Goal: Task Accomplishment & Management: Use online tool/utility

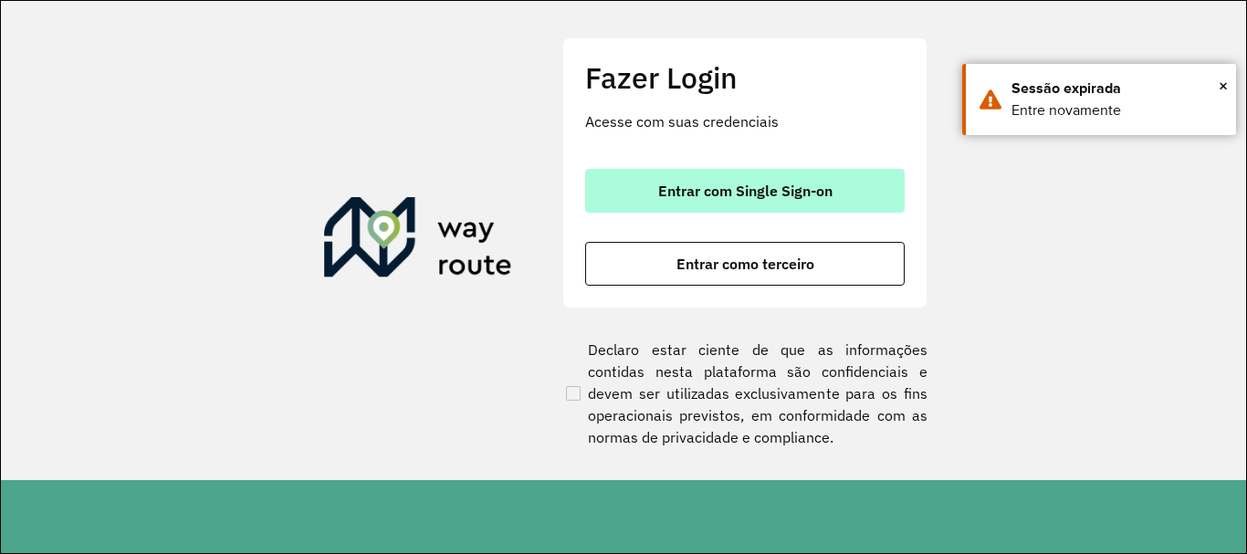
click at [783, 186] on span "Entrar com Single Sign-on" at bounding box center [745, 191] width 174 height 15
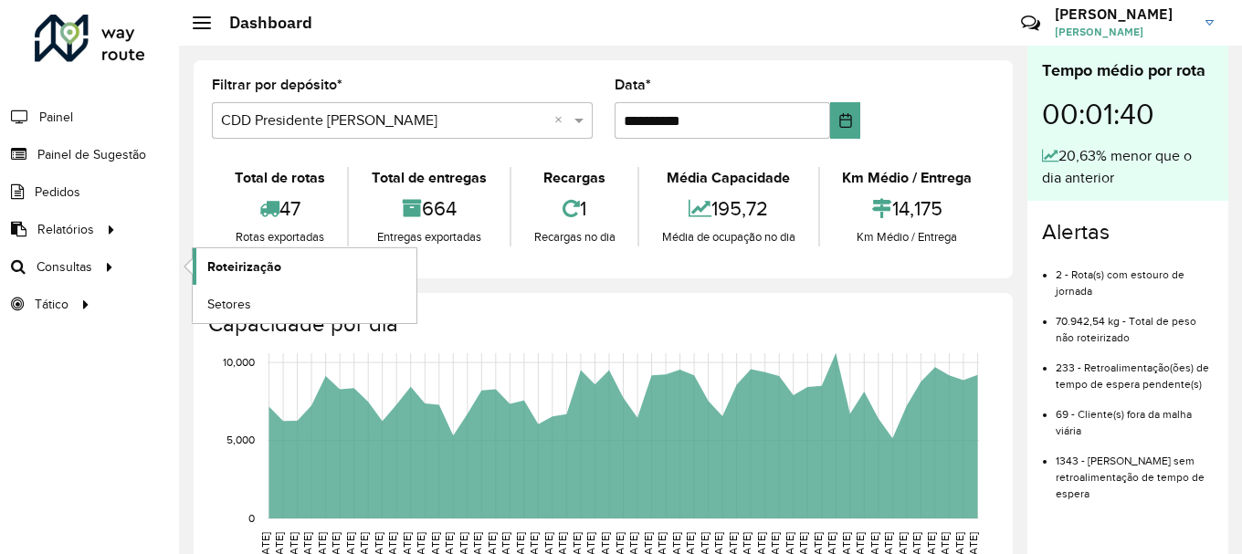
click at [251, 252] on link "Roteirização" at bounding box center [305, 266] width 224 height 37
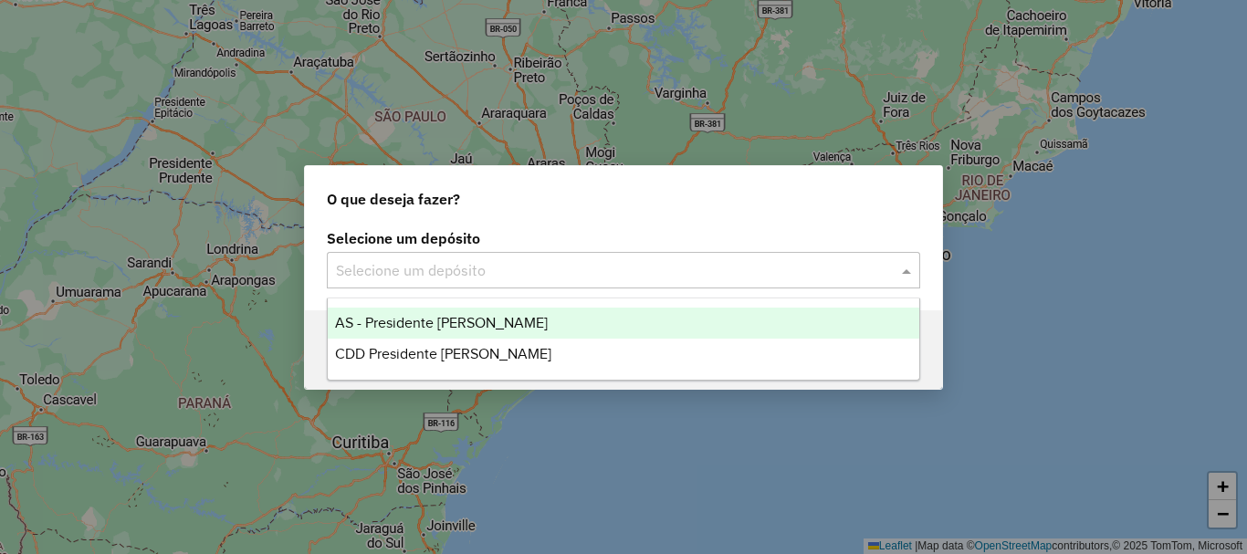
click at [636, 269] on input "text" at bounding box center [605, 271] width 539 height 22
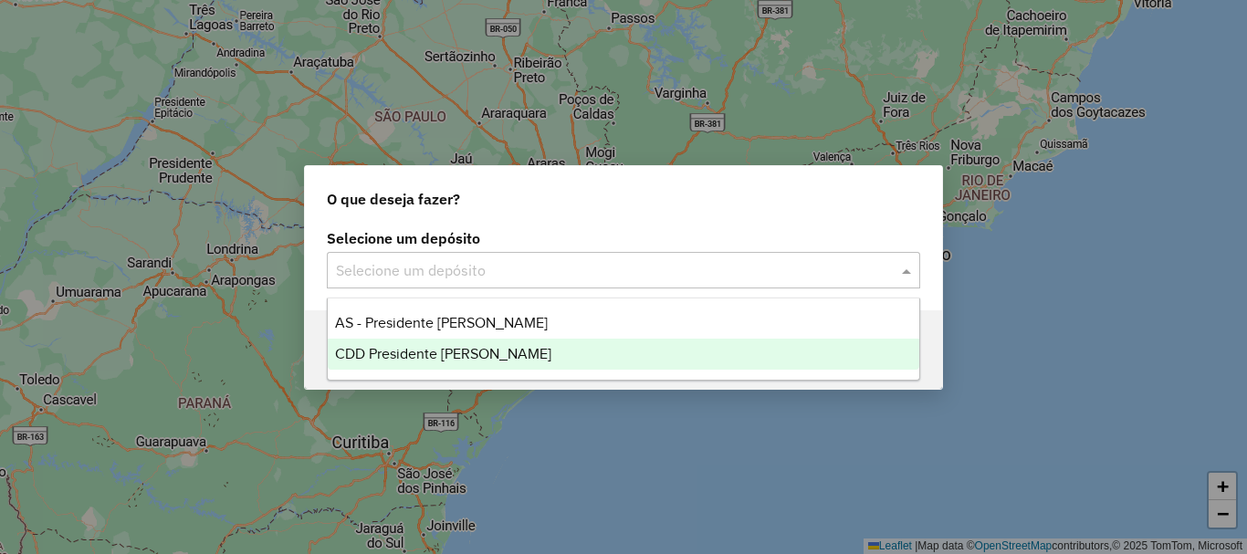
click at [533, 352] on div "CDD Presidente [PERSON_NAME]" at bounding box center [624, 354] width 592 height 31
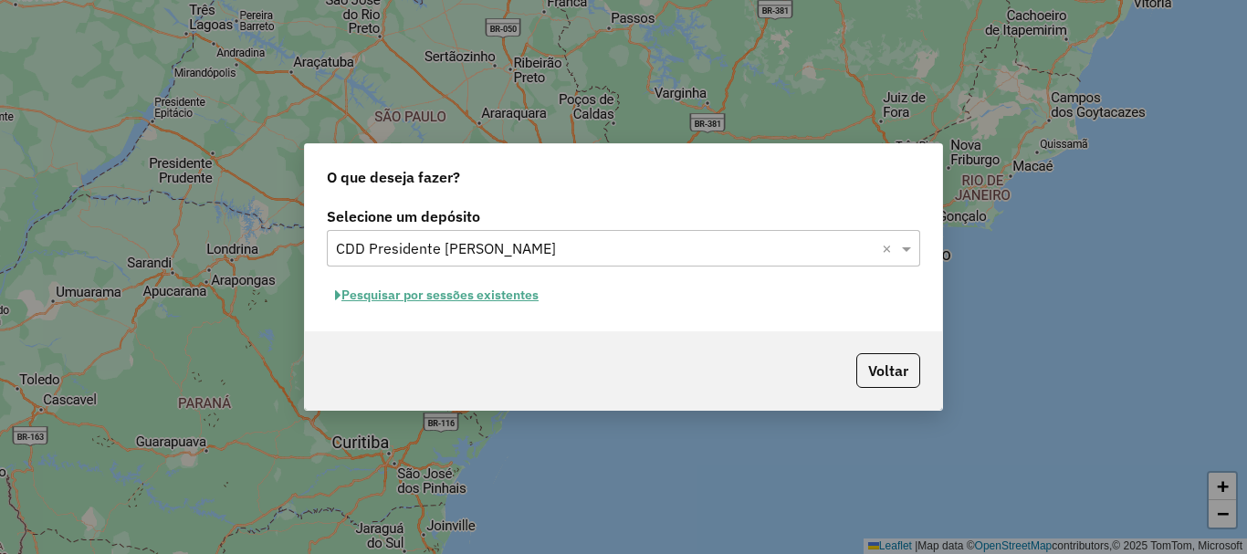
click at [453, 299] on button "Pesquisar por sessões existentes" at bounding box center [437, 295] width 220 height 28
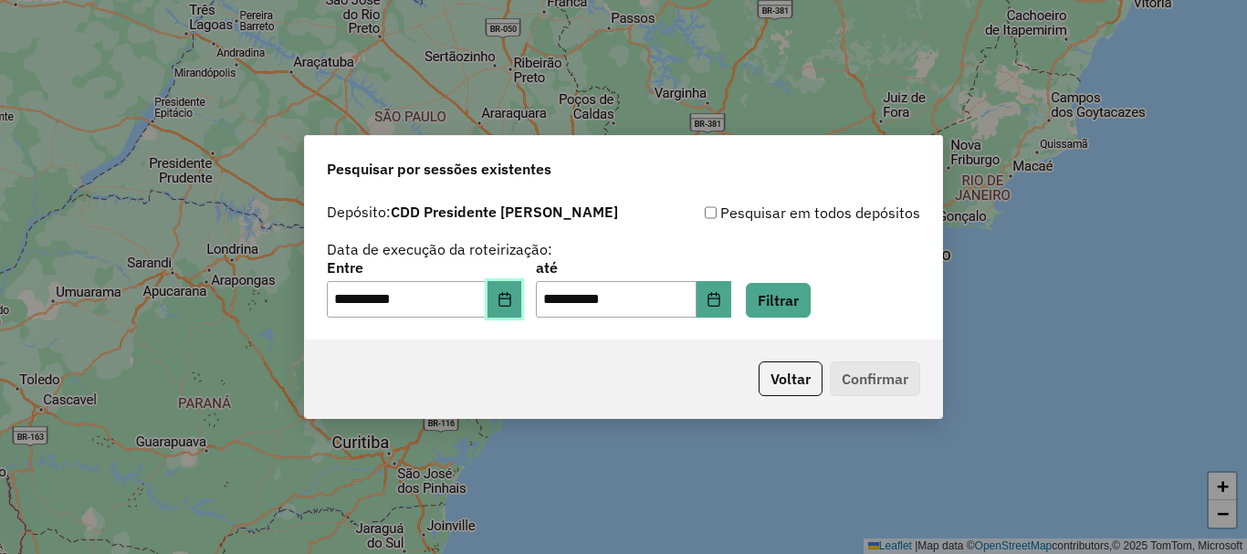
click at [512, 303] on icon "Choose Date" at bounding box center [505, 299] width 15 height 15
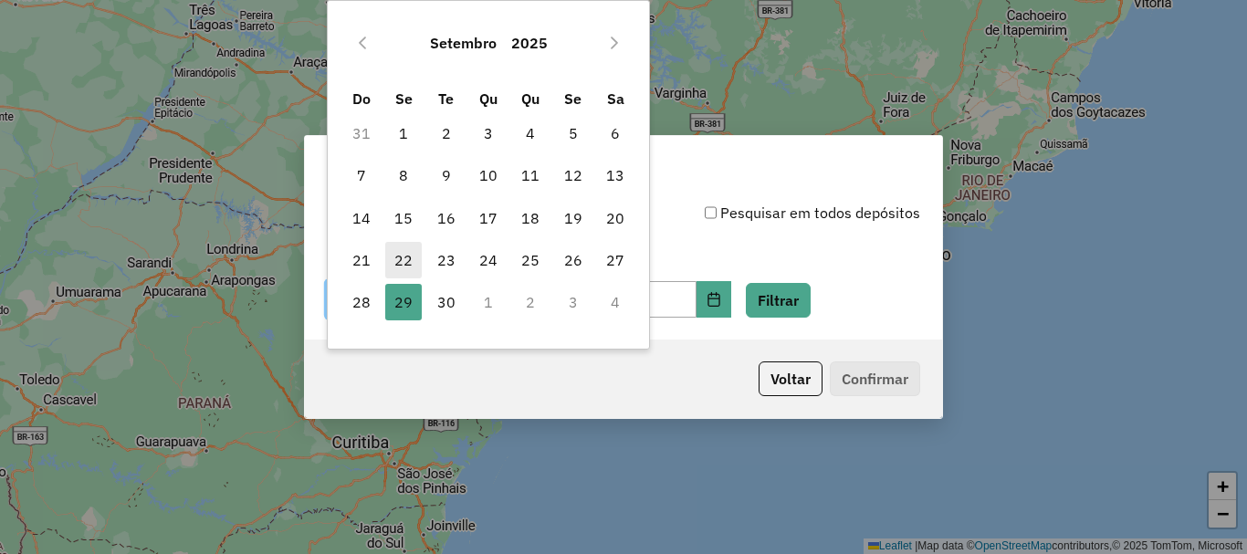
click at [404, 248] on span "22" at bounding box center [403, 260] width 37 height 37
type input "**********"
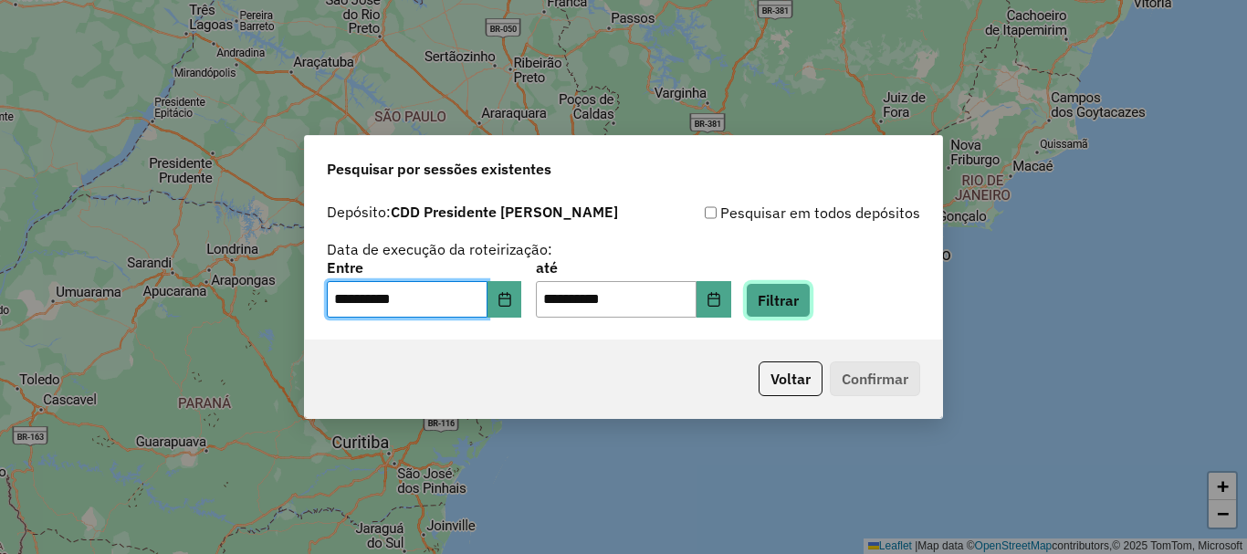
click at [811, 283] on button "Filtrar" at bounding box center [778, 300] width 65 height 35
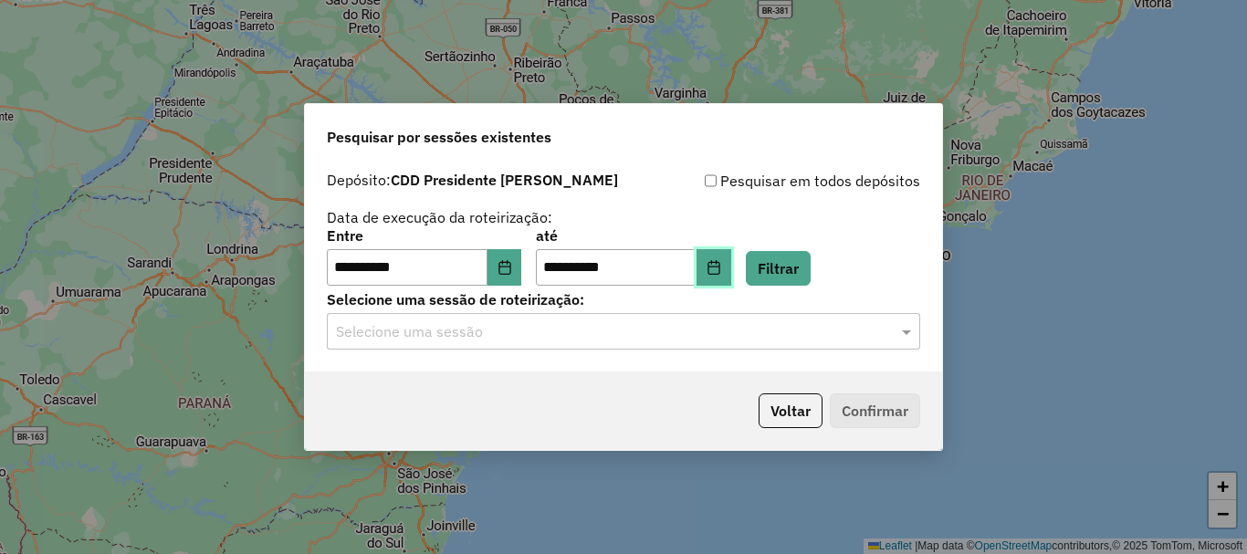
click at [720, 267] on icon "Choose Date" at bounding box center [714, 267] width 12 height 15
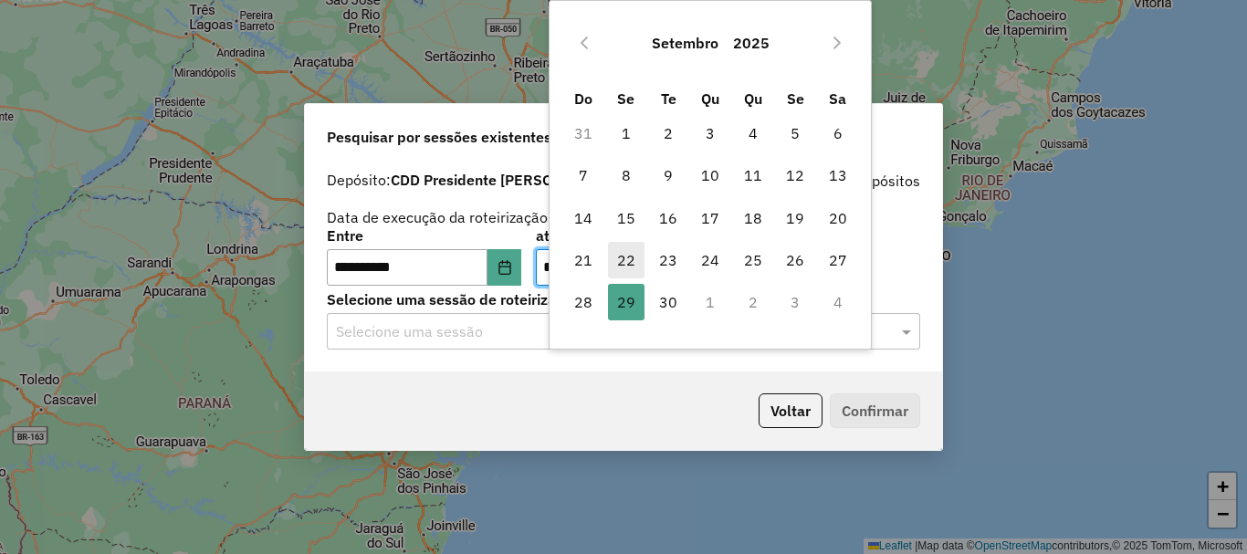
click at [630, 259] on span "22" at bounding box center [626, 260] width 37 height 37
type input "**********"
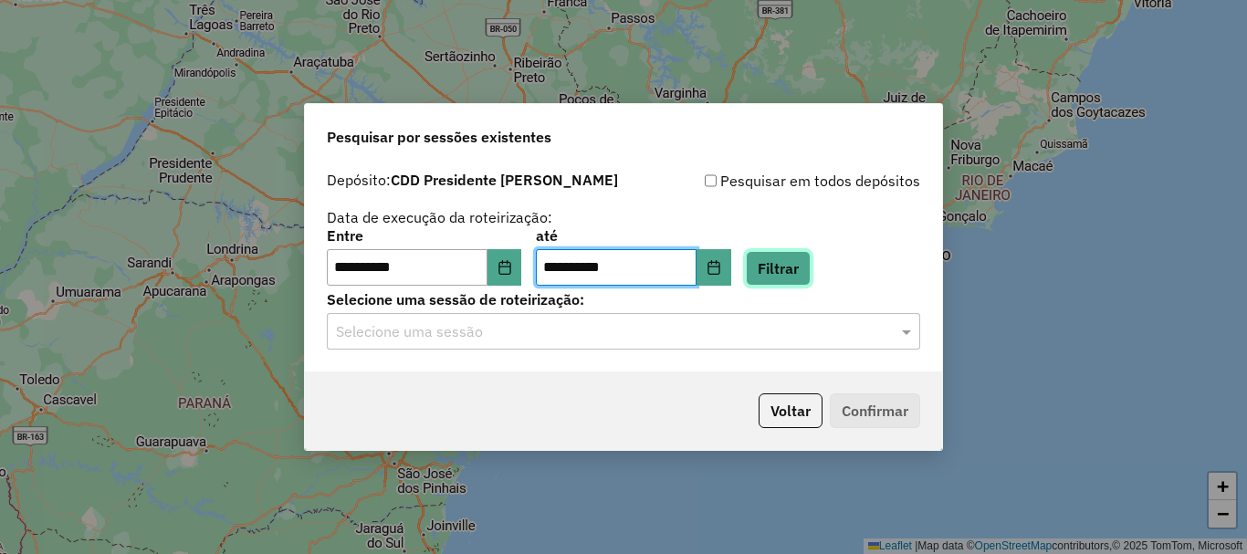
click at [811, 268] on button "Filtrar" at bounding box center [778, 268] width 65 height 35
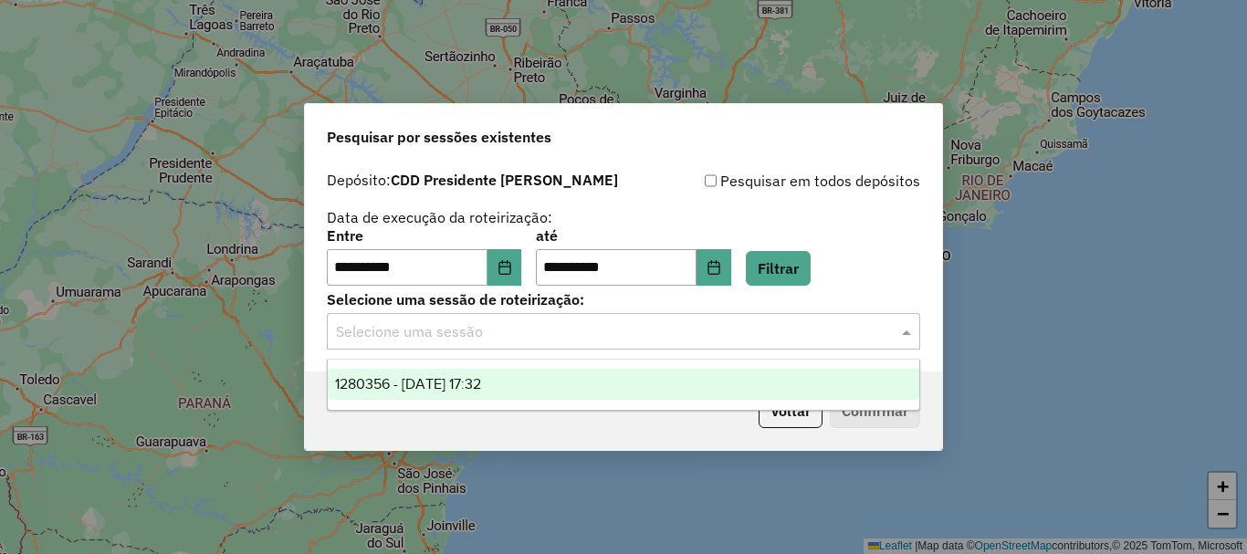
click at [613, 331] on input "text" at bounding box center [605, 332] width 539 height 22
click at [553, 388] on div "1280356 - 22/09/2025 17:32" at bounding box center [624, 384] width 592 height 31
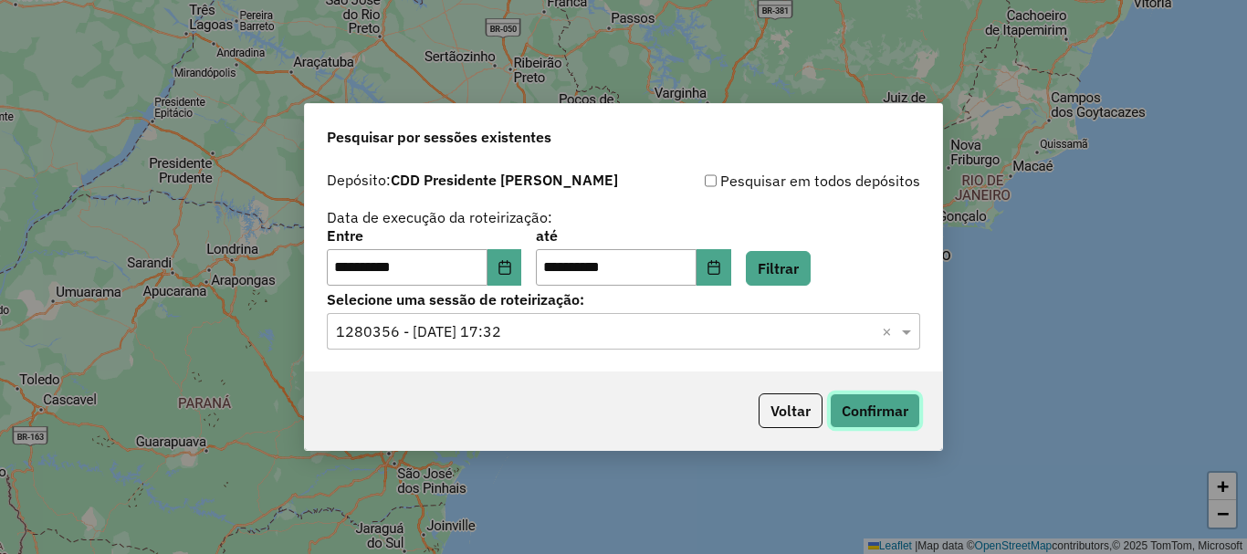
click at [904, 415] on button "Confirmar" at bounding box center [875, 411] width 90 height 35
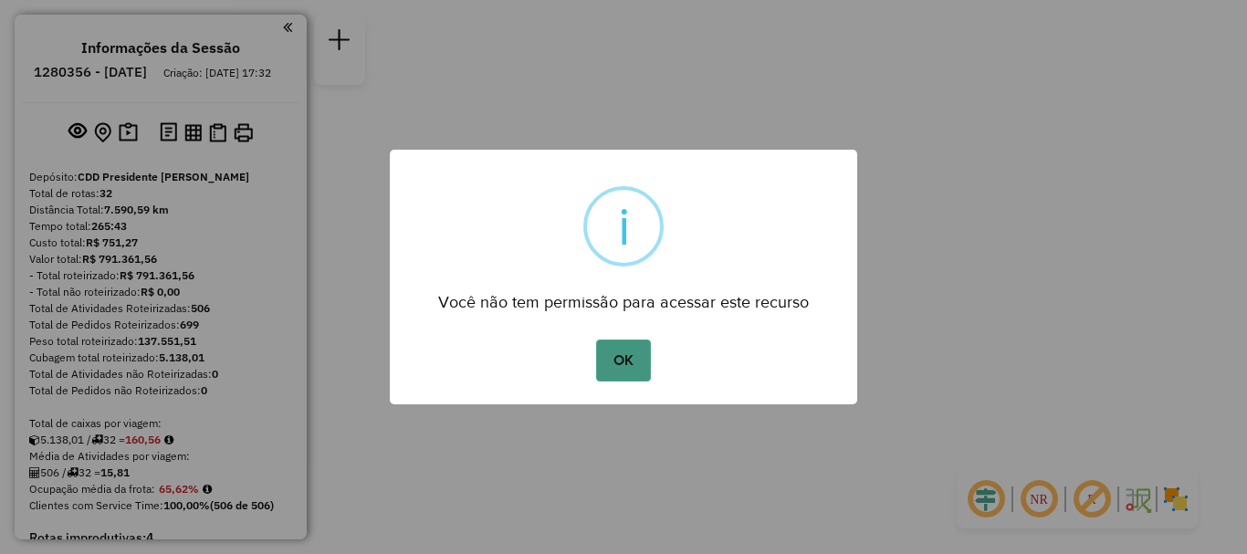
click at [604, 357] on button "OK" at bounding box center [623, 361] width 54 height 42
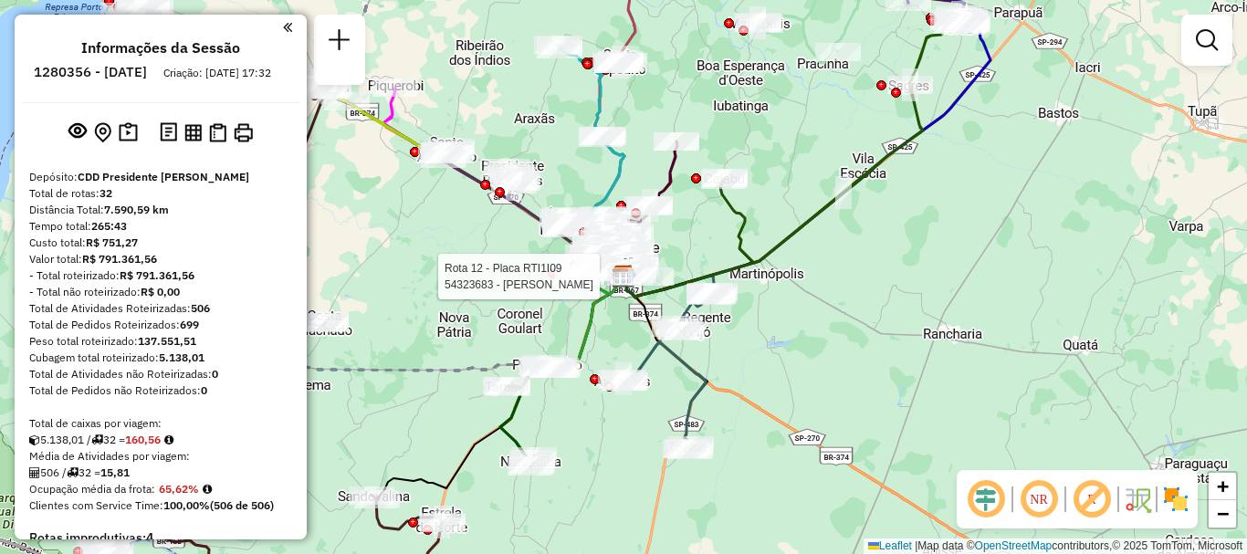
scroll to position [2936, 0]
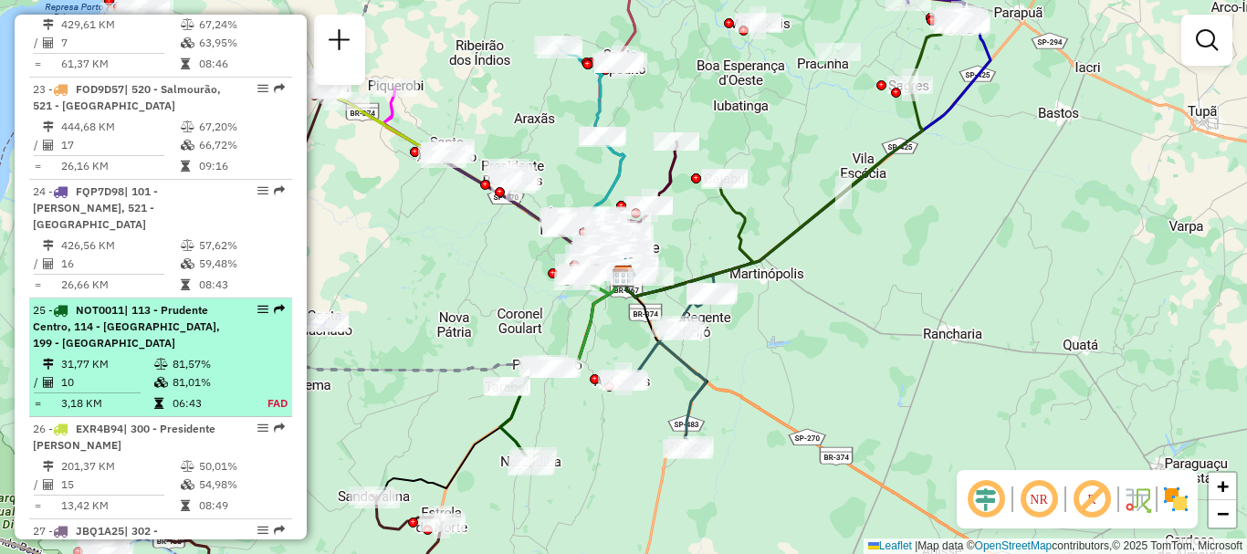
select select "**********"
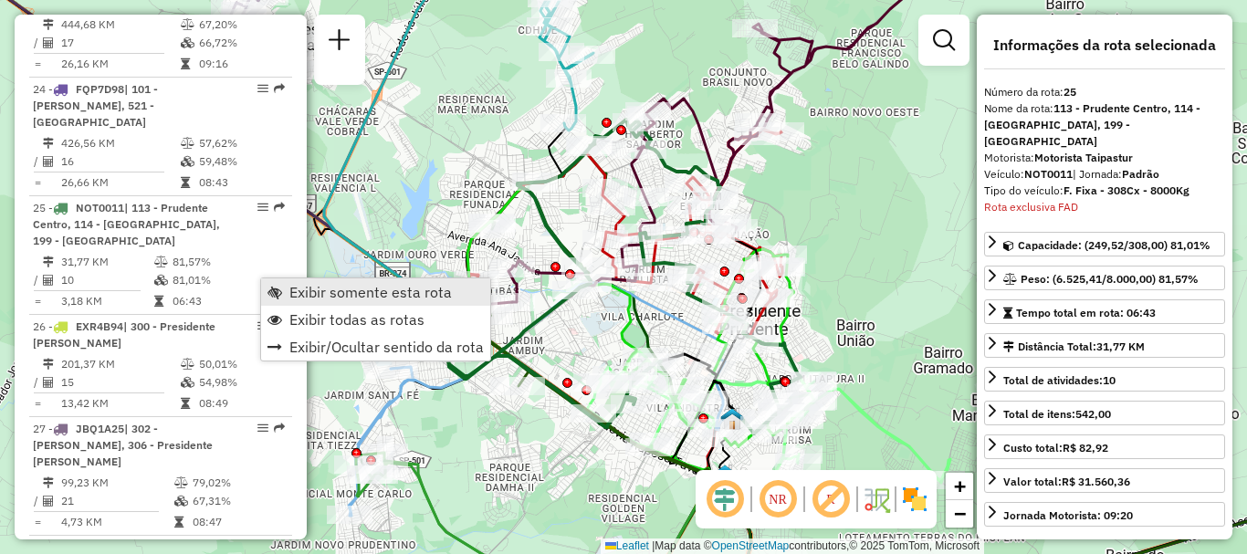
scroll to position [3187, 0]
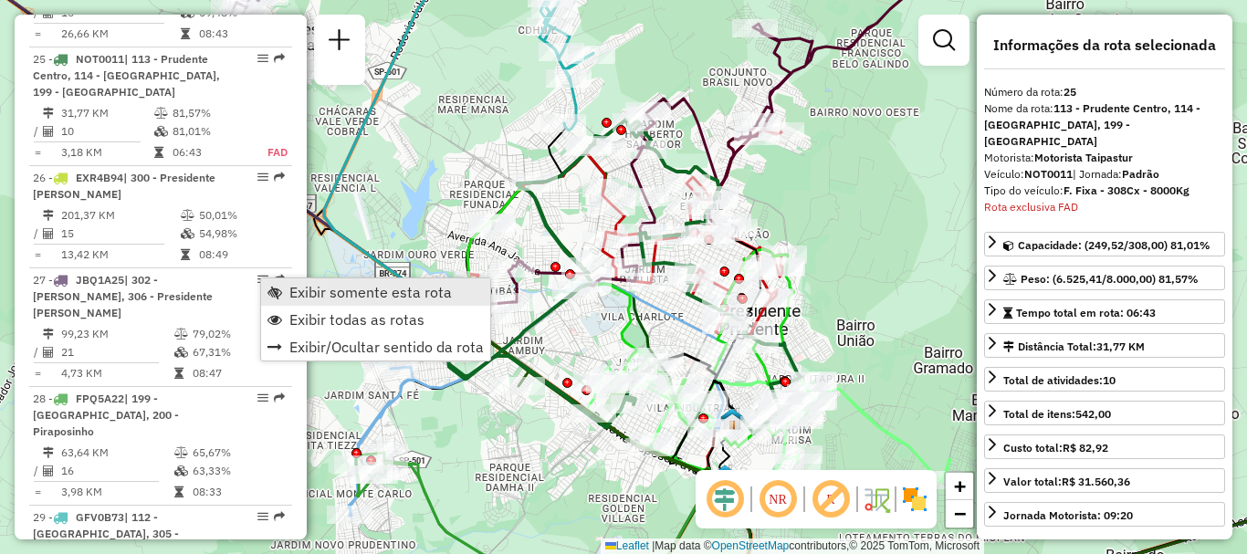
click at [293, 298] on span "Exibir somente esta rota" at bounding box center [370, 292] width 163 height 15
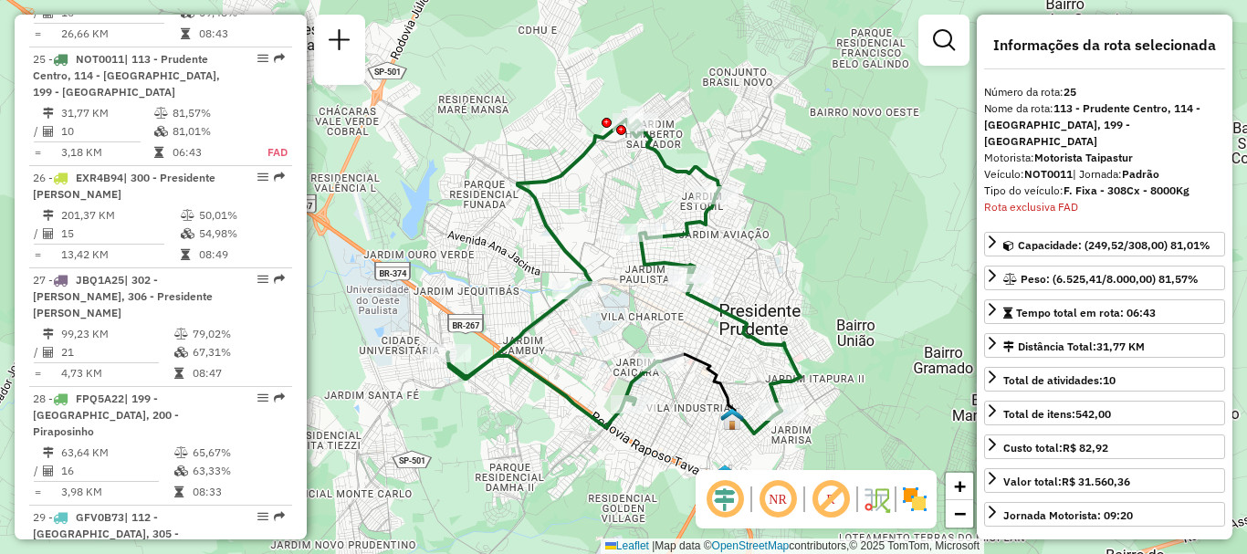
click at [777, 503] on em at bounding box center [778, 500] width 44 height 44
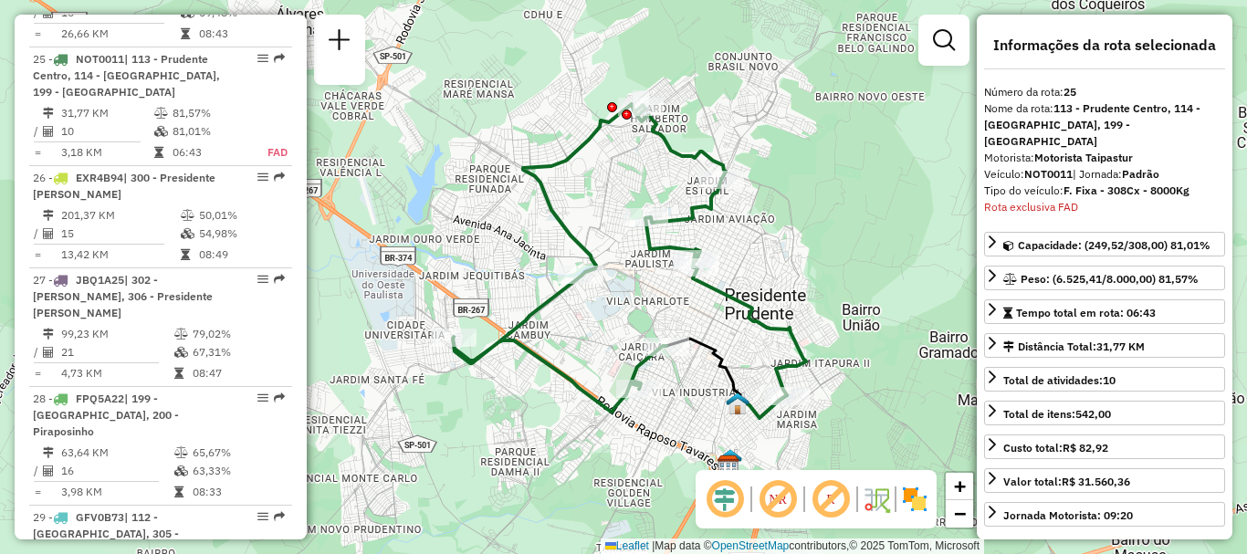
drag, startPoint x: 838, startPoint y: 247, endPoint x: 844, endPoint y: 231, distance: 16.5
click at [844, 231] on div "Janela de atendimento Grade de atendimento Capacidade Transportadoras Veículos …" at bounding box center [623, 277] width 1247 height 554
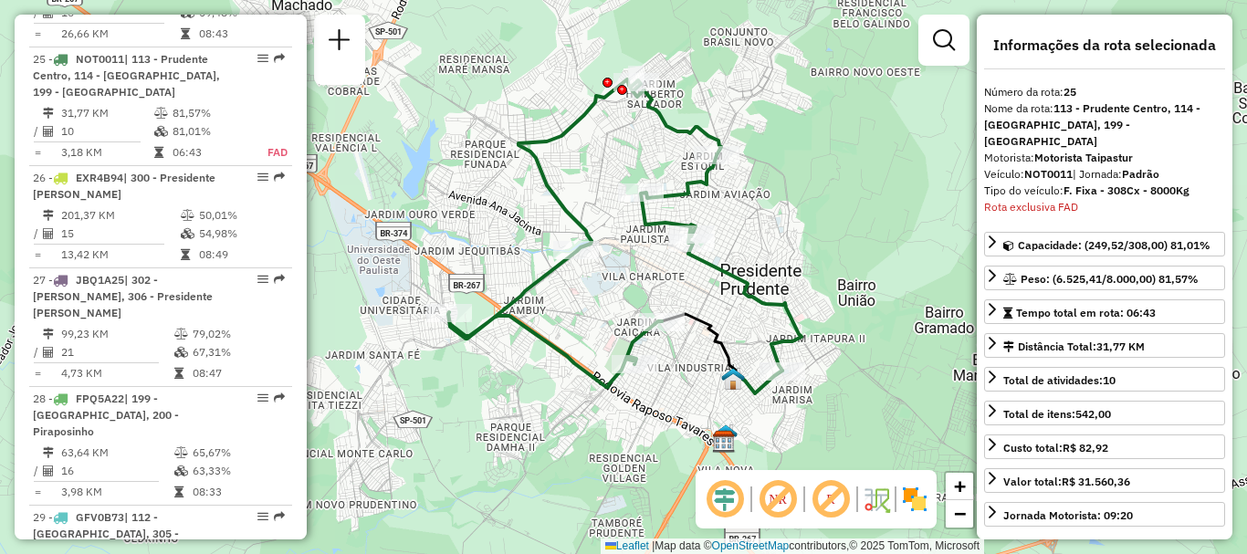
drag, startPoint x: 844, startPoint y: 231, endPoint x: 839, endPoint y: 206, distance: 25.1
click at [839, 206] on div "Janela de atendimento Grade de atendimento Capacidade Transportadoras Veículos …" at bounding box center [623, 277] width 1247 height 554
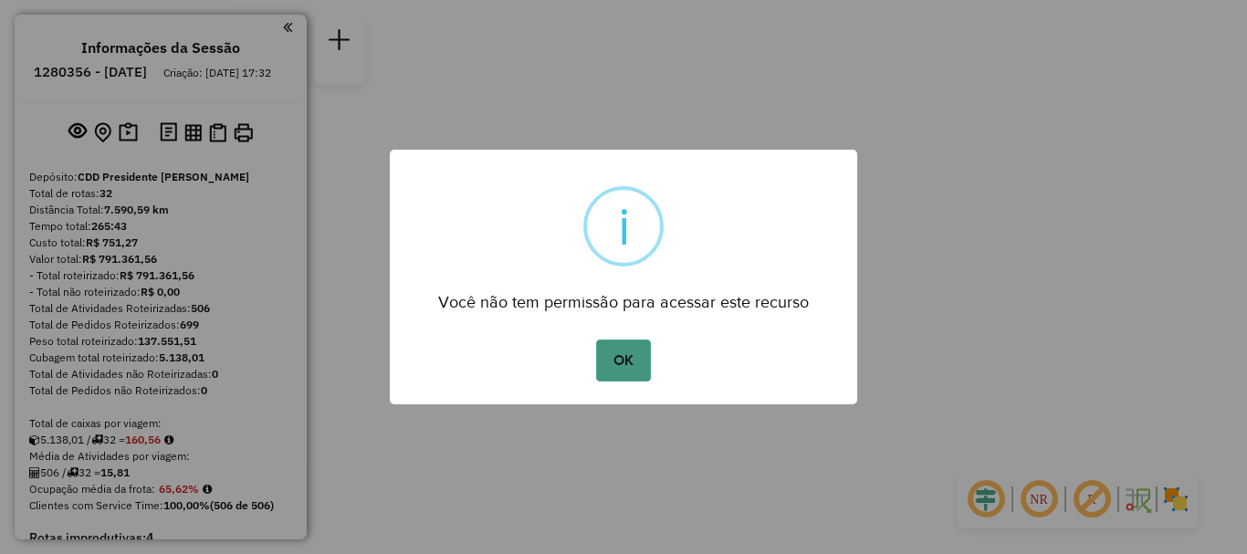
click at [626, 345] on button "OK" at bounding box center [623, 361] width 54 height 42
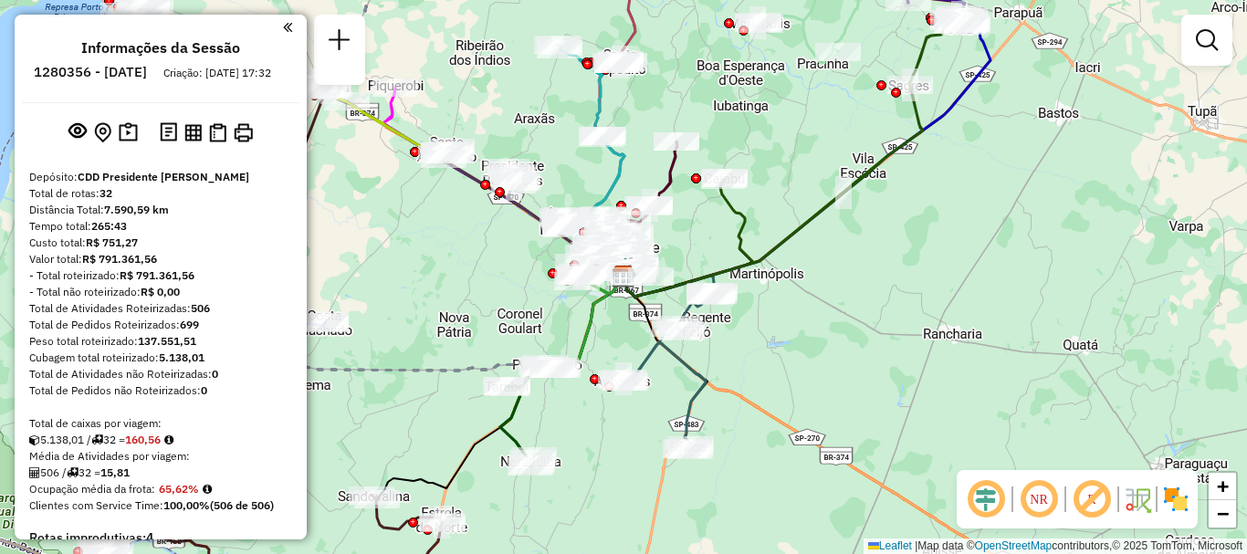
click at [473, 420] on div "Rota 2 - Placa GGZ3B58 54324282 - NILSON JOSE DA SILV Janela de atendimento Gra…" at bounding box center [623, 277] width 1247 height 554
click at [346, 45] on em at bounding box center [340, 40] width 22 height 22
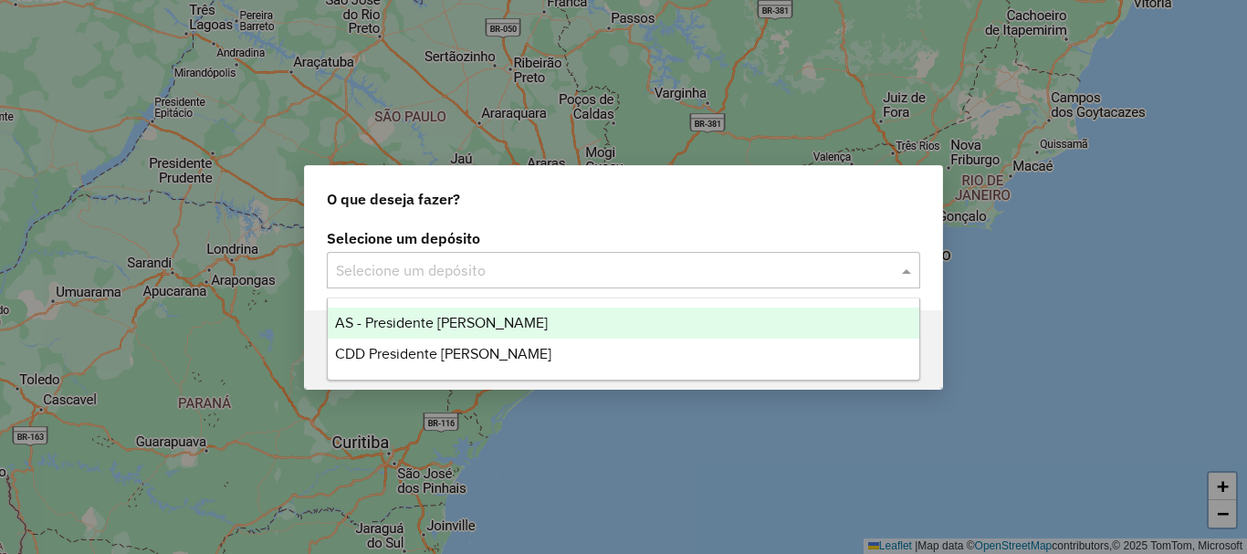
click at [535, 276] on input "text" at bounding box center [605, 271] width 539 height 22
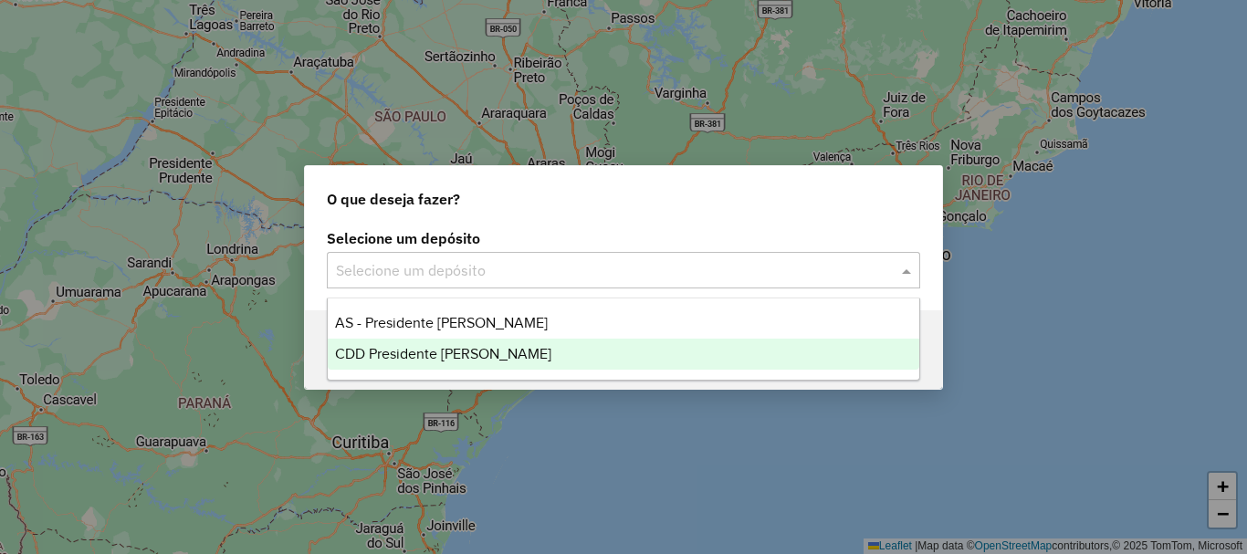
click at [498, 352] on span "CDD Presidente [PERSON_NAME]" at bounding box center [443, 354] width 216 height 16
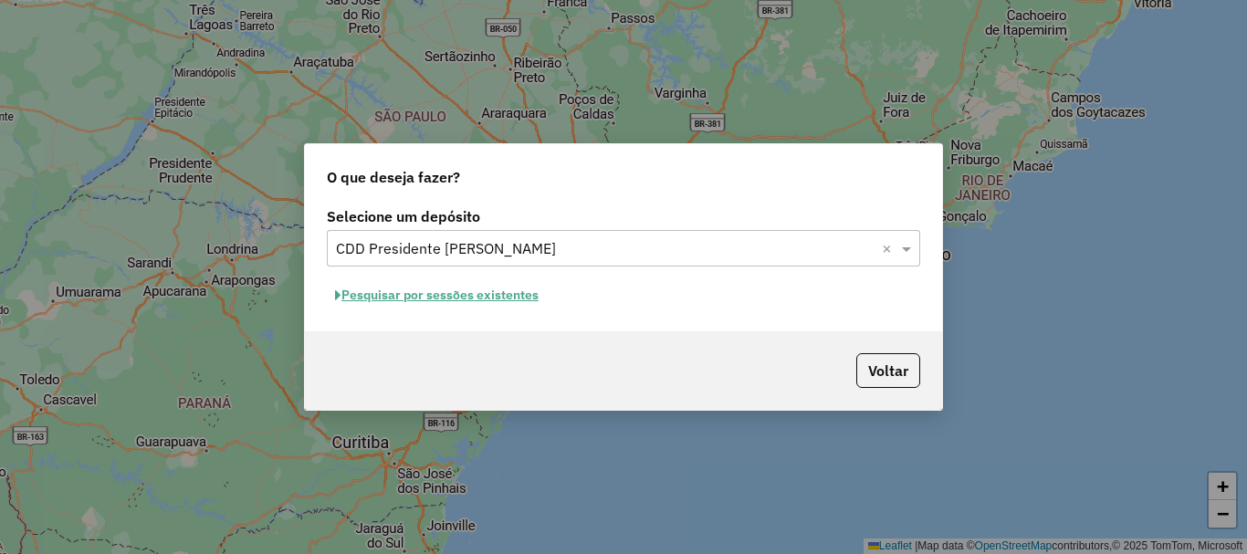
click at [502, 295] on button "Pesquisar por sessões existentes" at bounding box center [437, 295] width 220 height 28
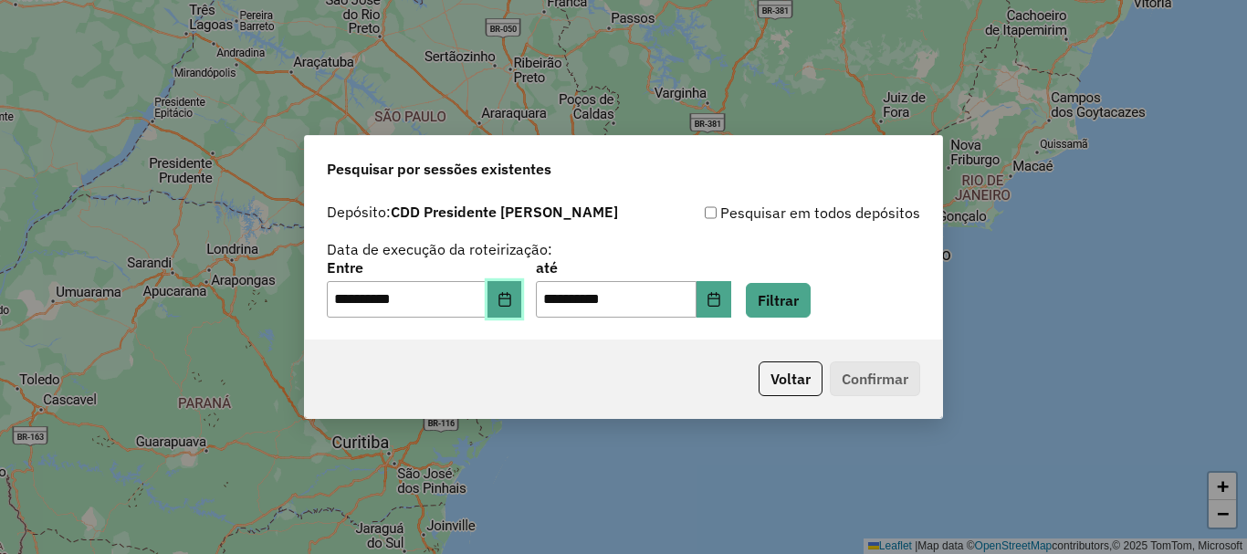
click at [505, 304] on button "Choose Date" at bounding box center [505, 299] width 35 height 37
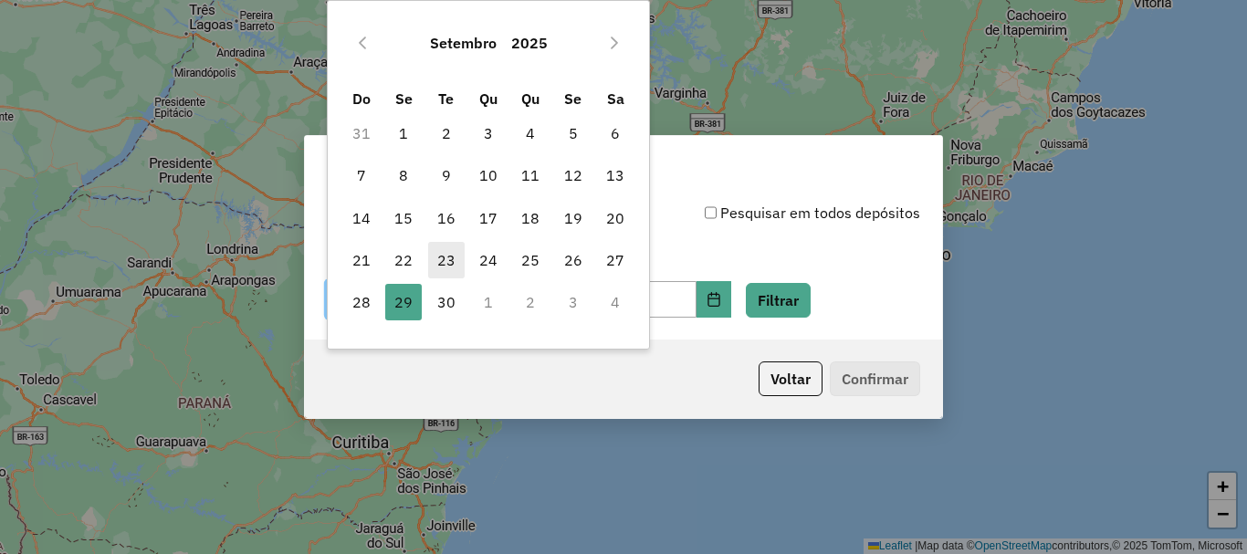
click at [453, 254] on span "23" at bounding box center [446, 260] width 37 height 37
type input "**********"
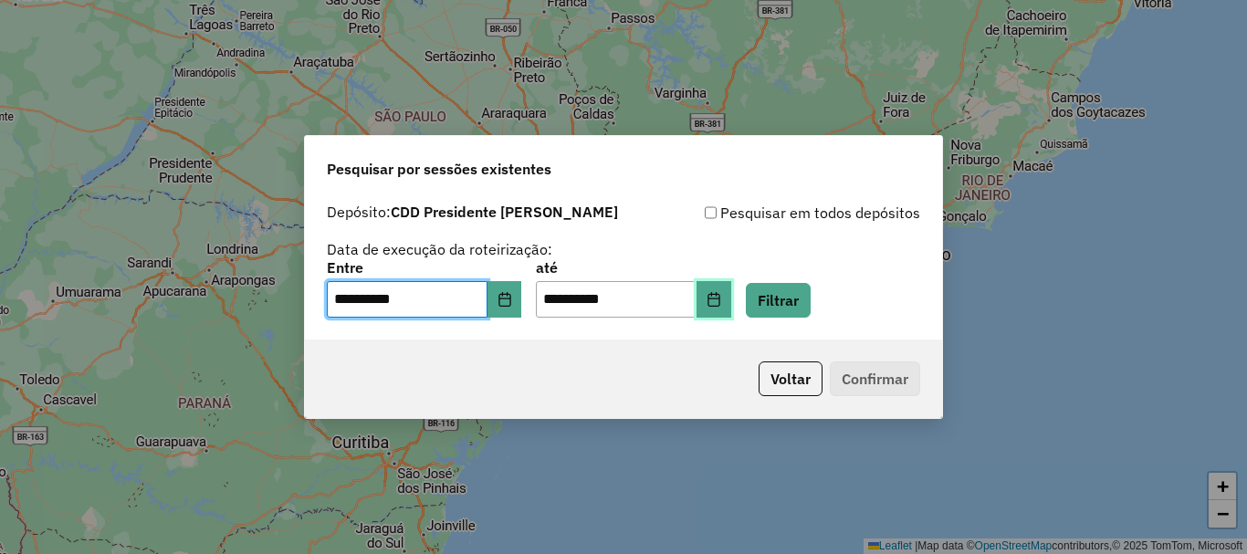
click at [721, 304] on icon "Choose Date" at bounding box center [714, 299] width 15 height 15
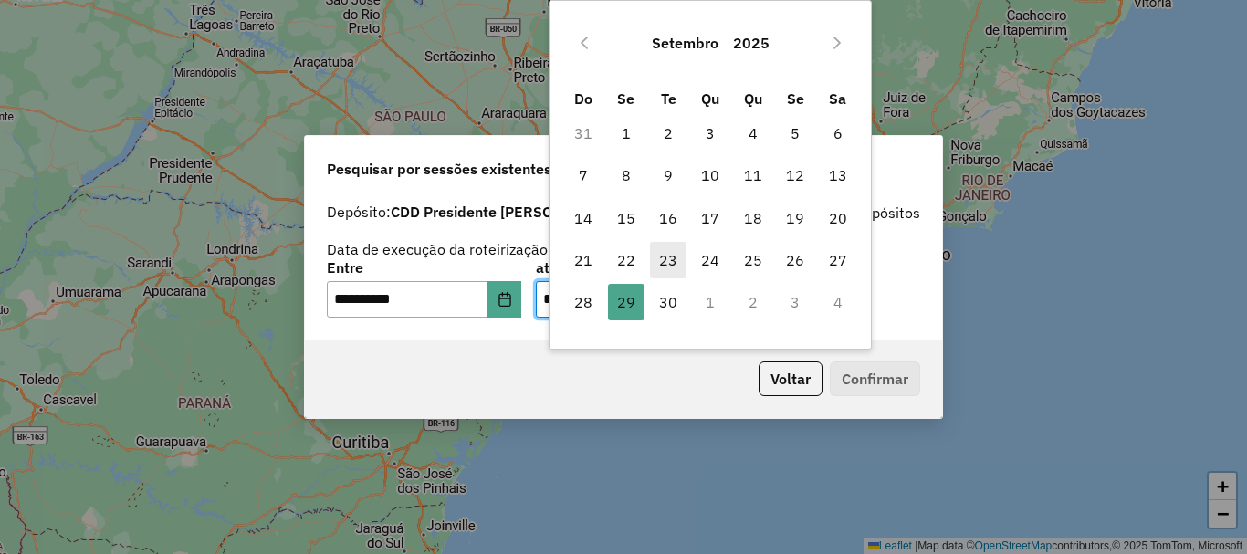
click at [673, 262] on span "23" at bounding box center [668, 260] width 37 height 37
type input "**********"
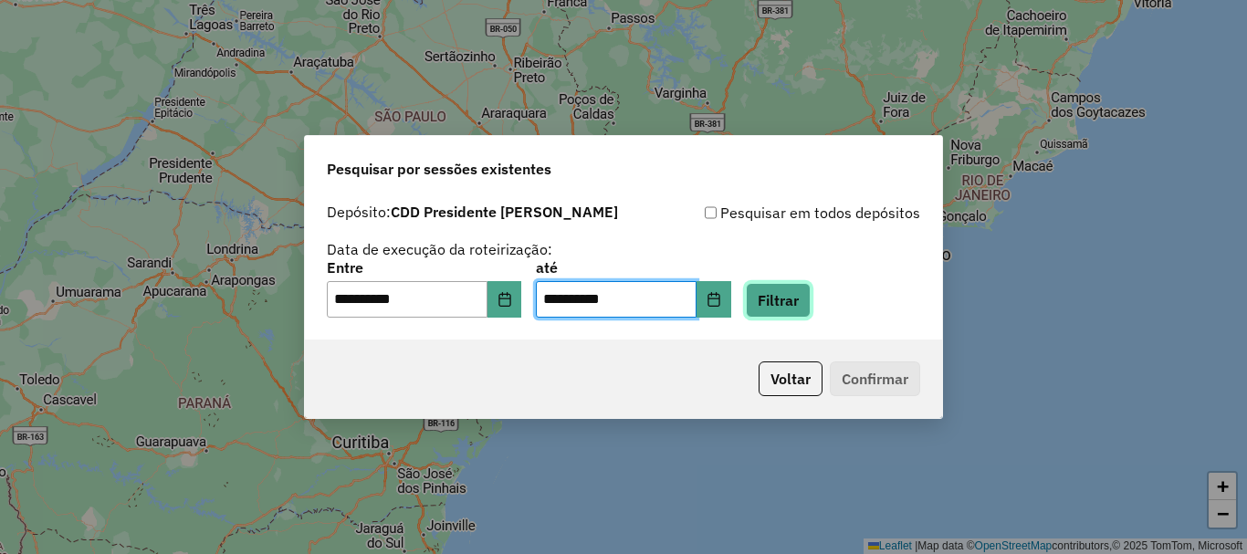
click at [808, 303] on button "Filtrar" at bounding box center [778, 300] width 65 height 35
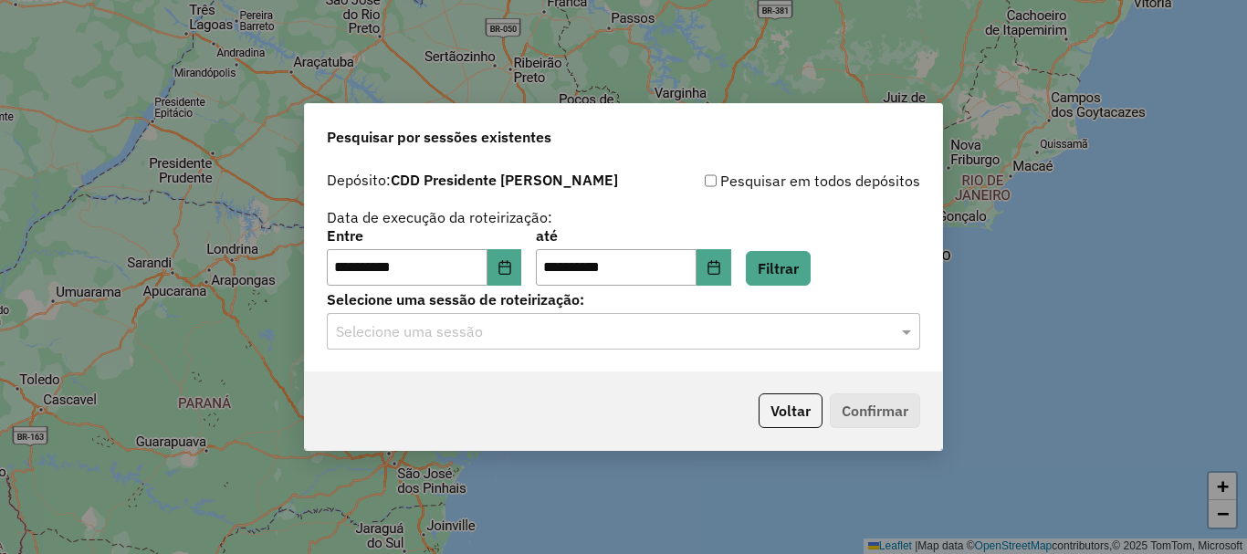
click at [722, 332] on input "text" at bounding box center [605, 332] width 539 height 22
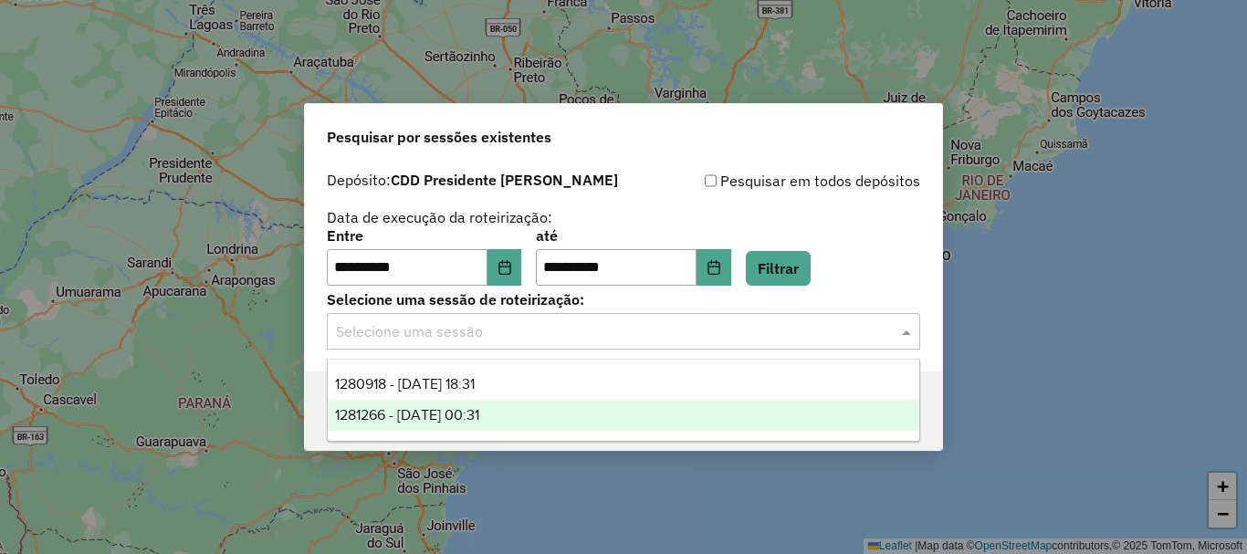
click at [479, 415] on span "1281266 - 23/09/2025 00:31" at bounding box center [407, 415] width 144 height 16
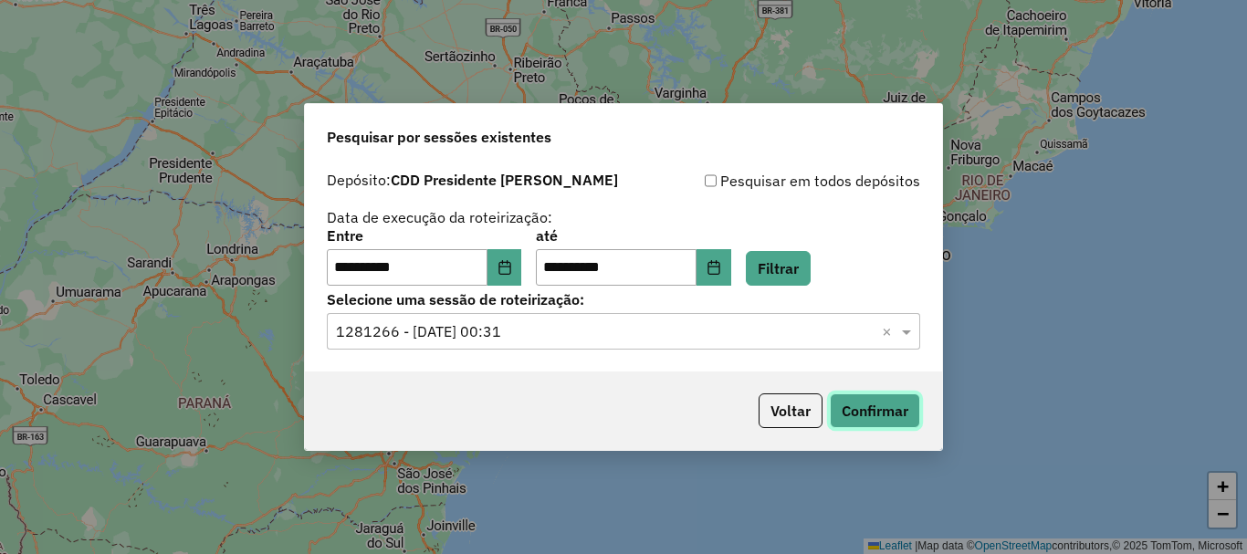
click at [861, 404] on button "Confirmar" at bounding box center [875, 411] width 90 height 35
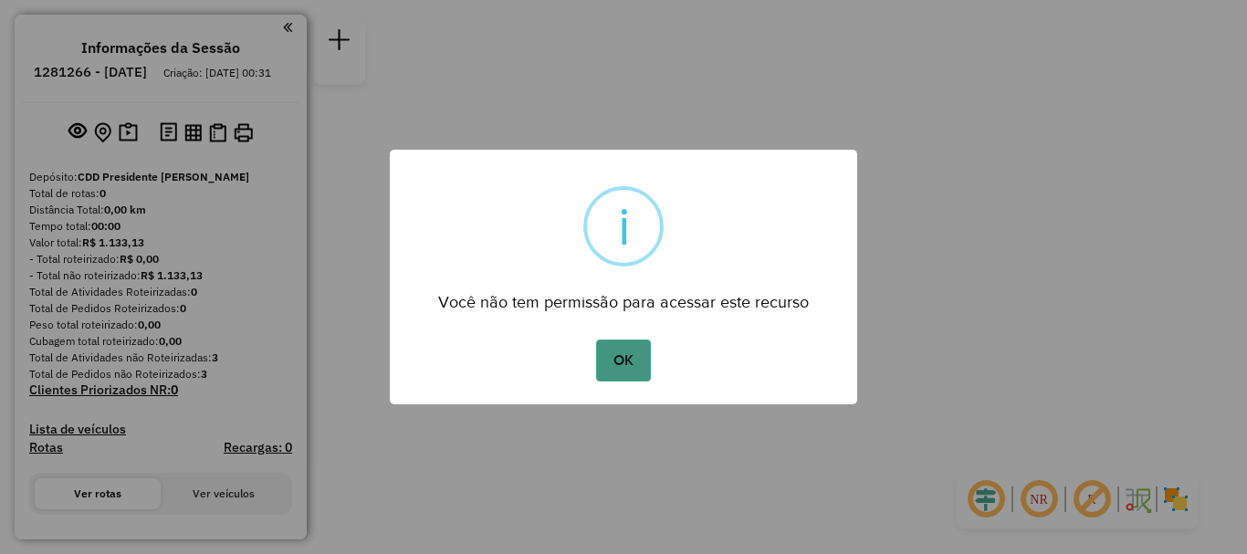
click at [635, 360] on button "OK" at bounding box center [623, 361] width 54 height 42
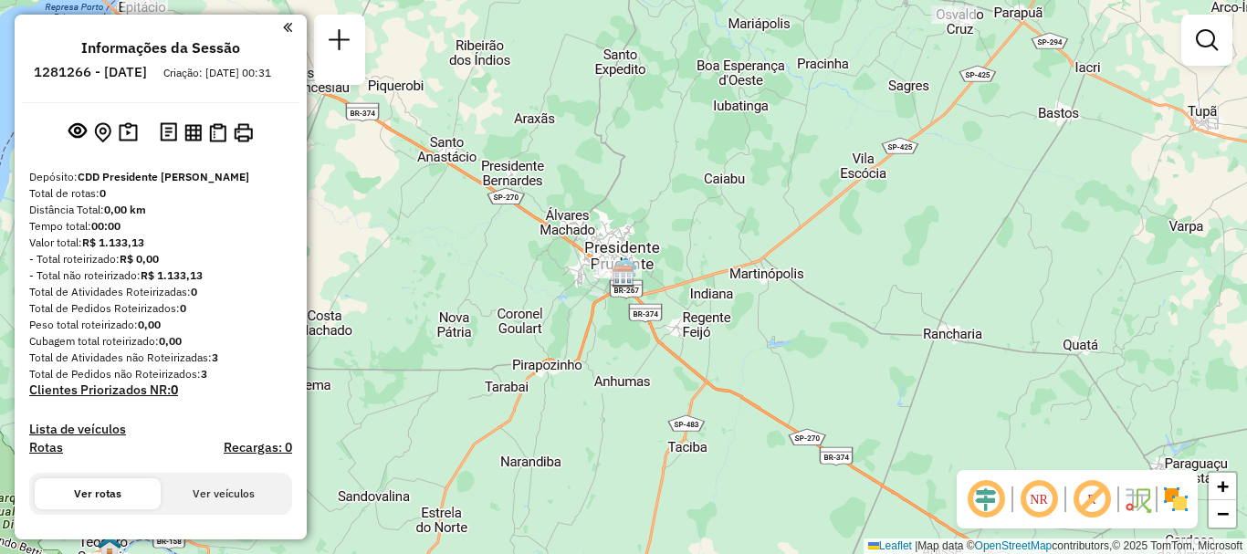
click at [283, 26] on em at bounding box center [287, 27] width 9 height 16
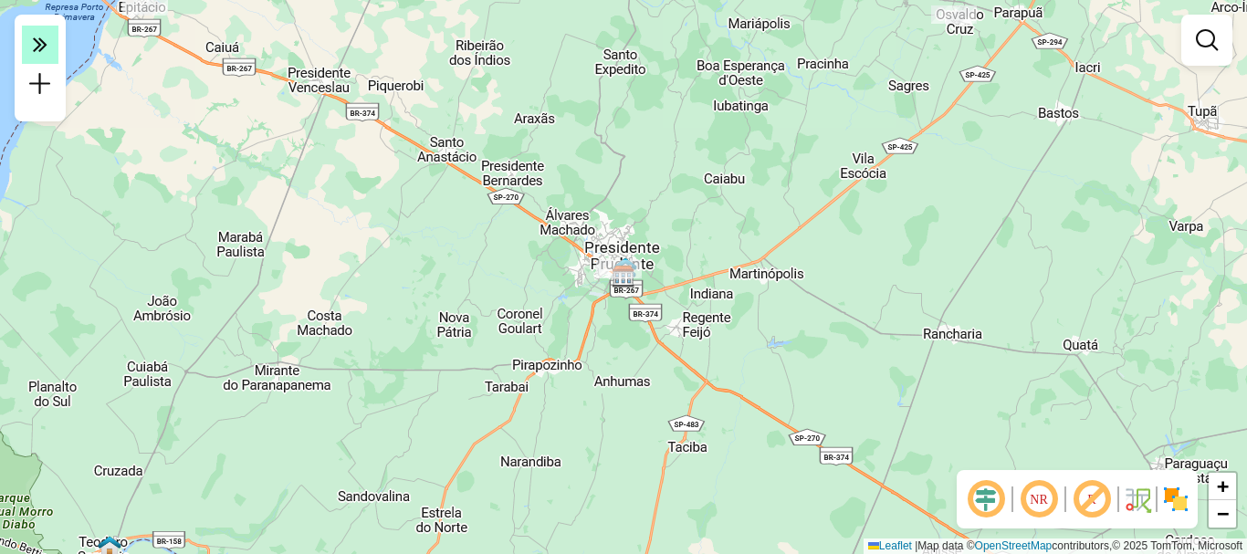
click at [38, 49] on icon at bounding box center [40, 44] width 15 height 26
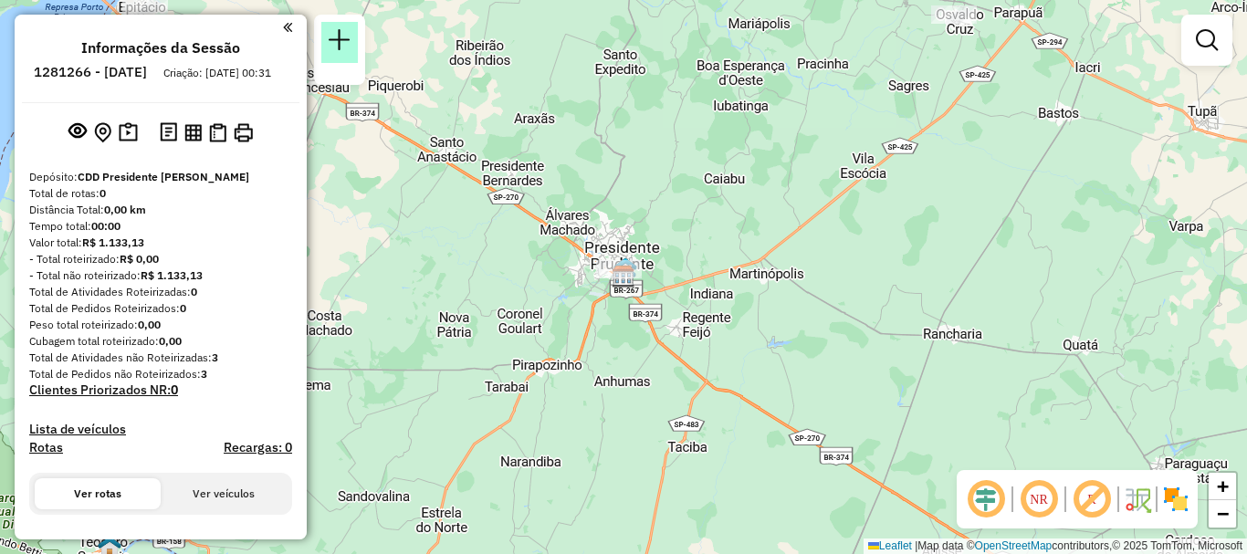
click at [332, 44] on em at bounding box center [340, 40] width 22 height 22
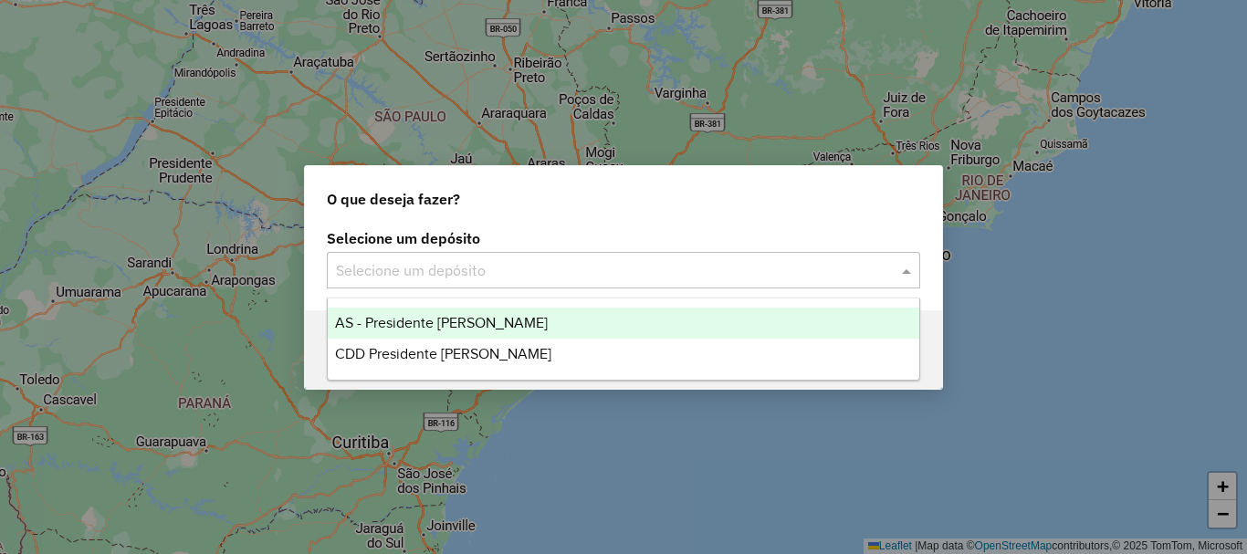
click at [634, 267] on input "text" at bounding box center [605, 271] width 539 height 22
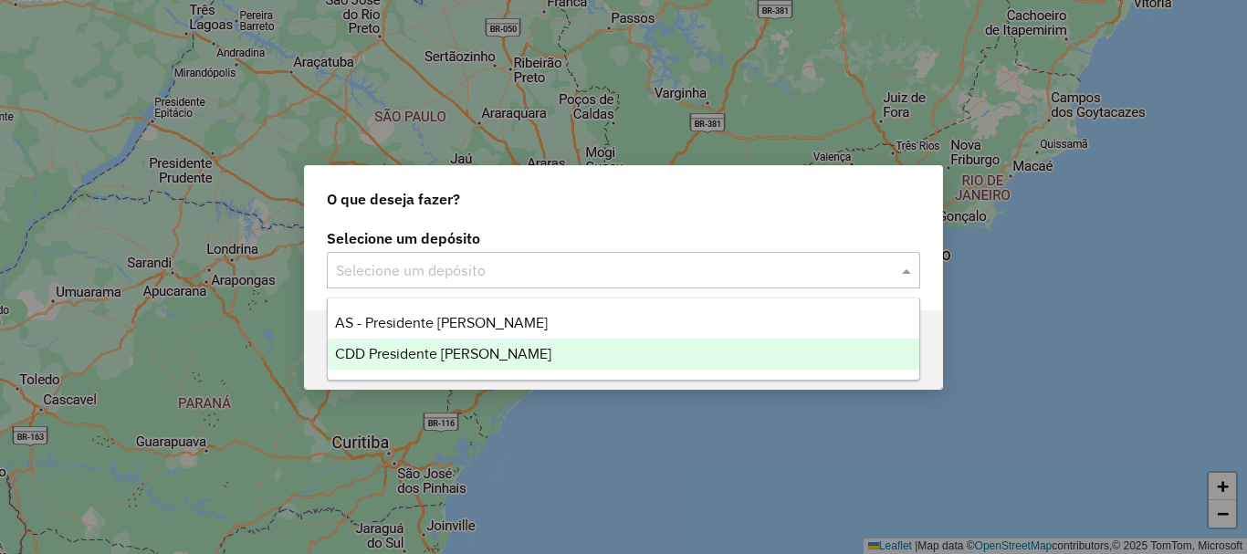
click at [558, 354] on div "CDD Presidente [PERSON_NAME]" at bounding box center [624, 354] width 592 height 31
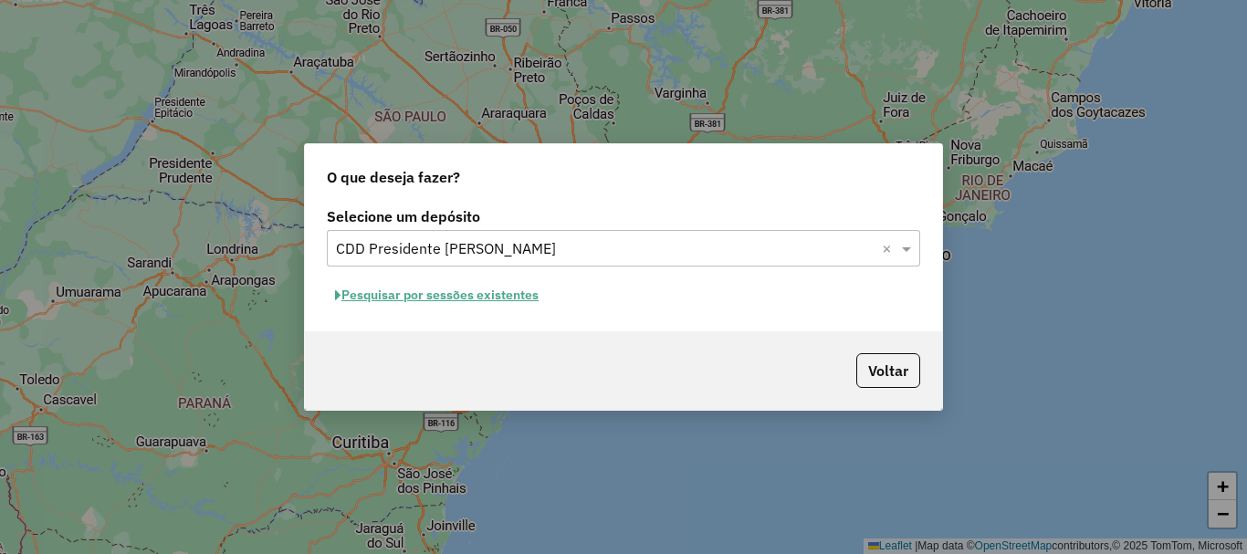
click at [496, 296] on button "Pesquisar por sessões existentes" at bounding box center [437, 295] width 220 height 28
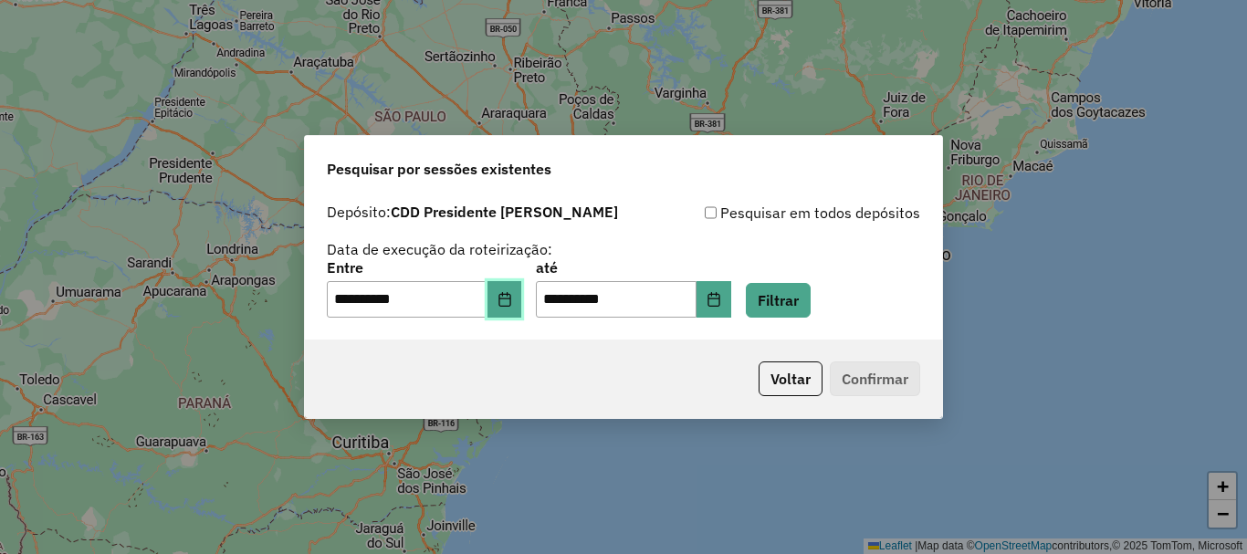
click at [508, 303] on button "Choose Date" at bounding box center [505, 299] width 35 height 37
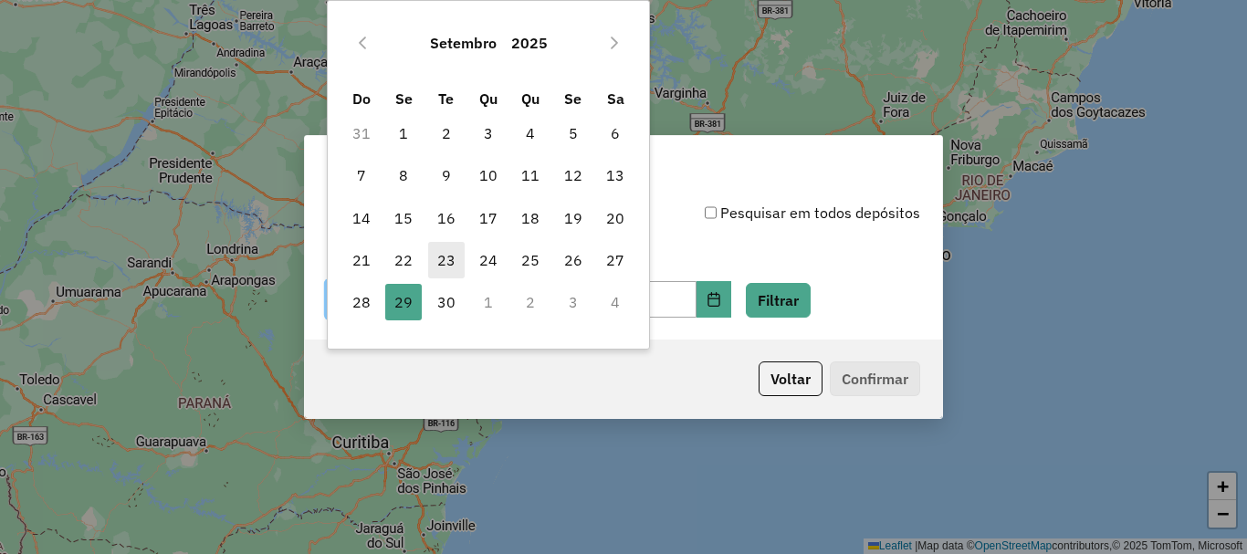
click at [450, 268] on span "23" at bounding box center [446, 260] width 37 height 37
type input "**********"
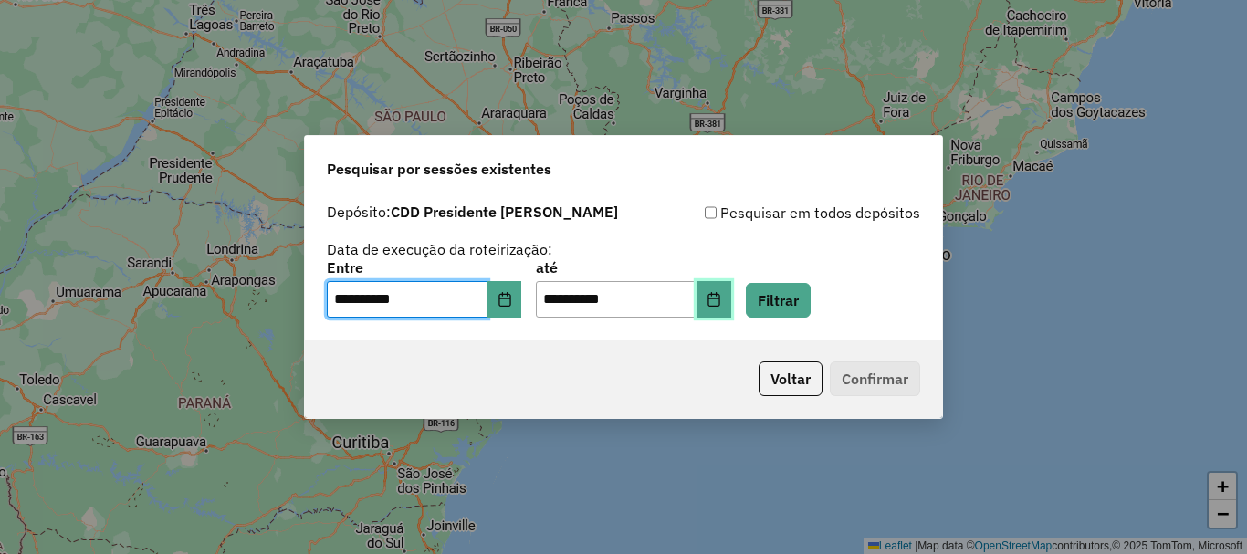
click at [728, 306] on button "Choose Date" at bounding box center [714, 299] width 35 height 37
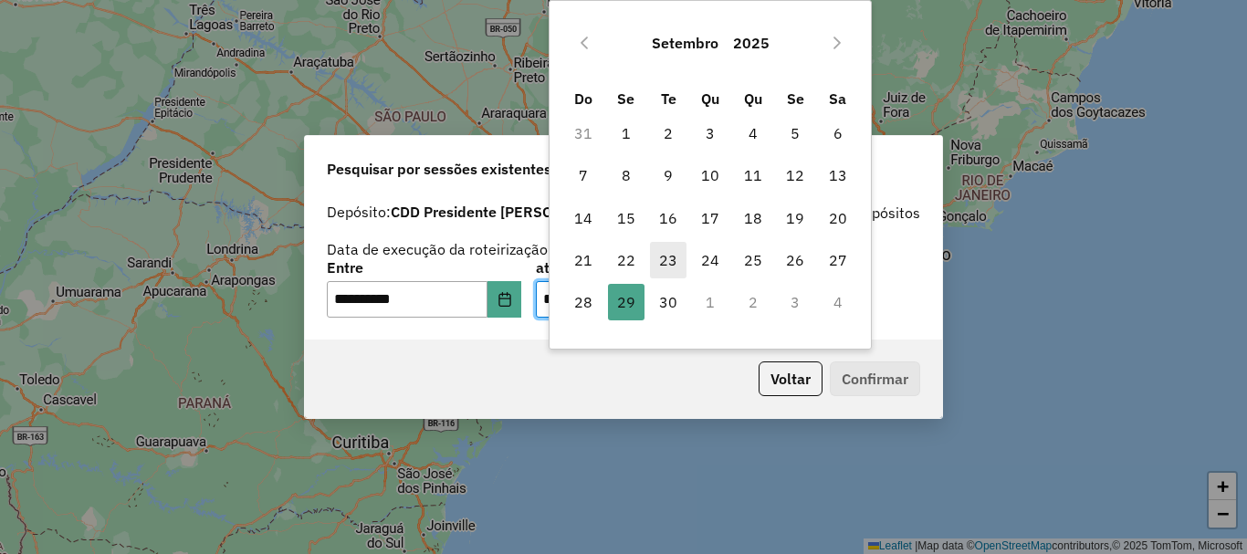
click at [673, 254] on span "23" at bounding box center [668, 260] width 37 height 37
type input "**********"
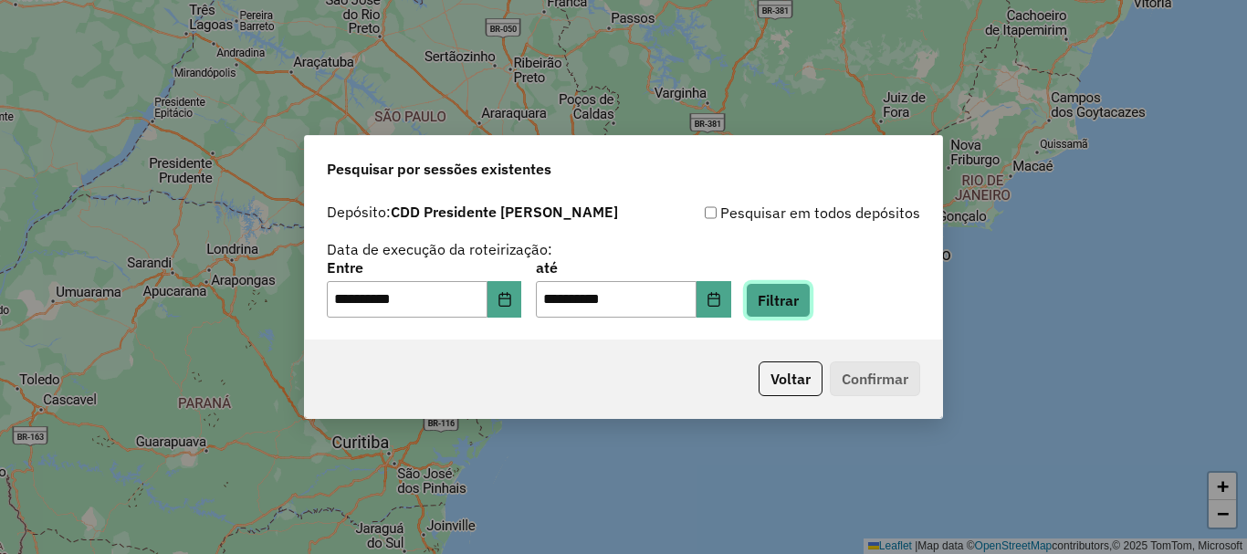
click at [804, 300] on button "Filtrar" at bounding box center [778, 300] width 65 height 35
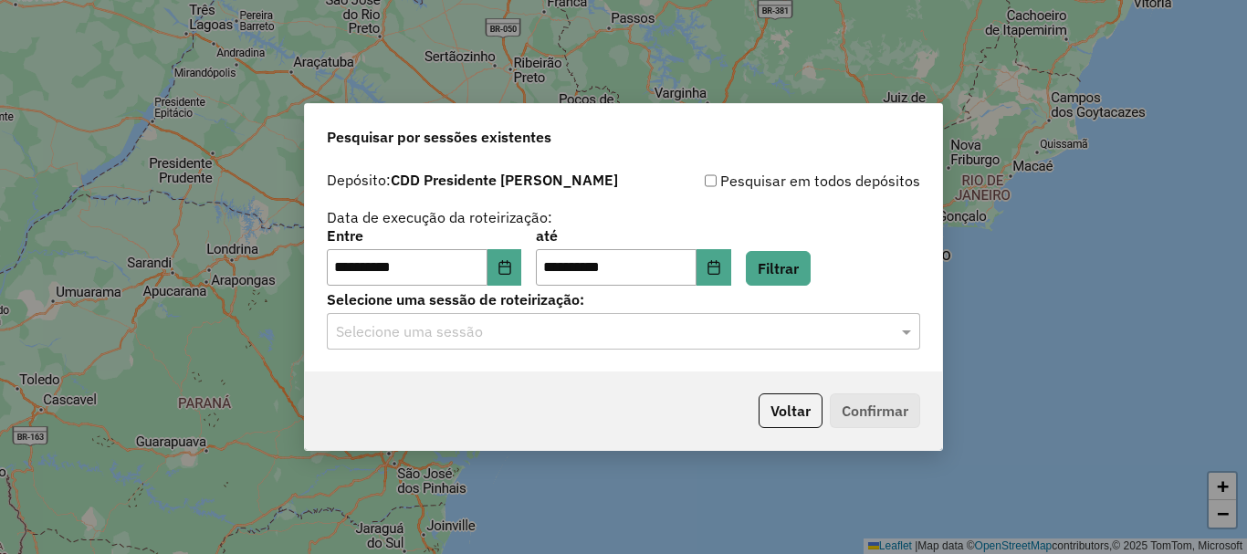
click at [664, 341] on input "text" at bounding box center [605, 332] width 539 height 22
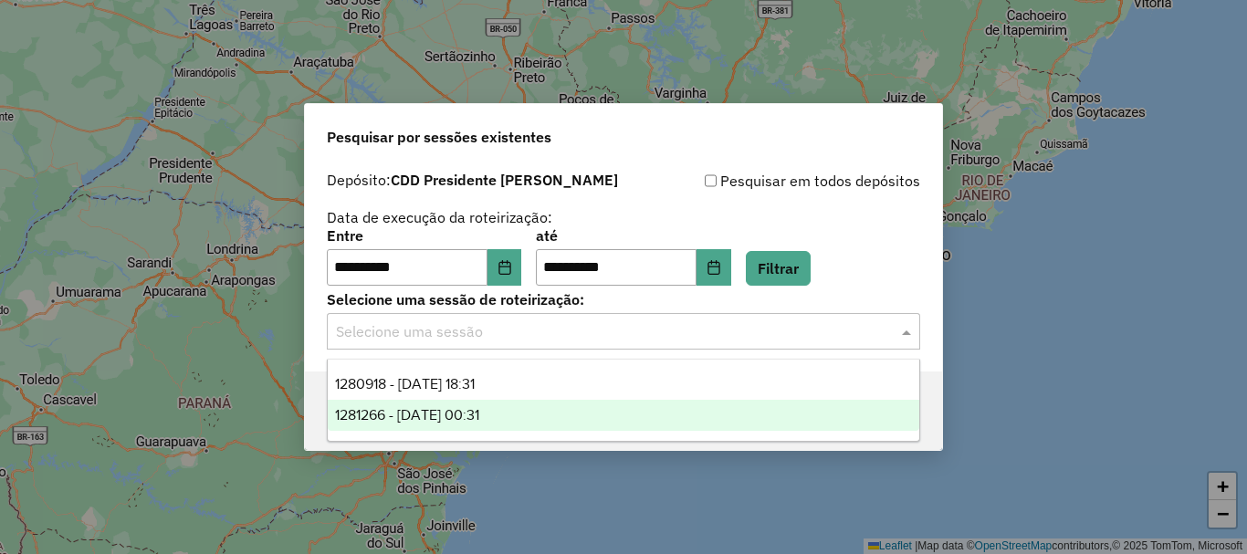
click at [550, 418] on div "1281266 - [DATE] 00:31" at bounding box center [624, 415] width 592 height 31
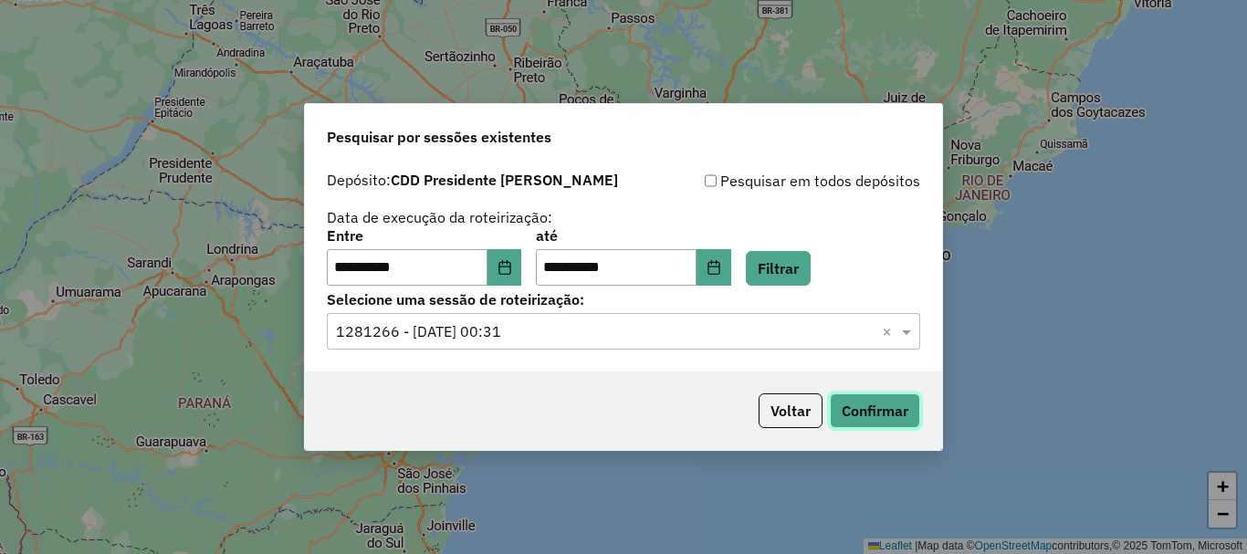
click at [890, 405] on button "Confirmar" at bounding box center [875, 411] width 90 height 35
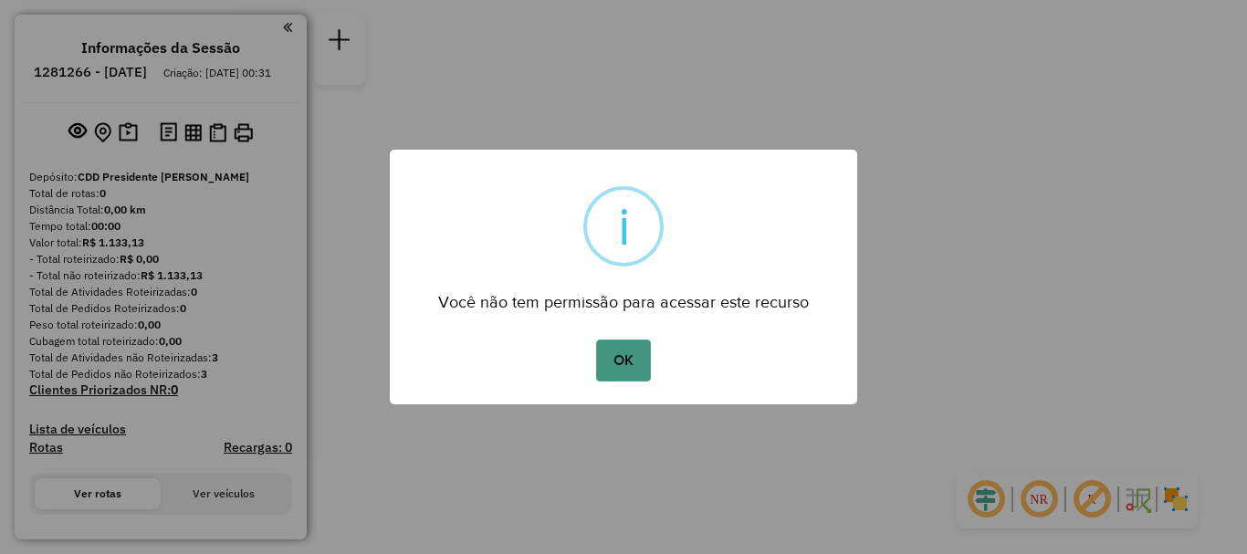
click at [631, 360] on button "OK" at bounding box center [623, 361] width 54 height 42
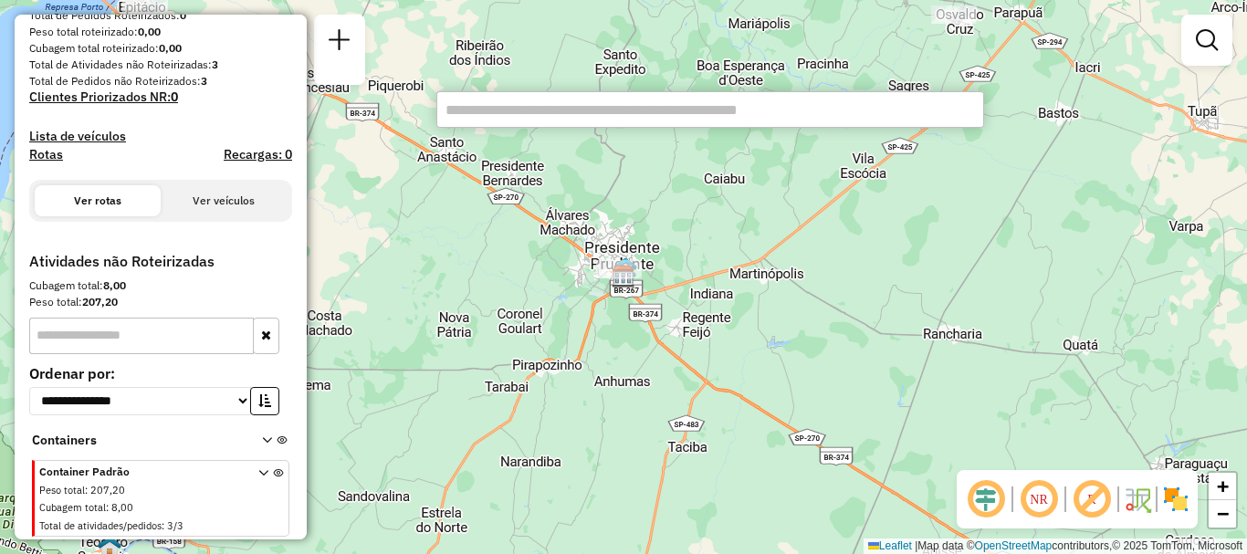
scroll to position [310, 0]
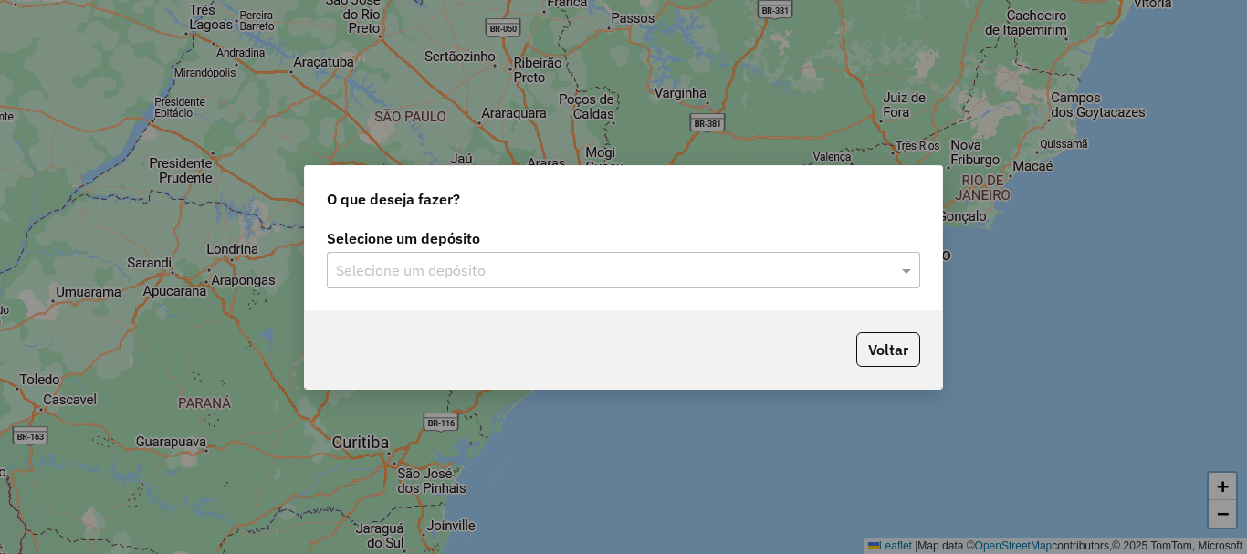
click at [560, 271] on input "text" at bounding box center [605, 271] width 539 height 22
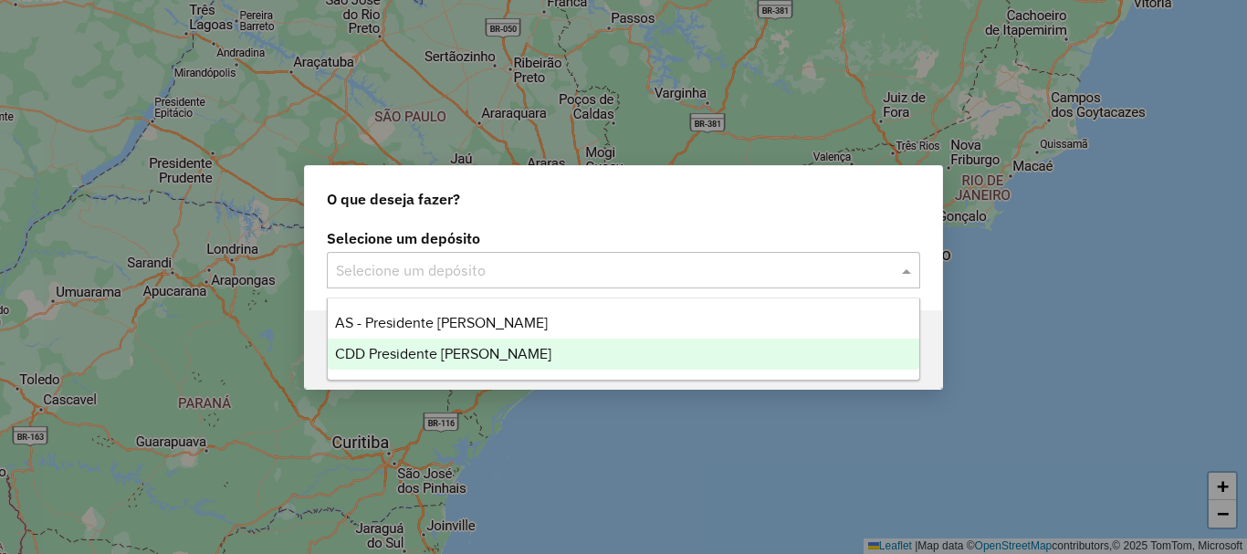
click at [490, 359] on span "CDD Presidente [PERSON_NAME]" at bounding box center [443, 354] width 216 height 16
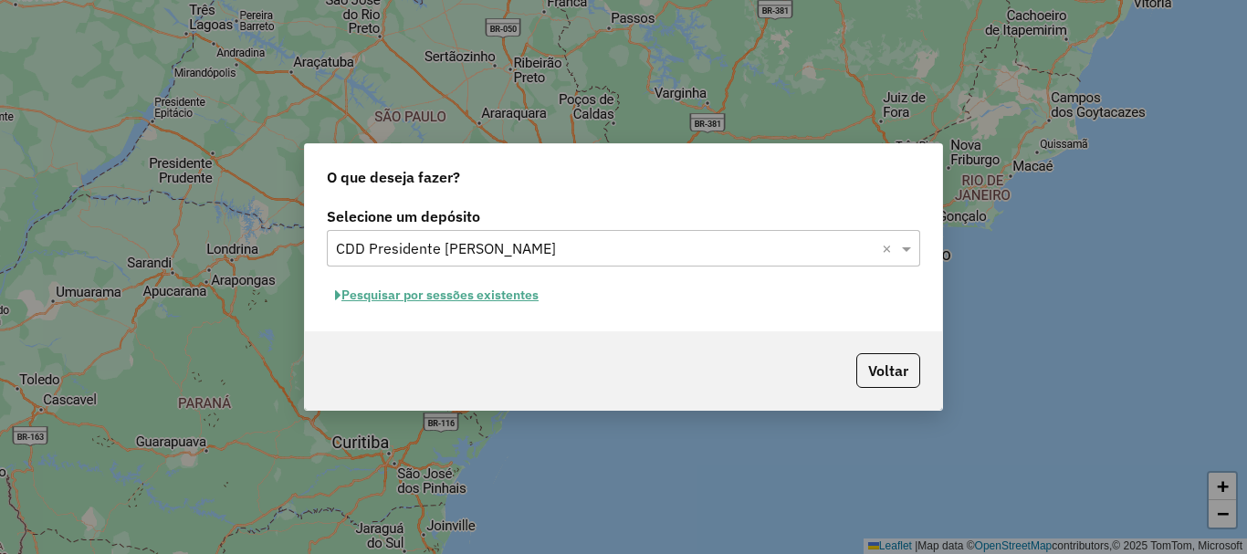
click at [521, 301] on button "Pesquisar por sessões existentes" at bounding box center [437, 295] width 220 height 28
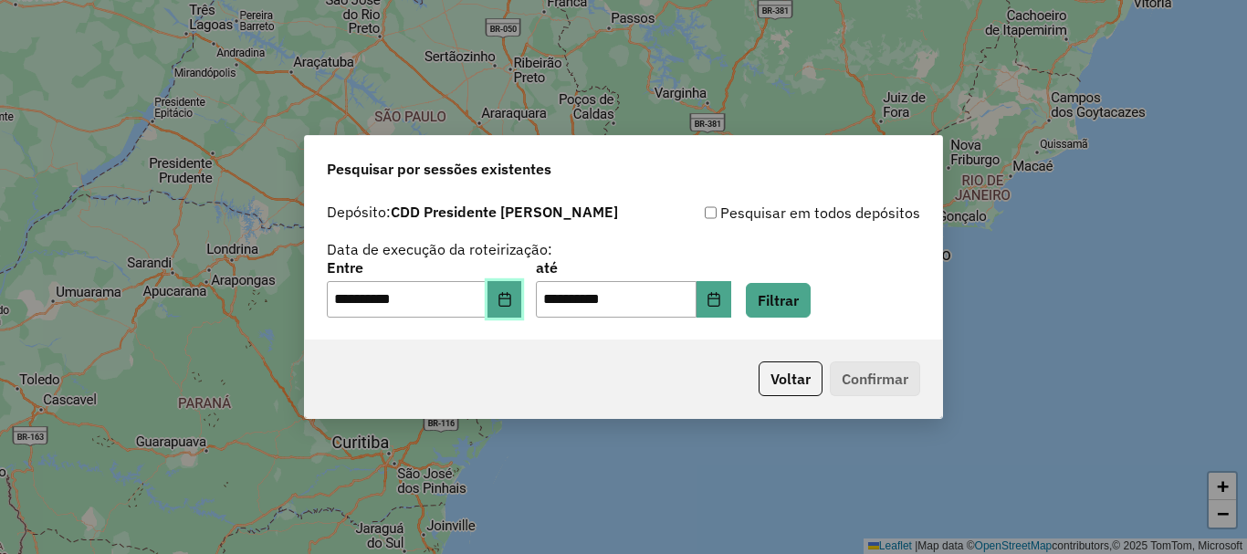
click at [510, 306] on icon "Choose Date" at bounding box center [505, 299] width 12 height 15
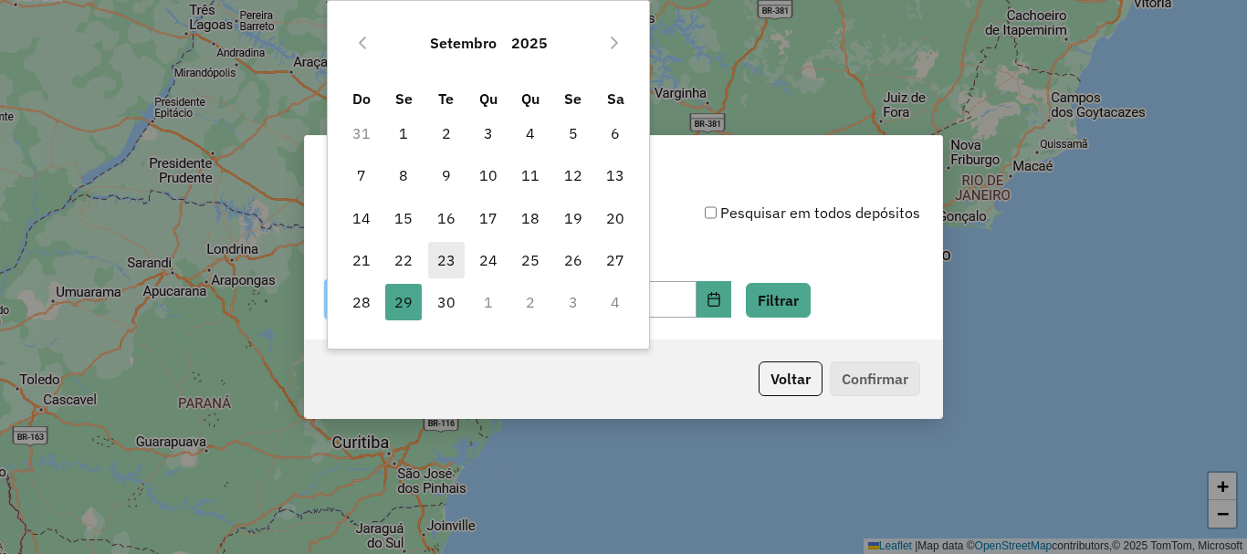
click at [453, 256] on span "23" at bounding box center [446, 260] width 37 height 37
type input "**********"
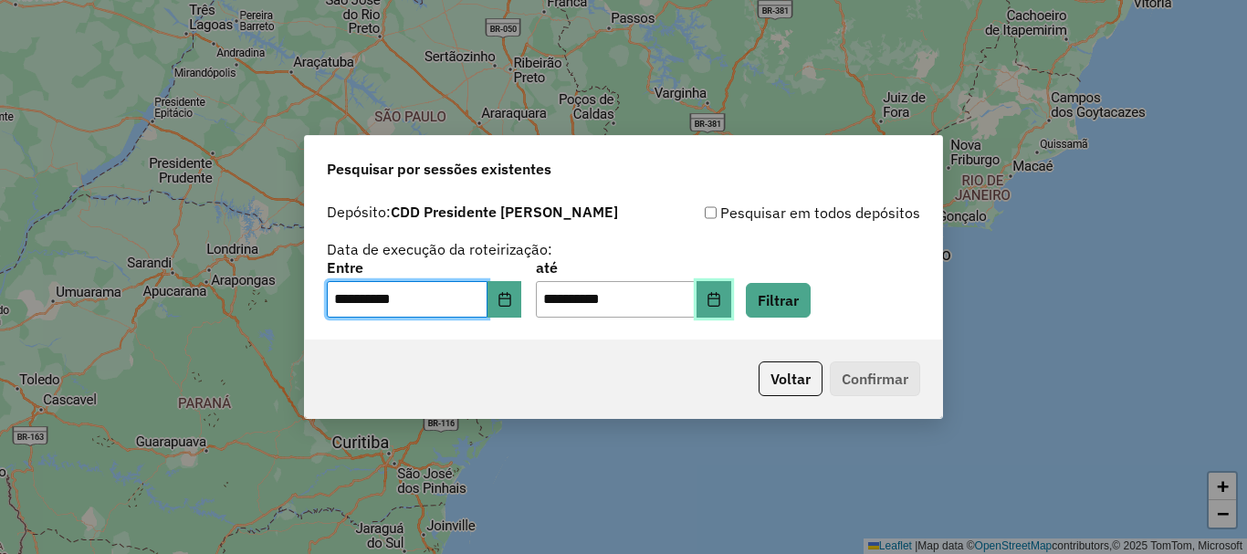
click at [731, 311] on button "Choose Date" at bounding box center [714, 299] width 35 height 37
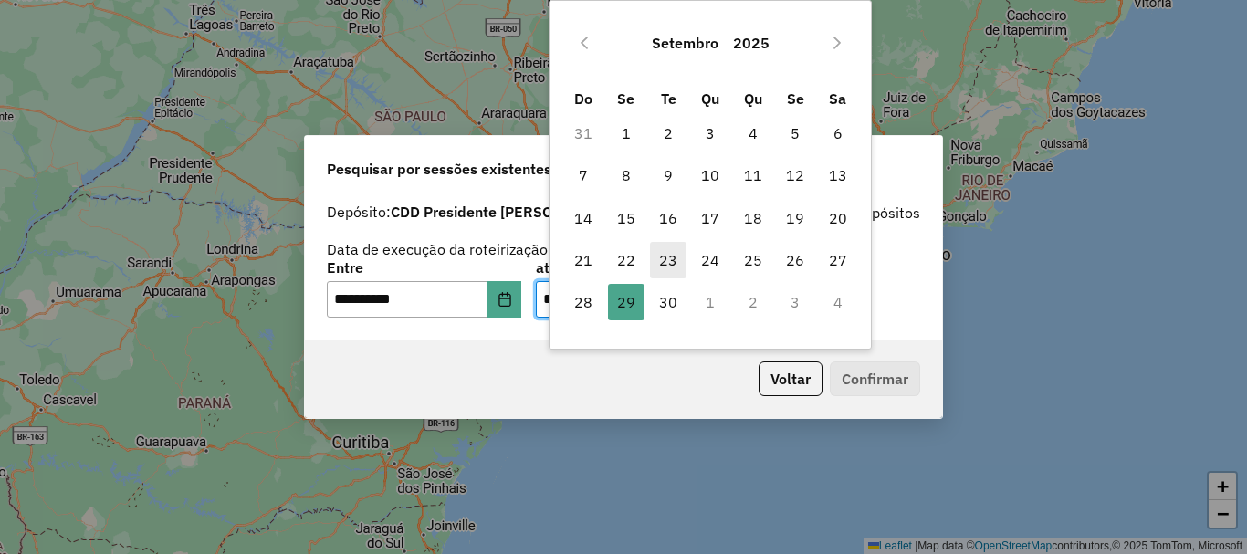
click at [672, 255] on span "23" at bounding box center [668, 260] width 37 height 37
type input "**********"
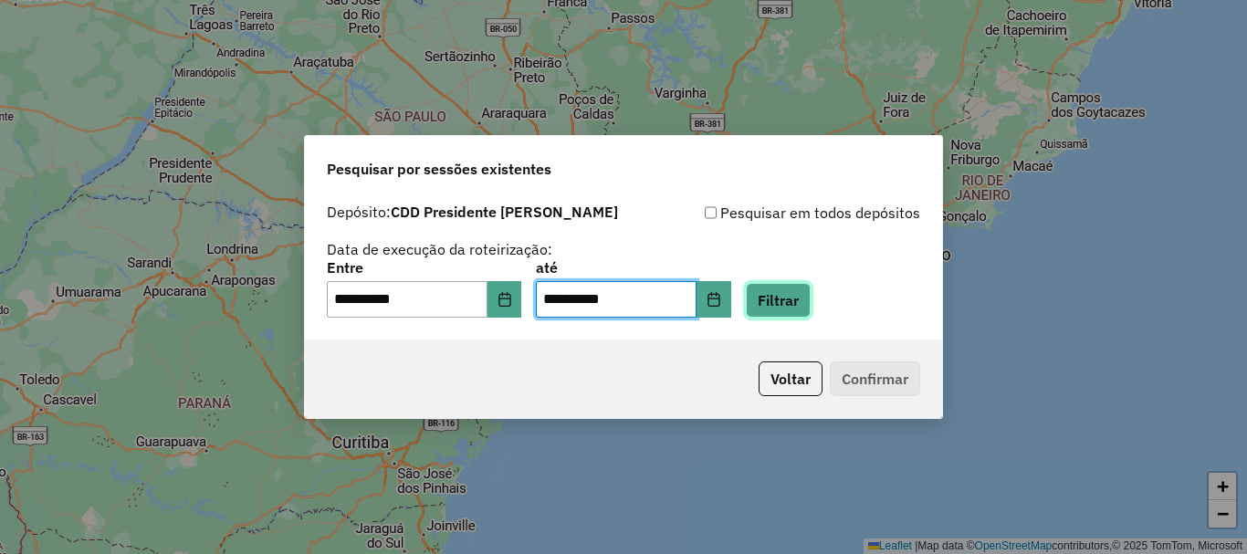
click at [810, 304] on button "Filtrar" at bounding box center [778, 300] width 65 height 35
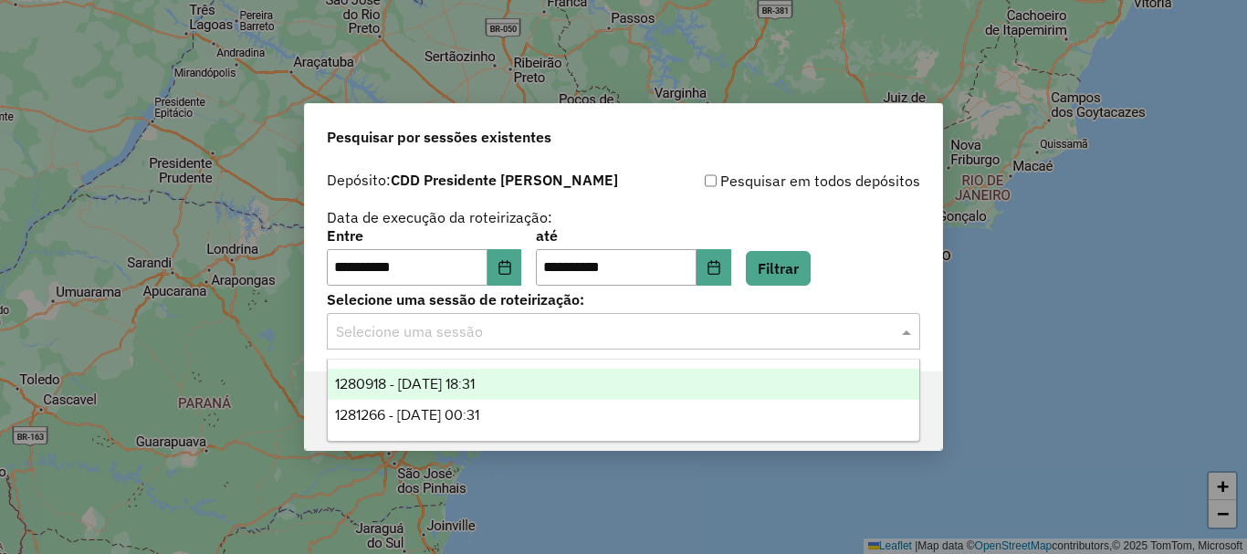
click at [515, 337] on input "text" at bounding box center [605, 332] width 539 height 22
click at [475, 384] on span "1280918 - 23/09/2025 18:31" at bounding box center [405, 384] width 140 height 16
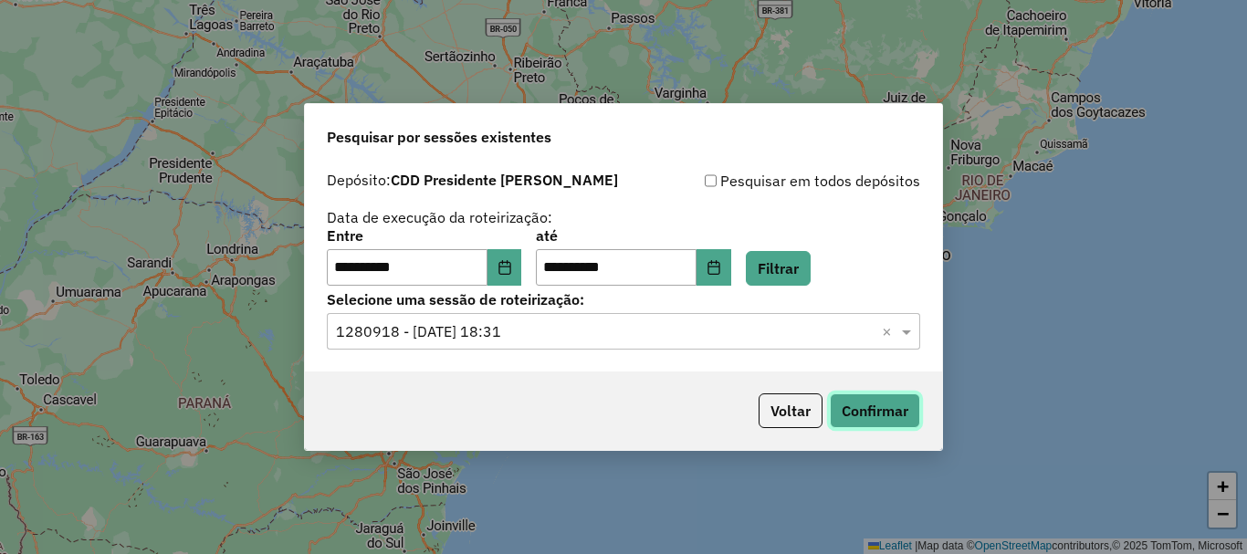
click at [877, 416] on button "Confirmar" at bounding box center [875, 411] width 90 height 35
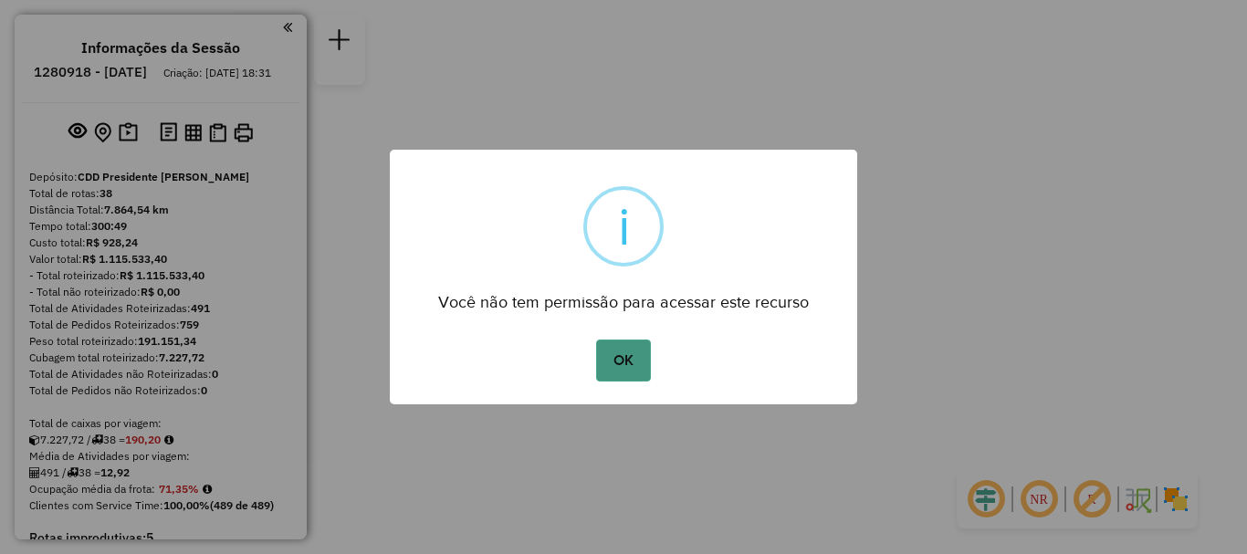
click at [633, 365] on button "OK" at bounding box center [623, 361] width 54 height 42
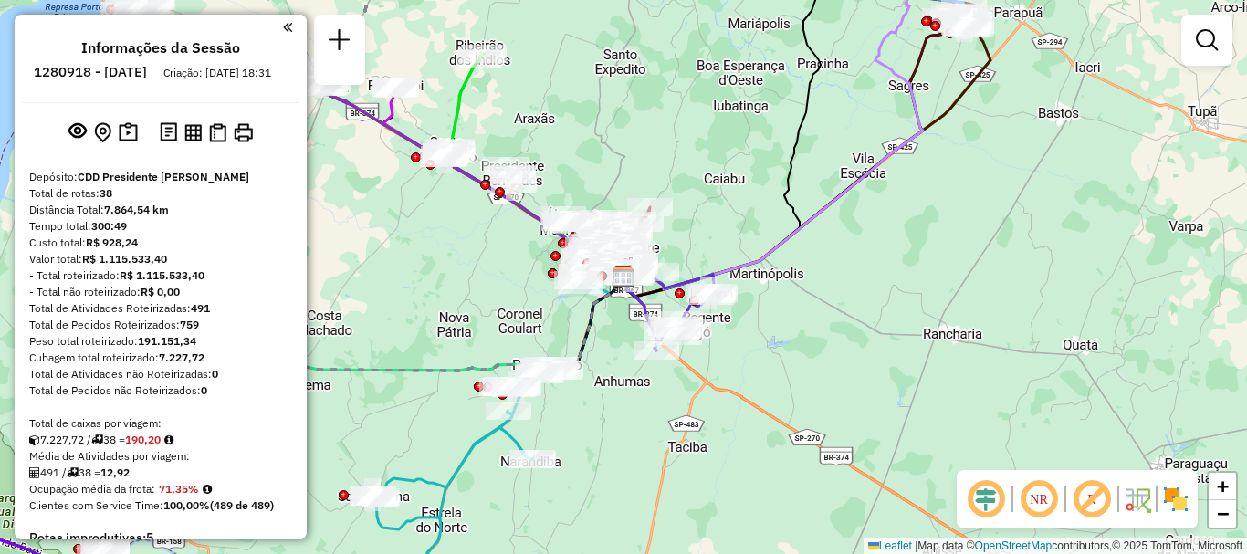
scroll to position [1455, 0]
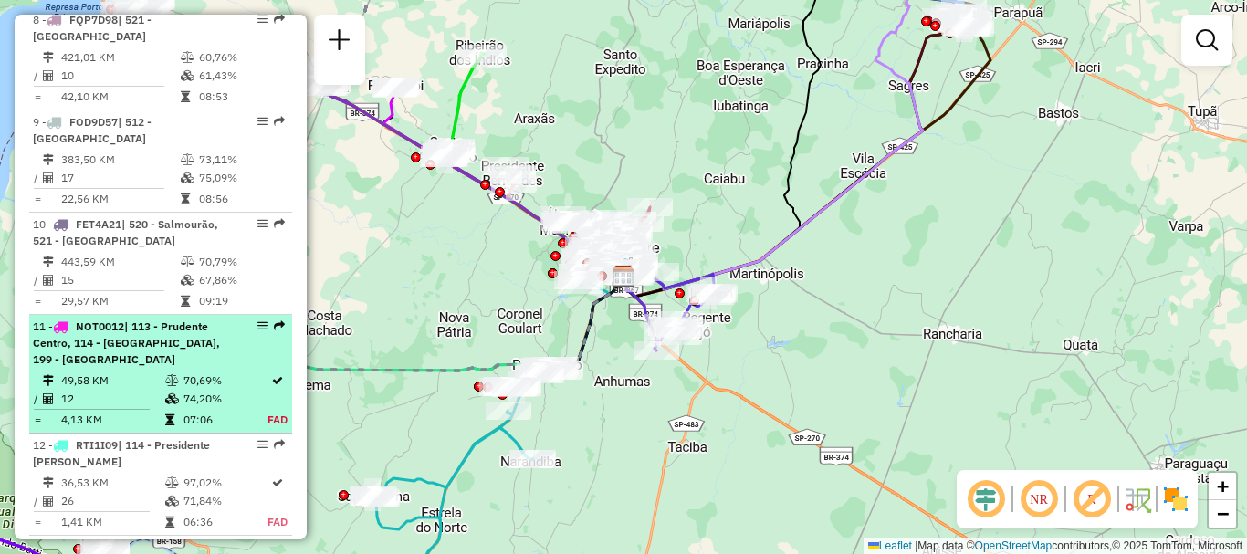
select select "**********"
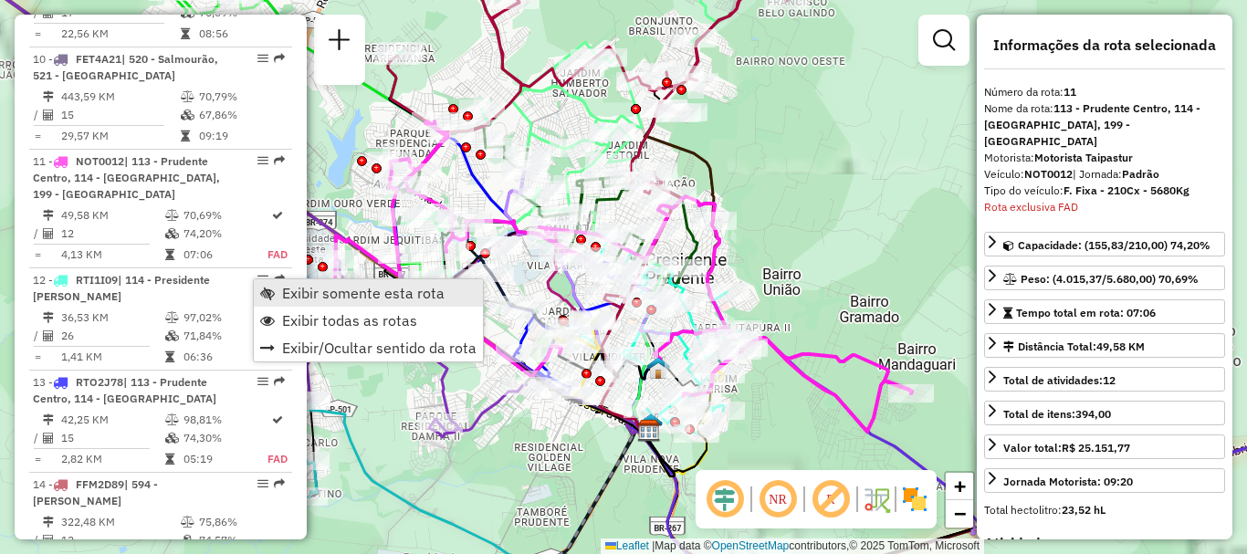
scroll to position [1706, 0]
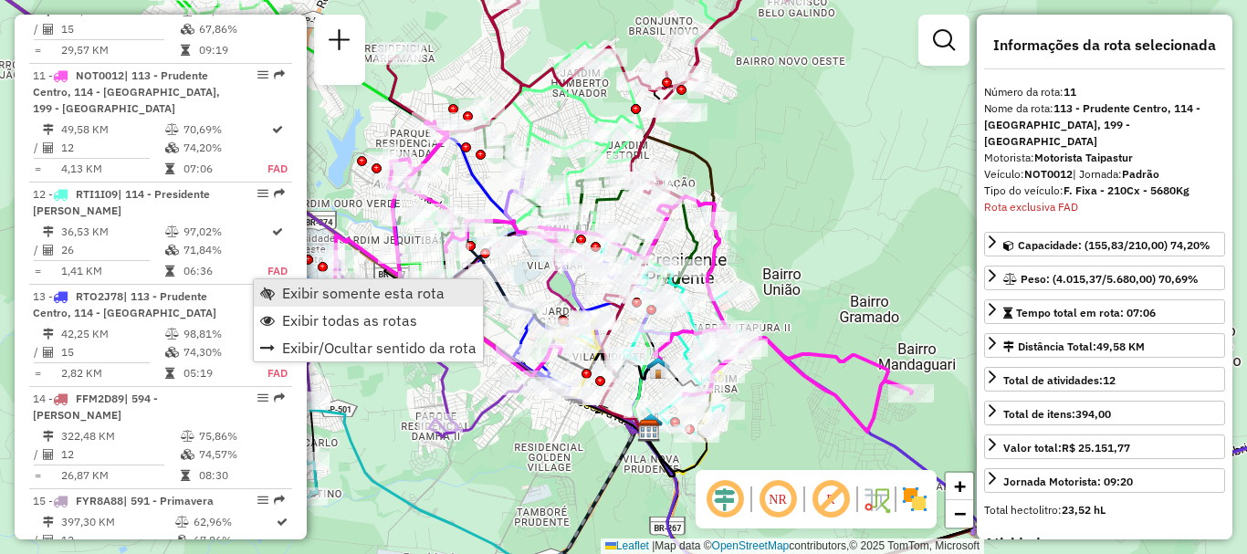
click at [304, 294] on span "Exibir somente esta rota" at bounding box center [363, 293] width 163 height 15
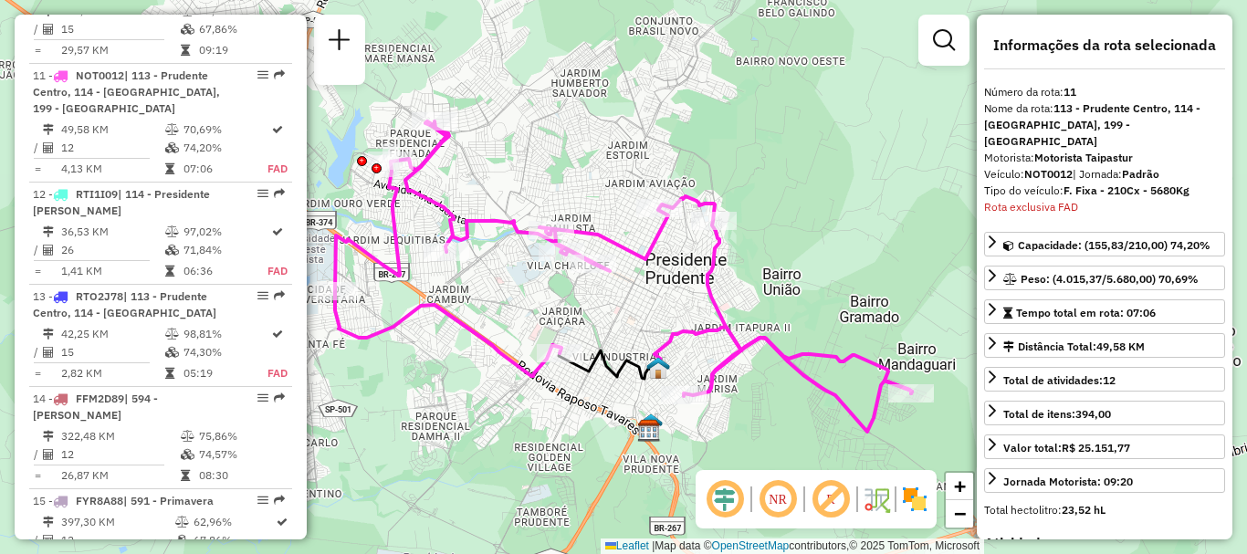
click at [773, 501] on em at bounding box center [778, 500] width 44 height 44
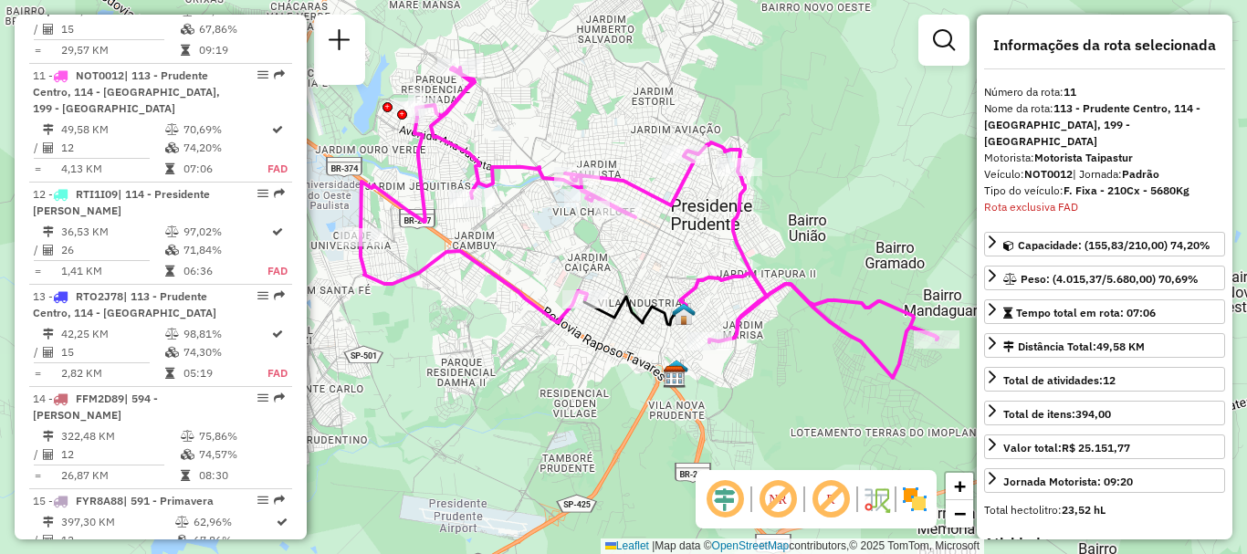
drag, startPoint x: 815, startPoint y: 277, endPoint x: 840, endPoint y: 223, distance: 59.6
click at [840, 223] on div "Janela de atendimento Grade de atendimento Capacidade Transportadoras Veículos …" at bounding box center [623, 277] width 1247 height 554
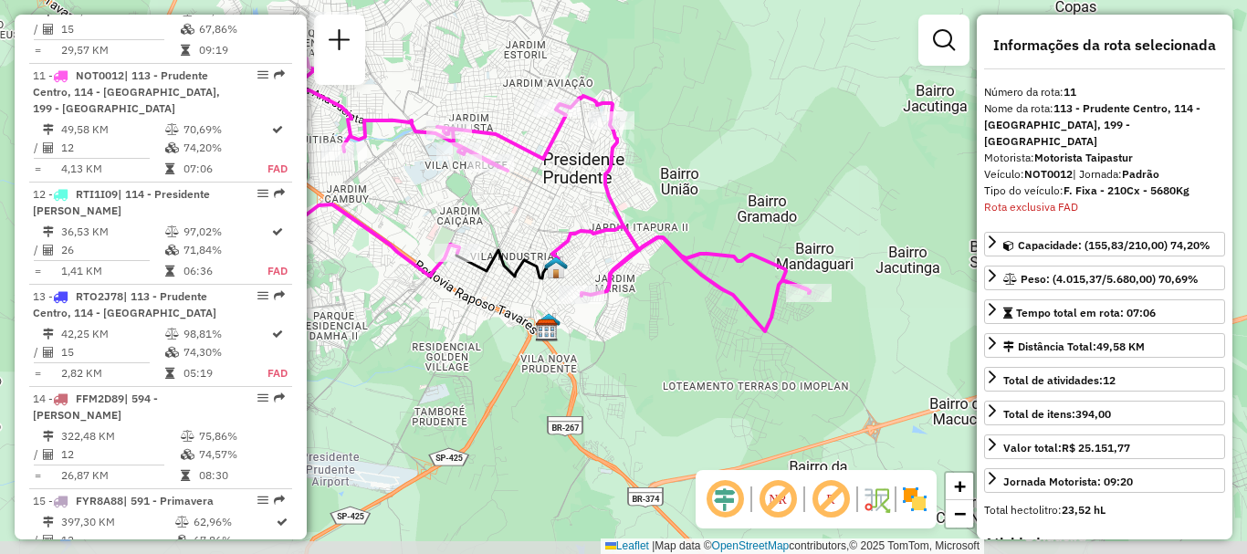
drag, startPoint x: 941, startPoint y: 383, endPoint x: 799, endPoint y: 331, distance: 151.7
click at [799, 331] on div "Janela de atendimento Grade de atendimento Capacidade Transportadoras Veículos …" at bounding box center [623, 277] width 1247 height 554
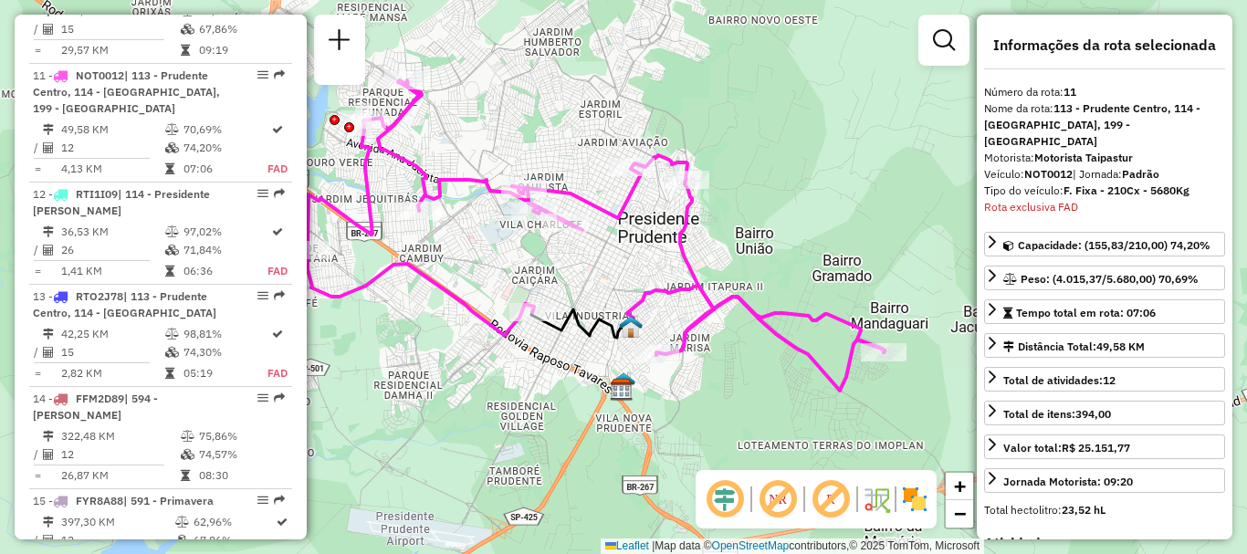
drag, startPoint x: 655, startPoint y: 221, endPoint x: 863, endPoint y: 254, distance: 210.8
click at [863, 254] on div "Janela de atendimento Grade de atendimento Capacidade Transportadoras Veículos …" at bounding box center [623, 277] width 1247 height 554
click at [342, 41] on em at bounding box center [340, 40] width 22 height 22
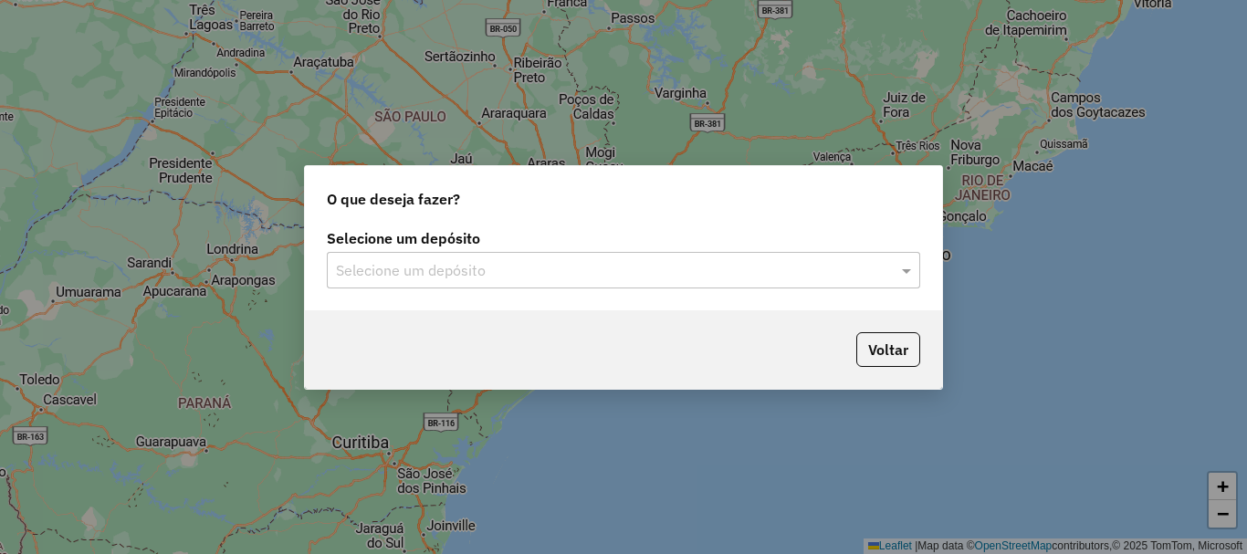
click at [440, 272] on input "text" at bounding box center [605, 271] width 539 height 22
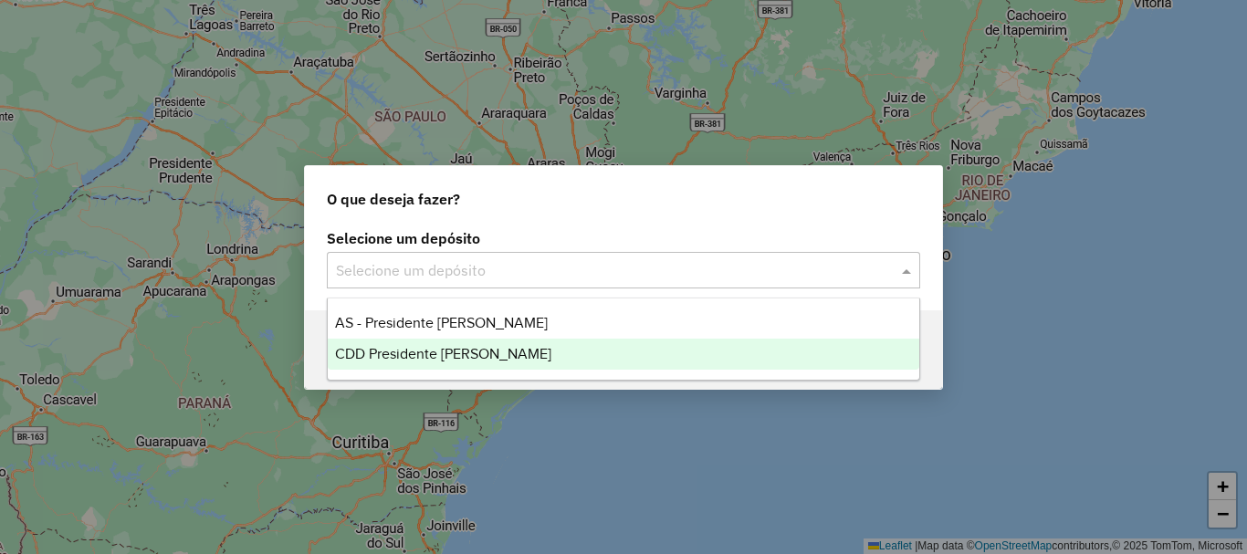
click at [439, 359] on span "CDD Presidente [PERSON_NAME]" at bounding box center [443, 354] width 216 height 16
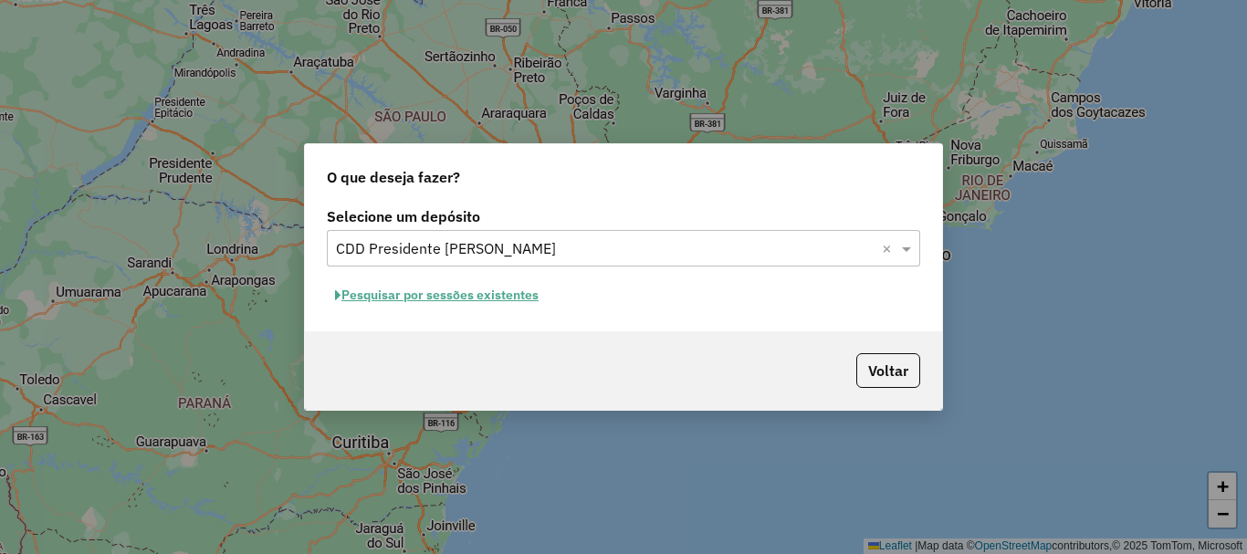
click at [510, 296] on button "Pesquisar por sessões existentes" at bounding box center [437, 295] width 220 height 28
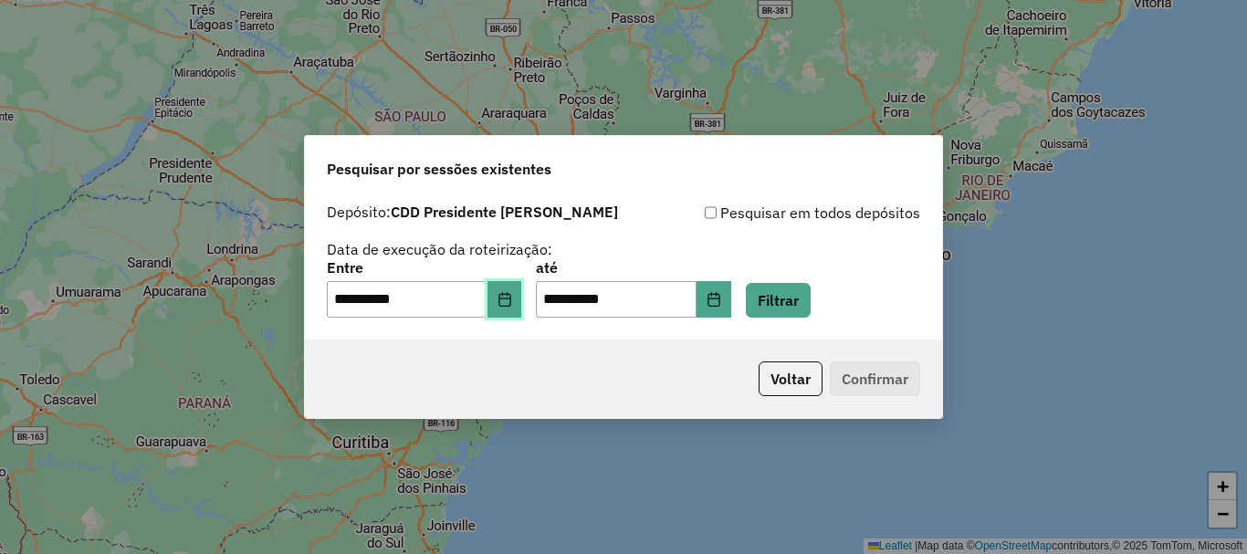
click at [512, 304] on icon "Choose Date" at bounding box center [505, 299] width 15 height 15
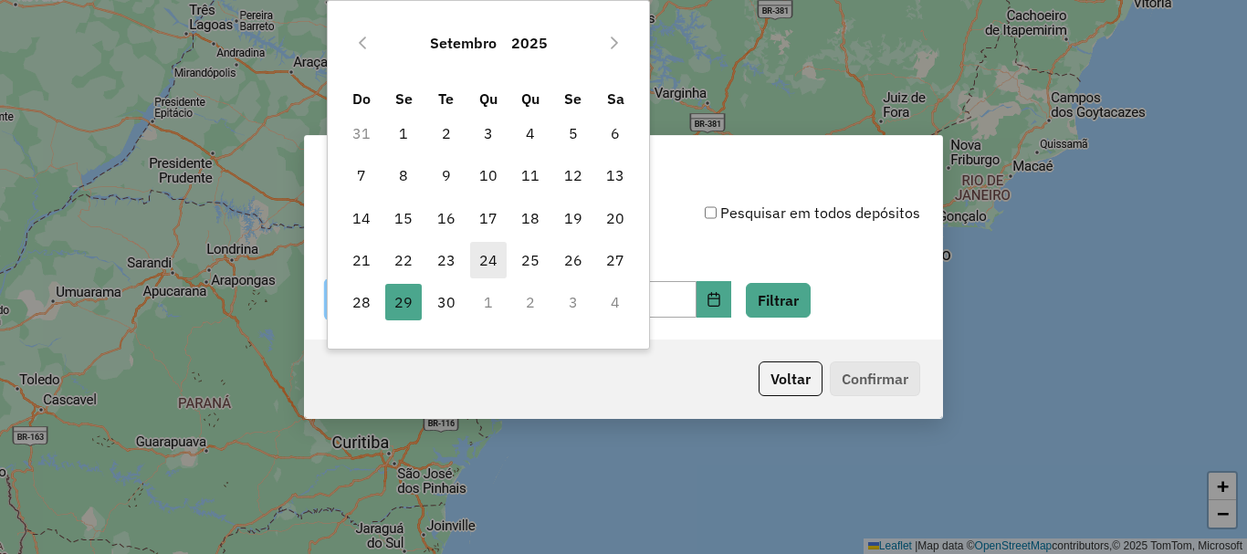
click at [491, 254] on span "24" at bounding box center [488, 260] width 37 height 37
type input "**********"
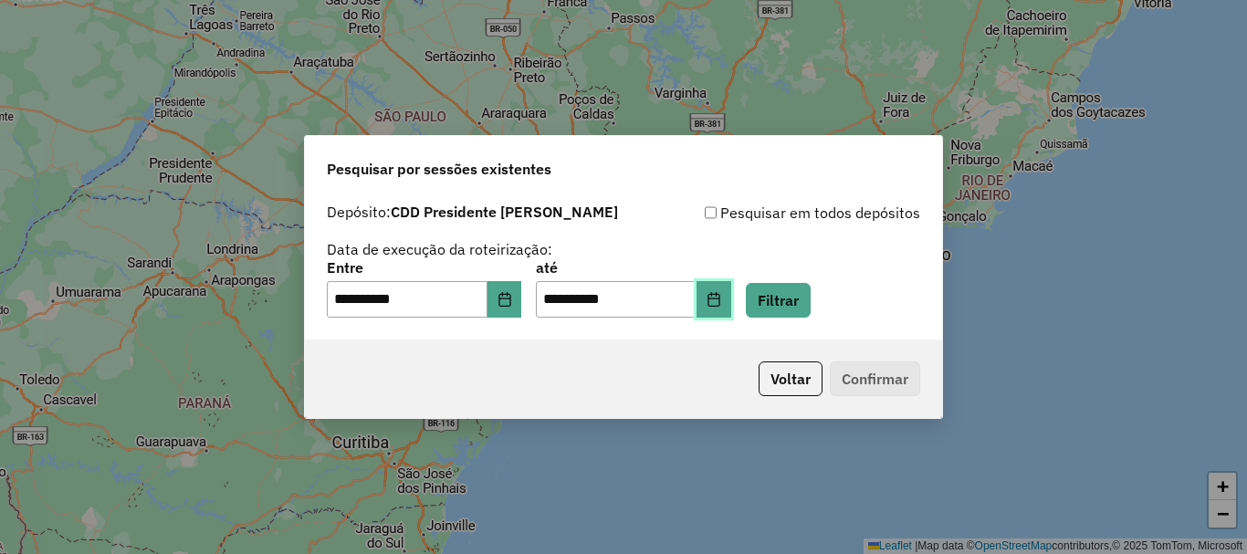
click at [731, 299] on button "Choose Date" at bounding box center [714, 299] width 35 height 37
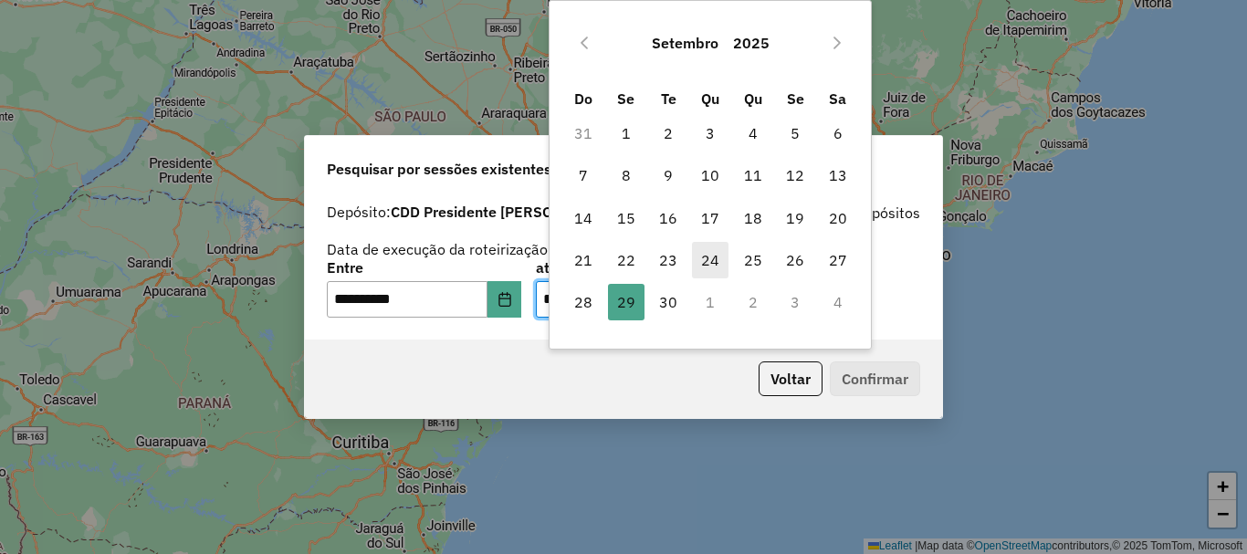
click at [705, 265] on span "24" at bounding box center [710, 260] width 37 height 37
type input "**********"
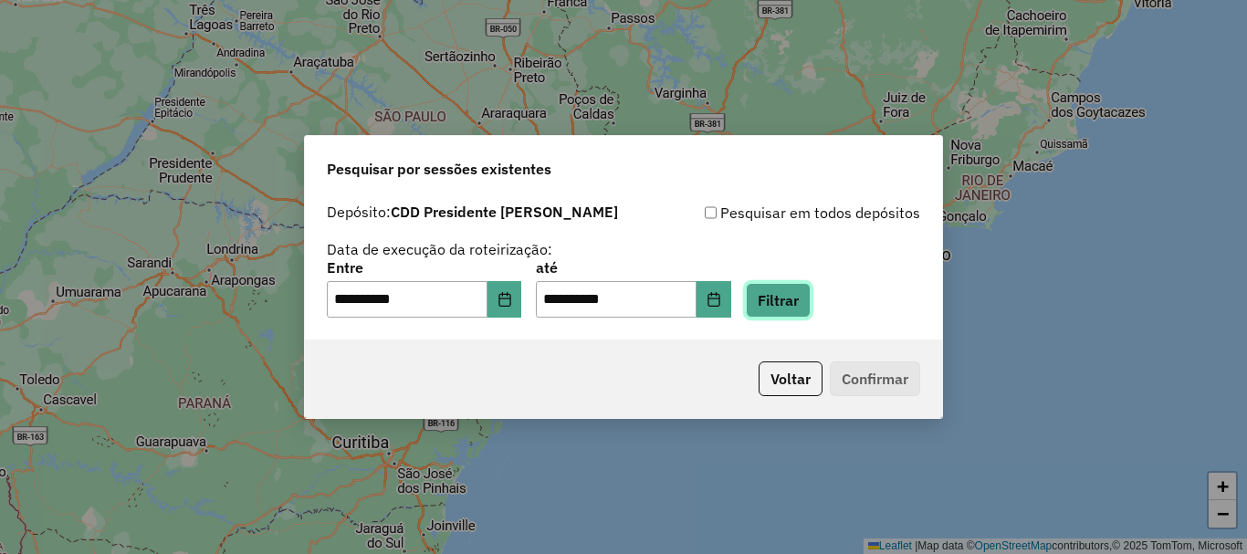
click at [811, 294] on button "Filtrar" at bounding box center [778, 300] width 65 height 35
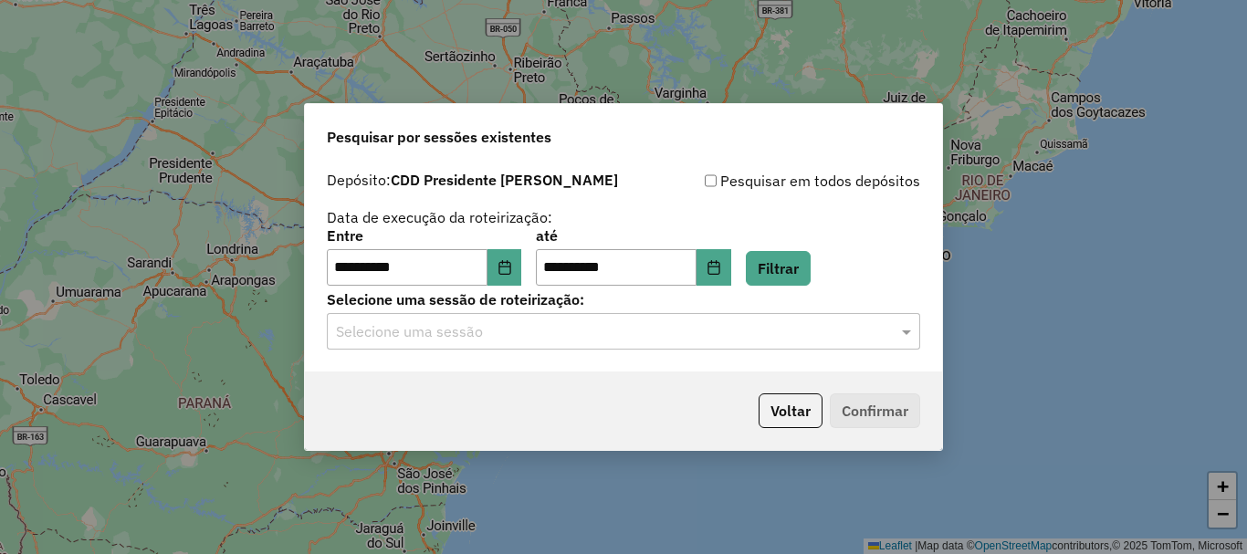
click at [604, 338] on input "text" at bounding box center [605, 332] width 539 height 22
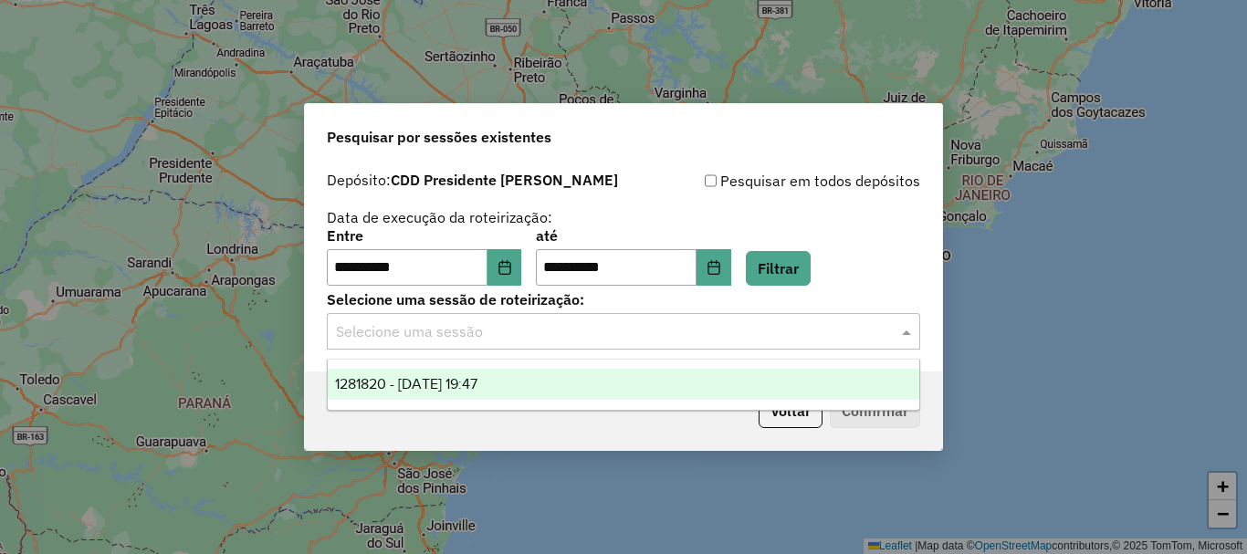
click at [468, 389] on span "1281820 - 24/09/2025 19:47" at bounding box center [406, 384] width 142 height 16
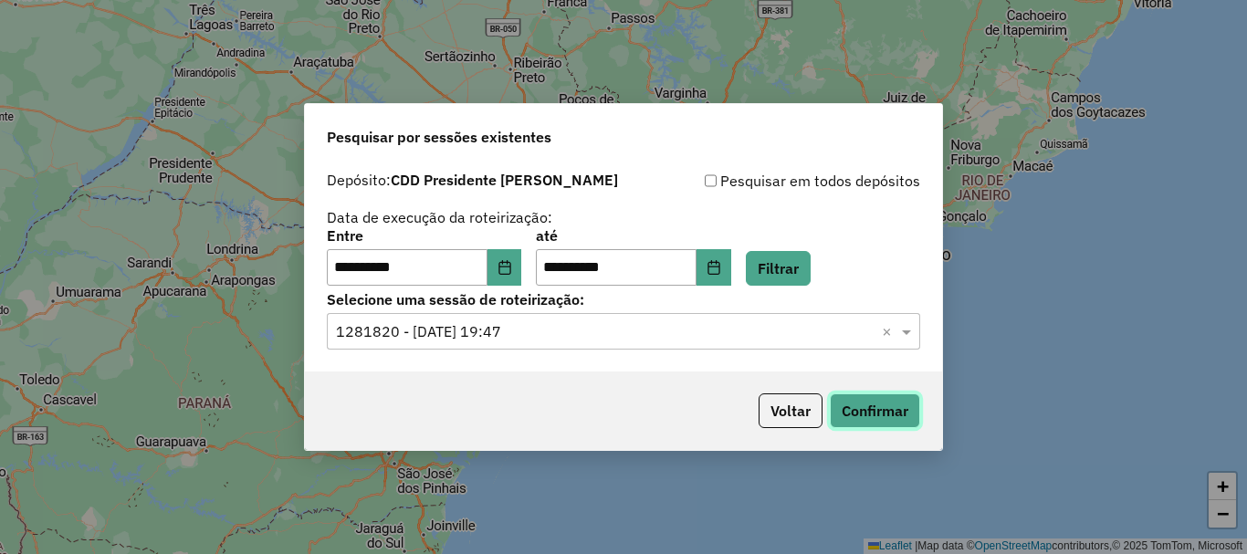
click at [887, 411] on button "Confirmar" at bounding box center [875, 411] width 90 height 35
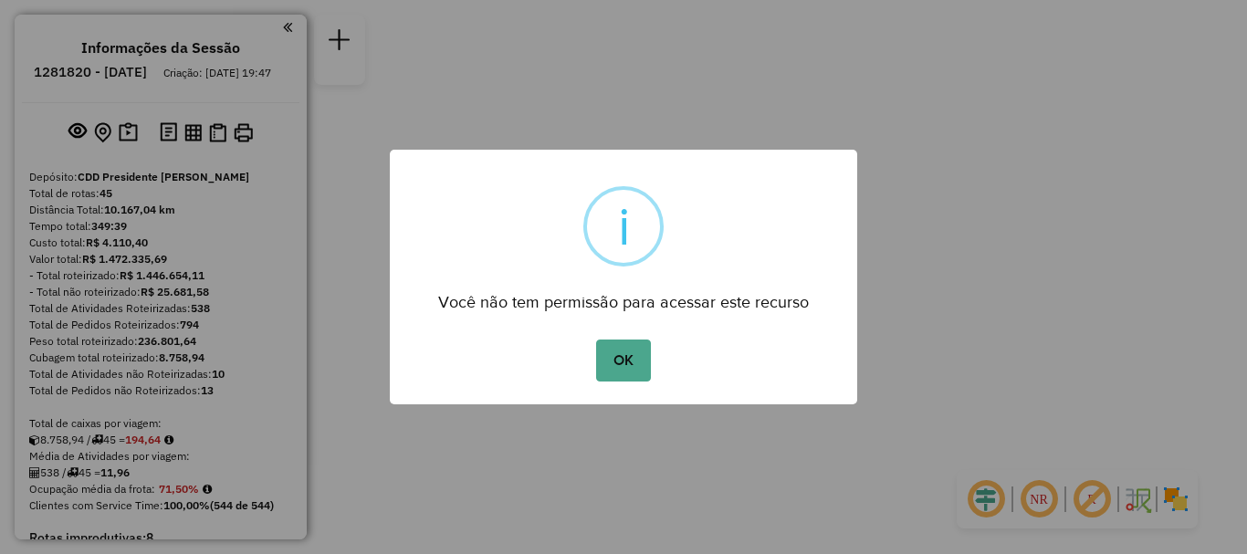
click at [596, 340] on button "OK" at bounding box center [623, 361] width 54 height 42
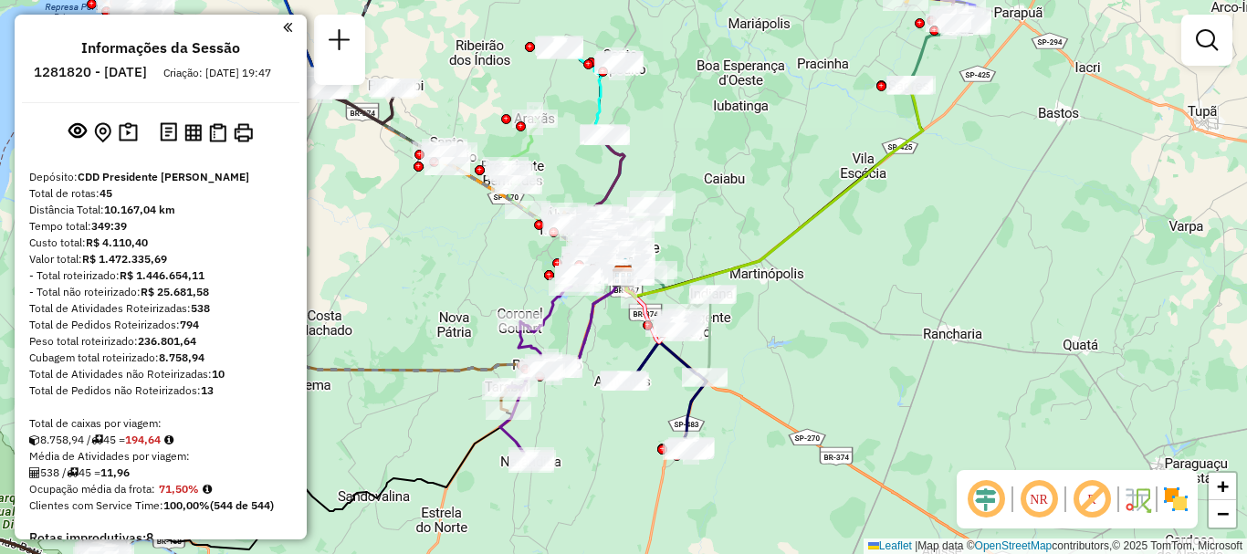
scroll to position [1299, 0]
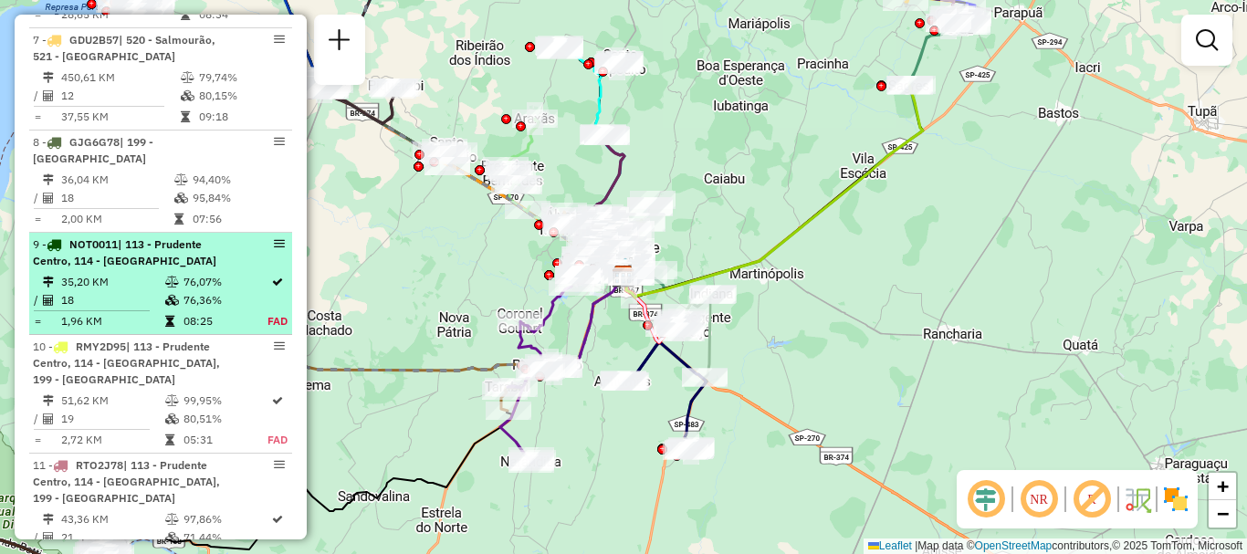
select select "**********"
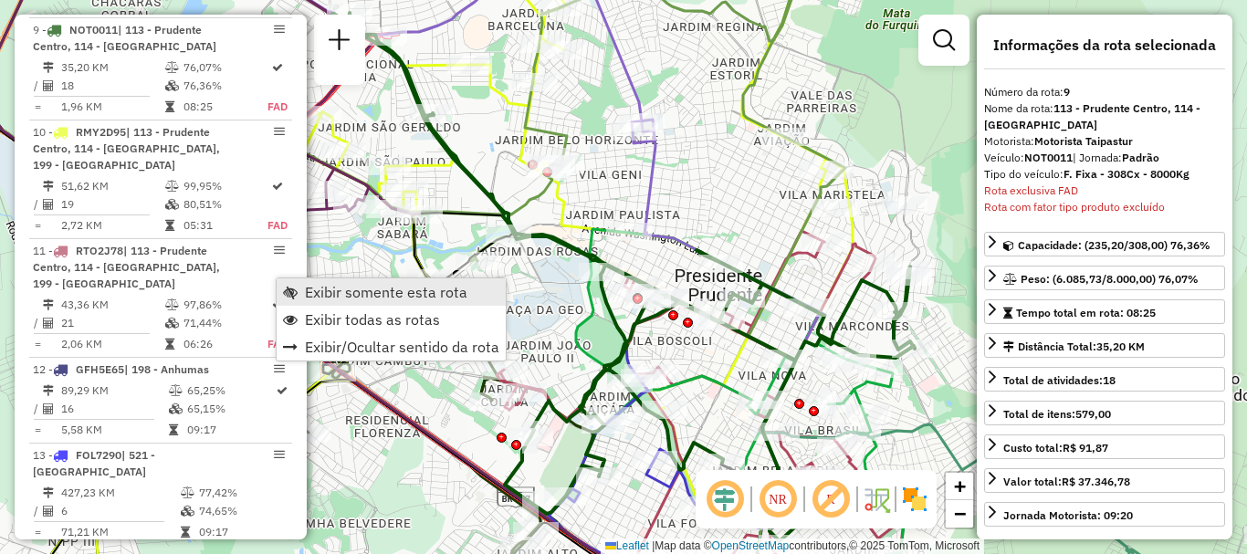
click at [328, 297] on span "Exibir somente esta rota" at bounding box center [386, 292] width 163 height 15
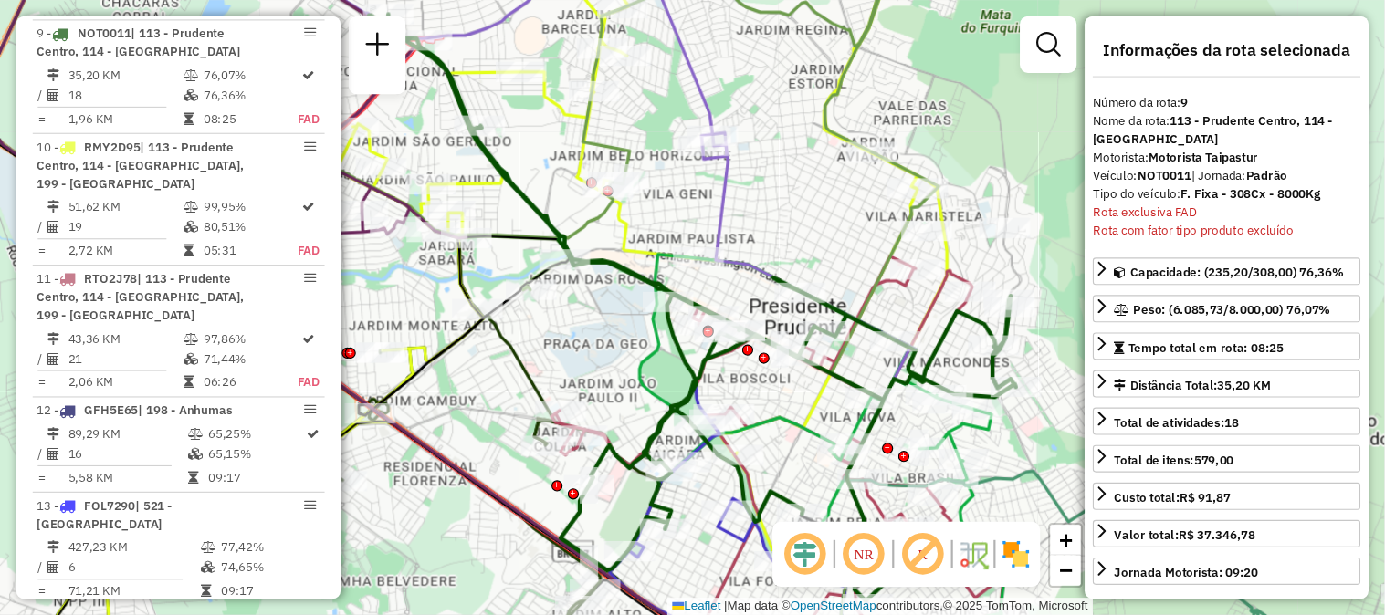
scroll to position [1551, 0]
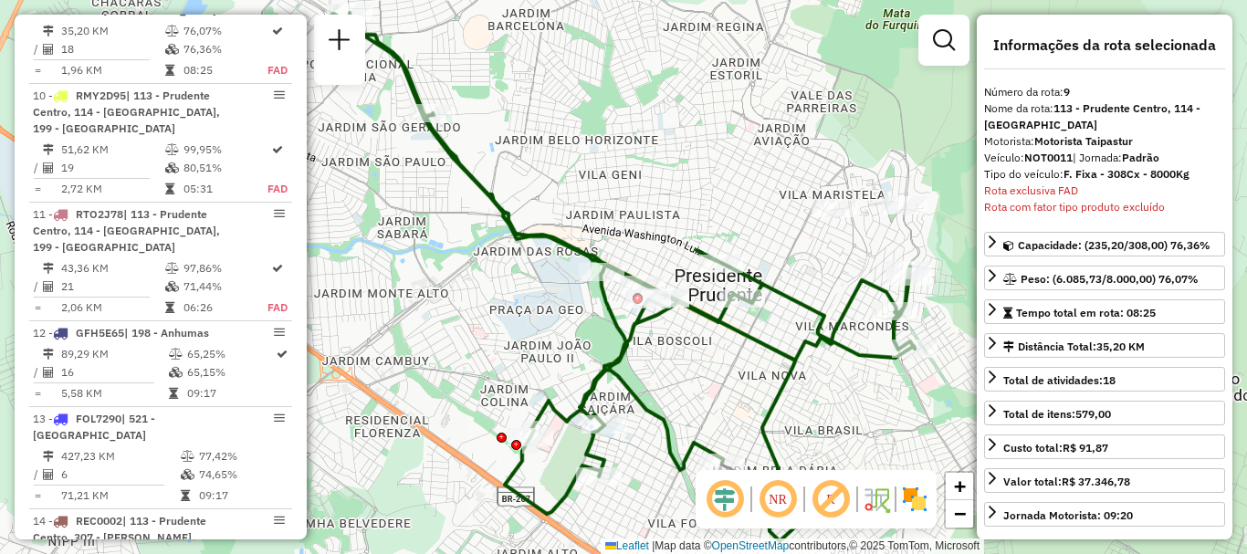
click at [775, 494] on em at bounding box center [778, 500] width 44 height 44
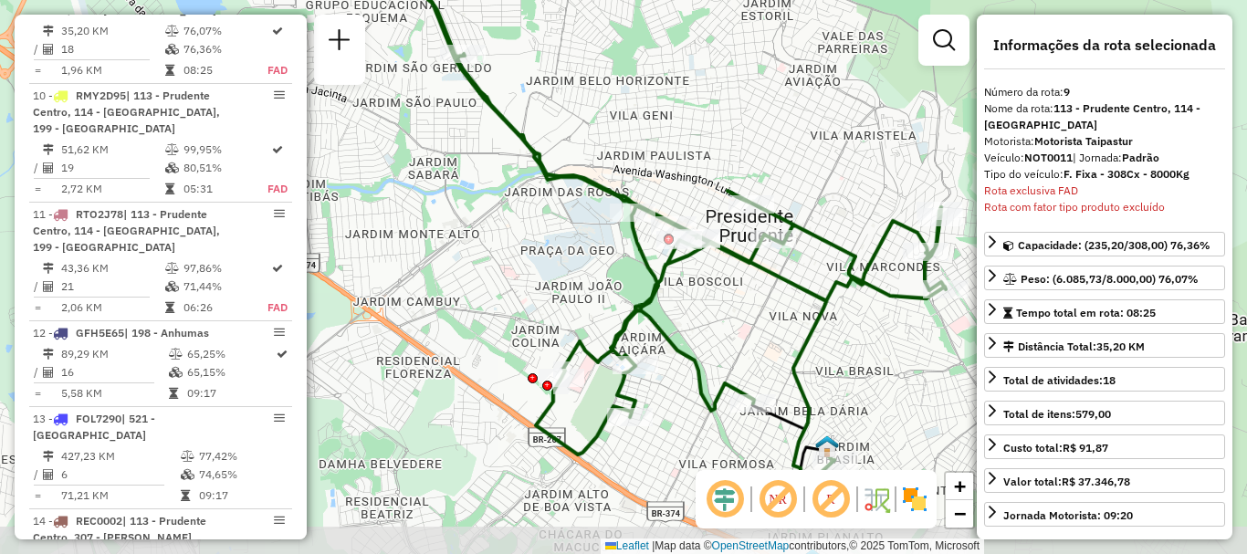
drag, startPoint x: 850, startPoint y: 415, endPoint x: 881, endPoint y: 355, distance: 67.0
click at [881, 355] on div "Janela de atendimento Grade de atendimento Capacidade Transportadoras Veículos …" at bounding box center [623, 277] width 1247 height 554
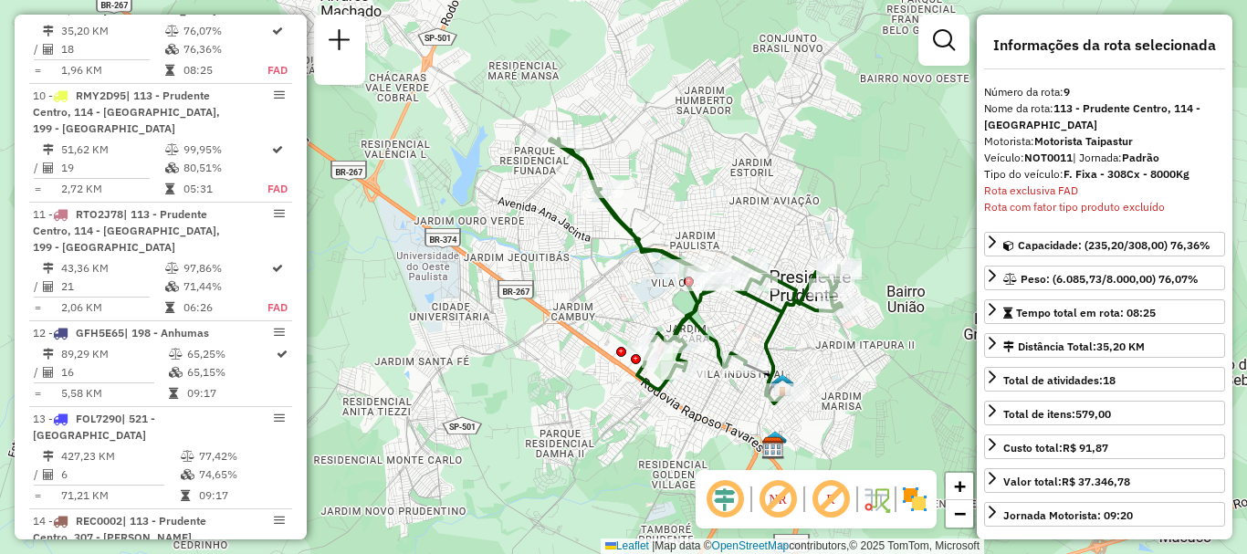
drag, startPoint x: 601, startPoint y: 331, endPoint x: 577, endPoint y: 330, distance: 23.8
click at [577, 330] on div "Janela de atendimento Grade de atendimento Capacidade Transportadoras Veículos …" at bounding box center [623, 277] width 1247 height 554
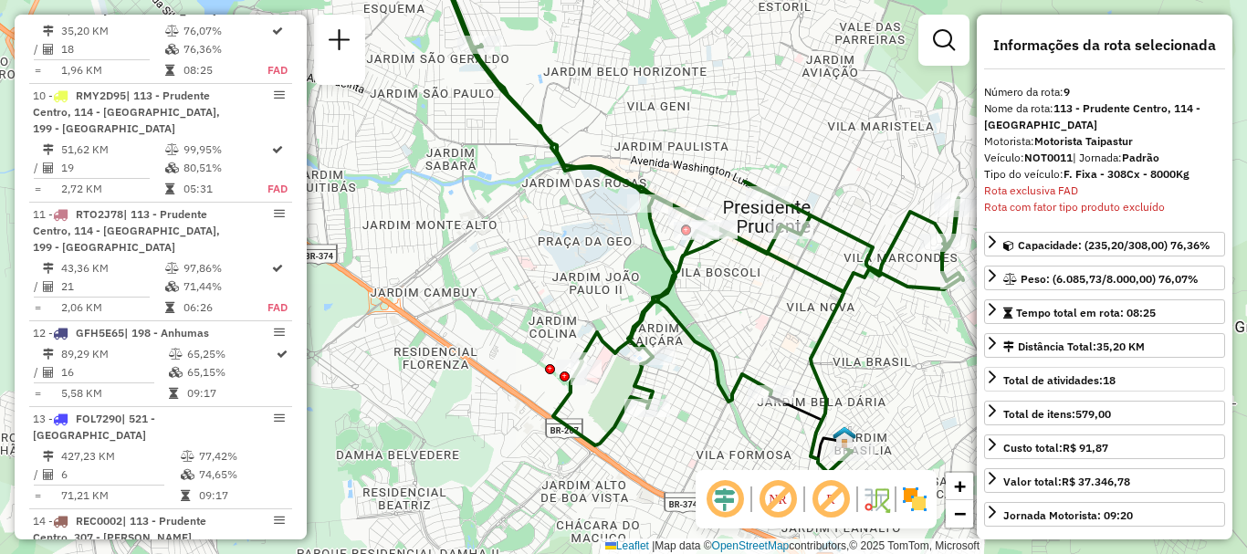
drag, startPoint x: 842, startPoint y: 371, endPoint x: 986, endPoint y: 389, distance: 145.4
click at [986, 389] on hb-router-mapa "Informações da Sessão 1281820 - 24/09/2025 Criação: 23/09/2025 19:47 Depósito: …" at bounding box center [623, 277] width 1247 height 554
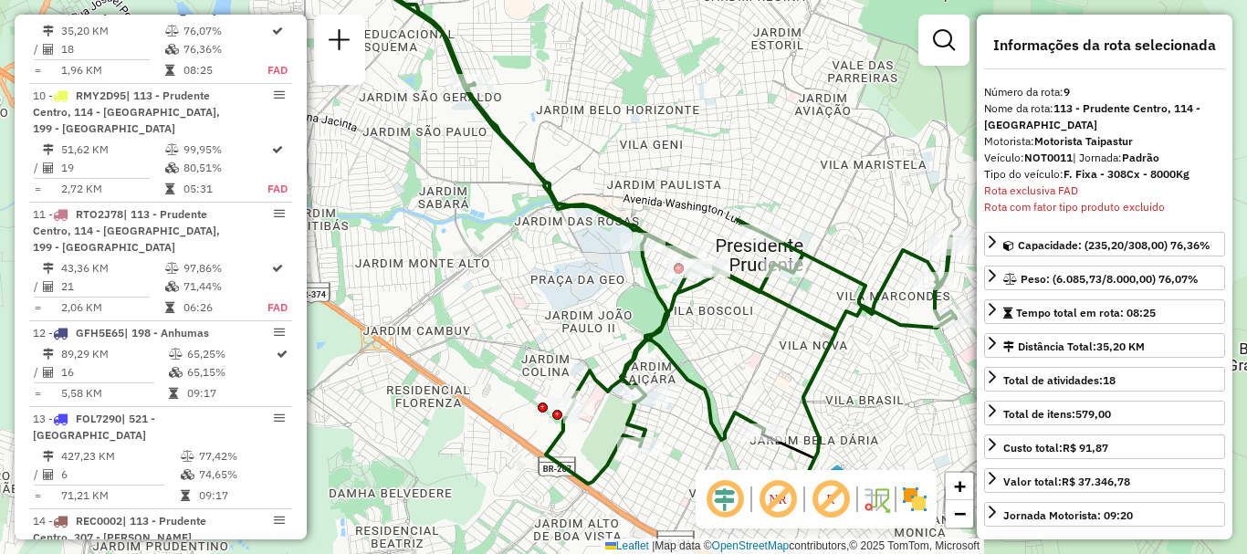
drag, startPoint x: 564, startPoint y: 257, endPoint x: 557, endPoint y: 295, distance: 39.0
click at [557, 295] on div "Janela de atendimento Grade de atendimento Capacidade Transportadoras Veículos …" at bounding box center [623, 277] width 1247 height 554
click at [962, 509] on span "−" at bounding box center [960, 513] width 12 height 23
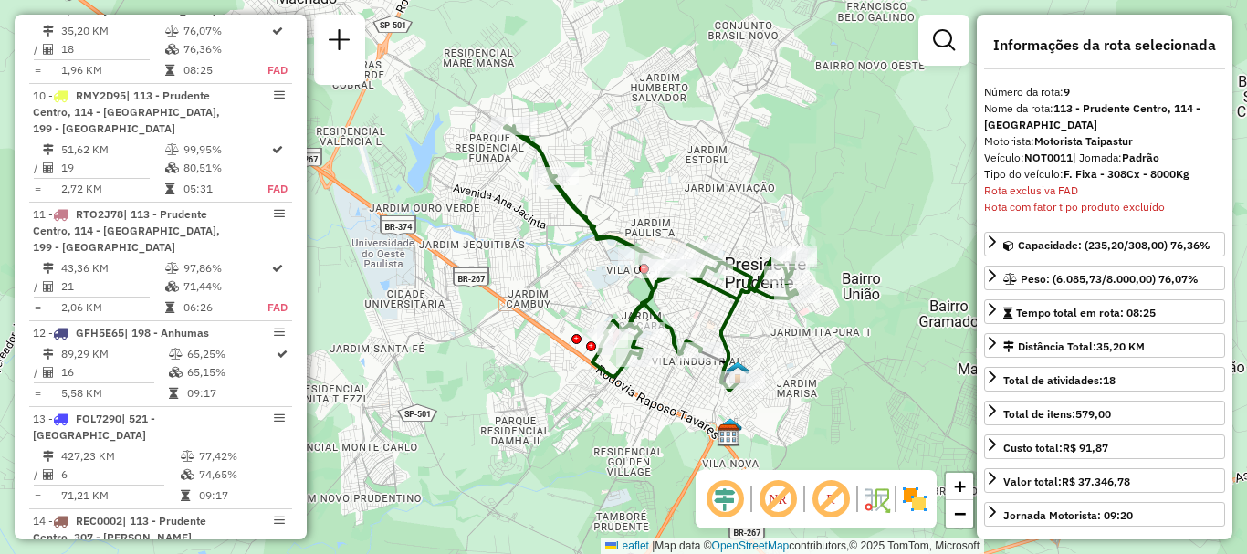
click at [839, 369] on div "Janela de atendimento Grade de atendimento Capacidade Transportadoras Veículos …" at bounding box center [623, 277] width 1247 height 554
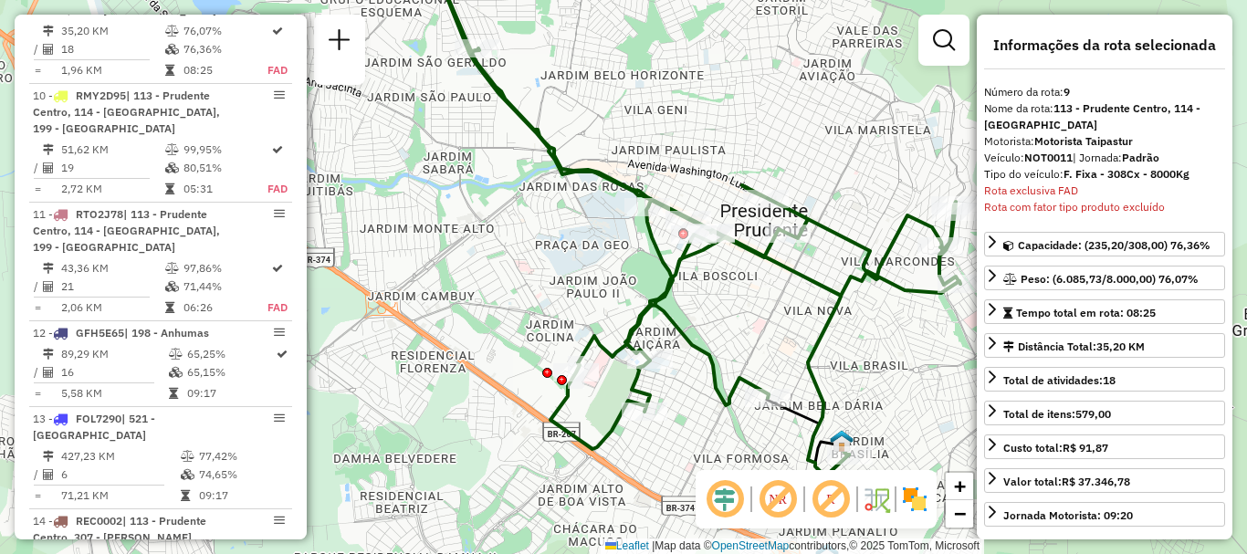
drag, startPoint x: 802, startPoint y: 342, endPoint x: 970, endPoint y: 381, distance: 172.3
click at [970, 381] on div "Janela de atendimento Grade de atendimento Capacidade Transportadoras Veículos …" at bounding box center [623, 277] width 1247 height 554
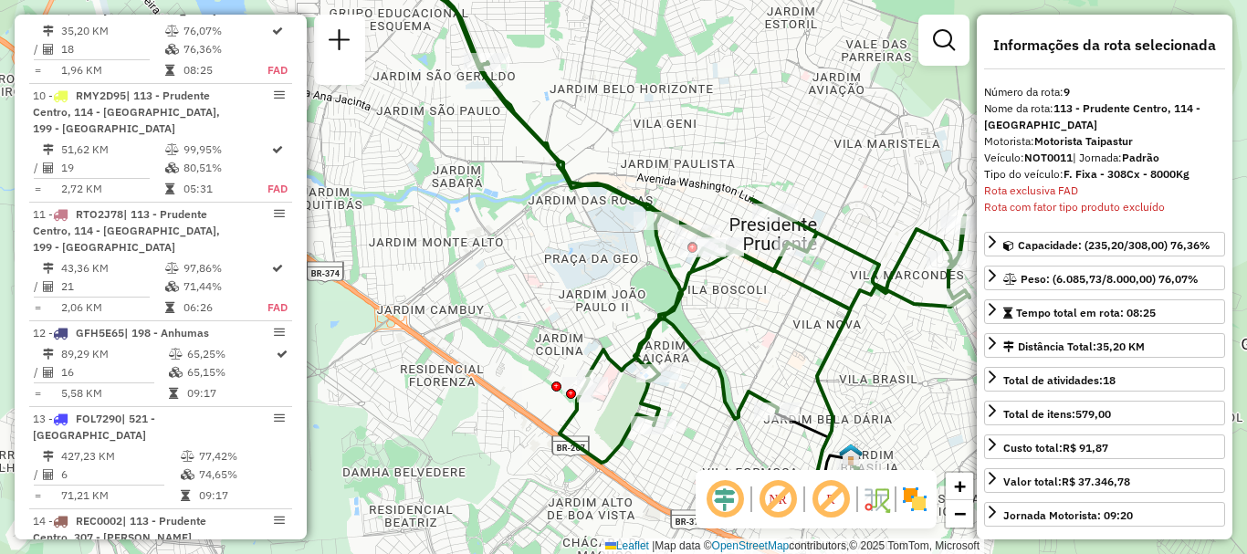
drag, startPoint x: 427, startPoint y: 182, endPoint x: 436, endPoint y: 195, distance: 16.5
click at [436, 195] on div "Janela de atendimento Grade de atendimento Capacidade Transportadoras Veículos …" at bounding box center [623, 277] width 1247 height 554
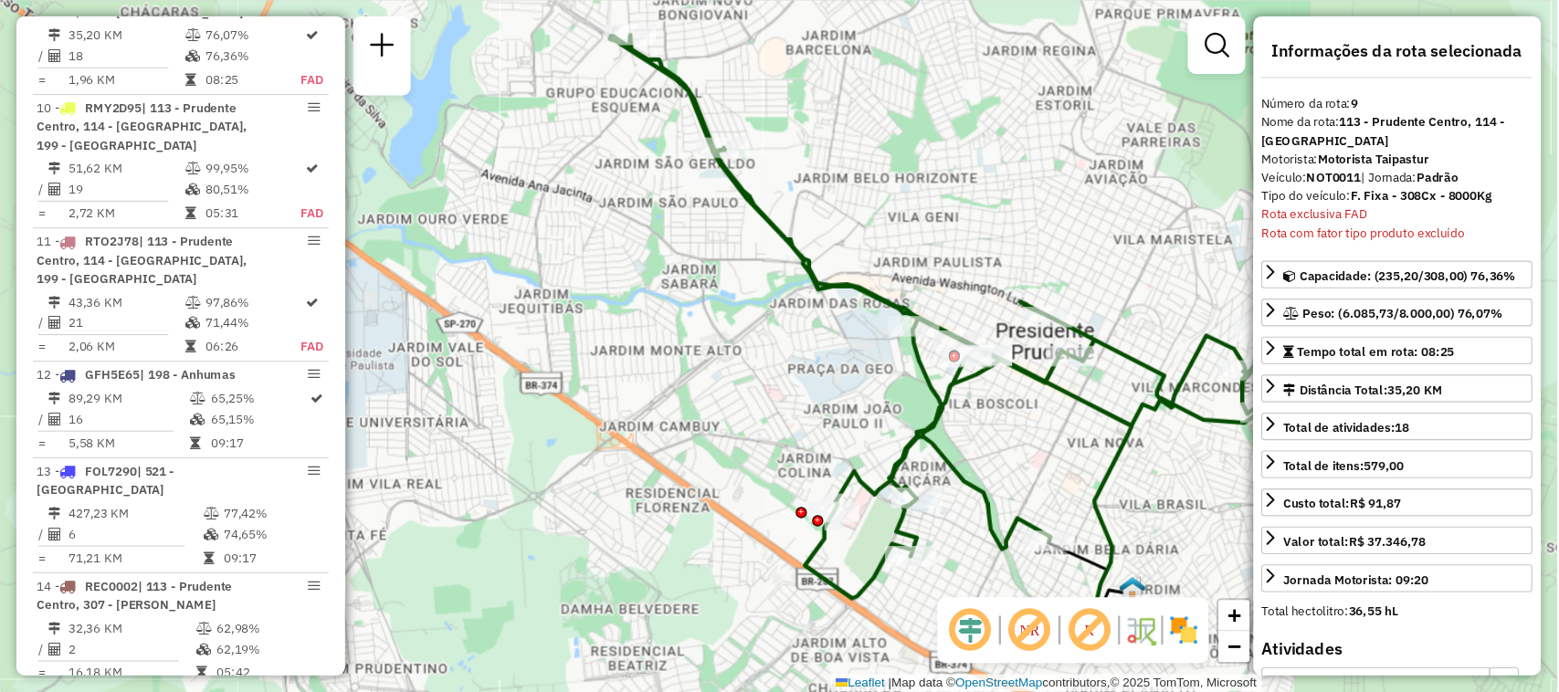
scroll to position [1550, 0]
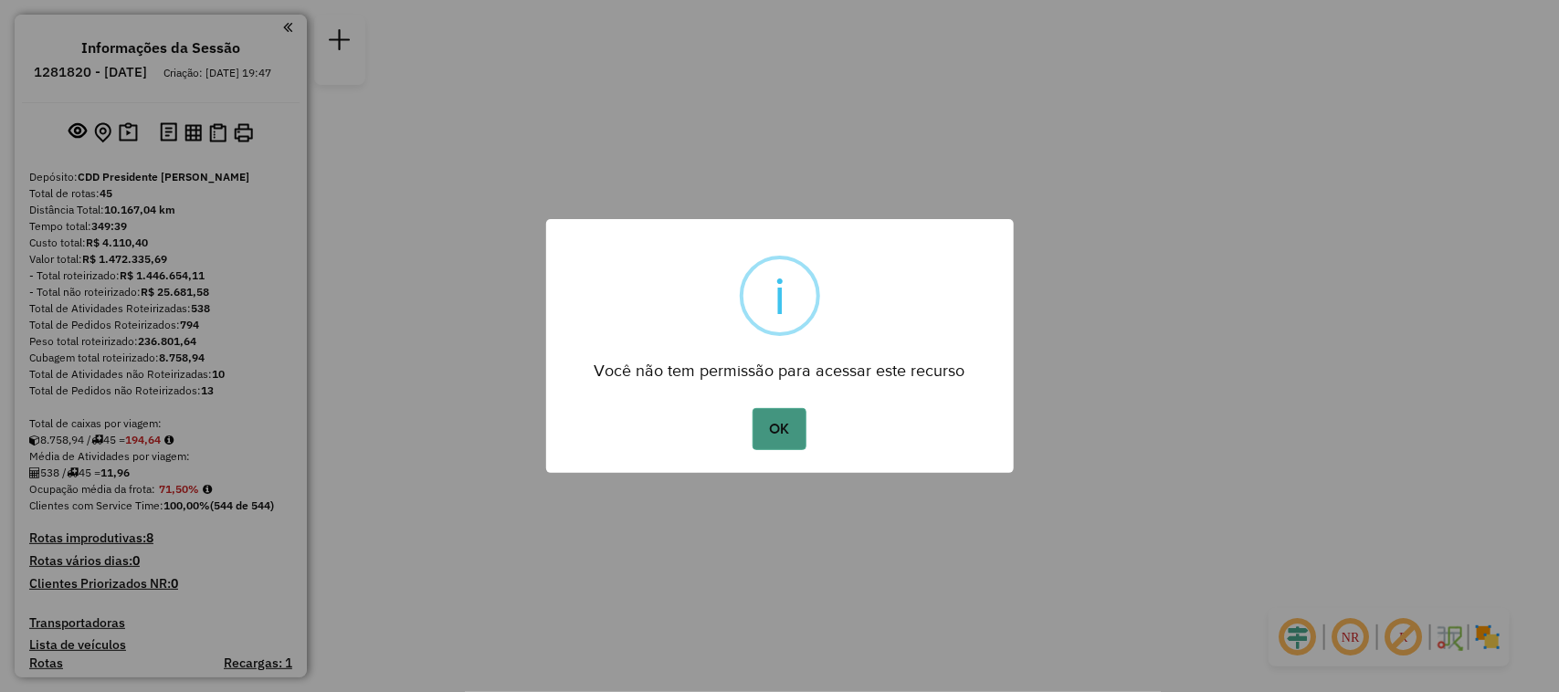
click at [763, 426] on button "OK" at bounding box center [779, 429] width 54 height 42
click at [769, 431] on button "OK" at bounding box center [779, 429] width 54 height 42
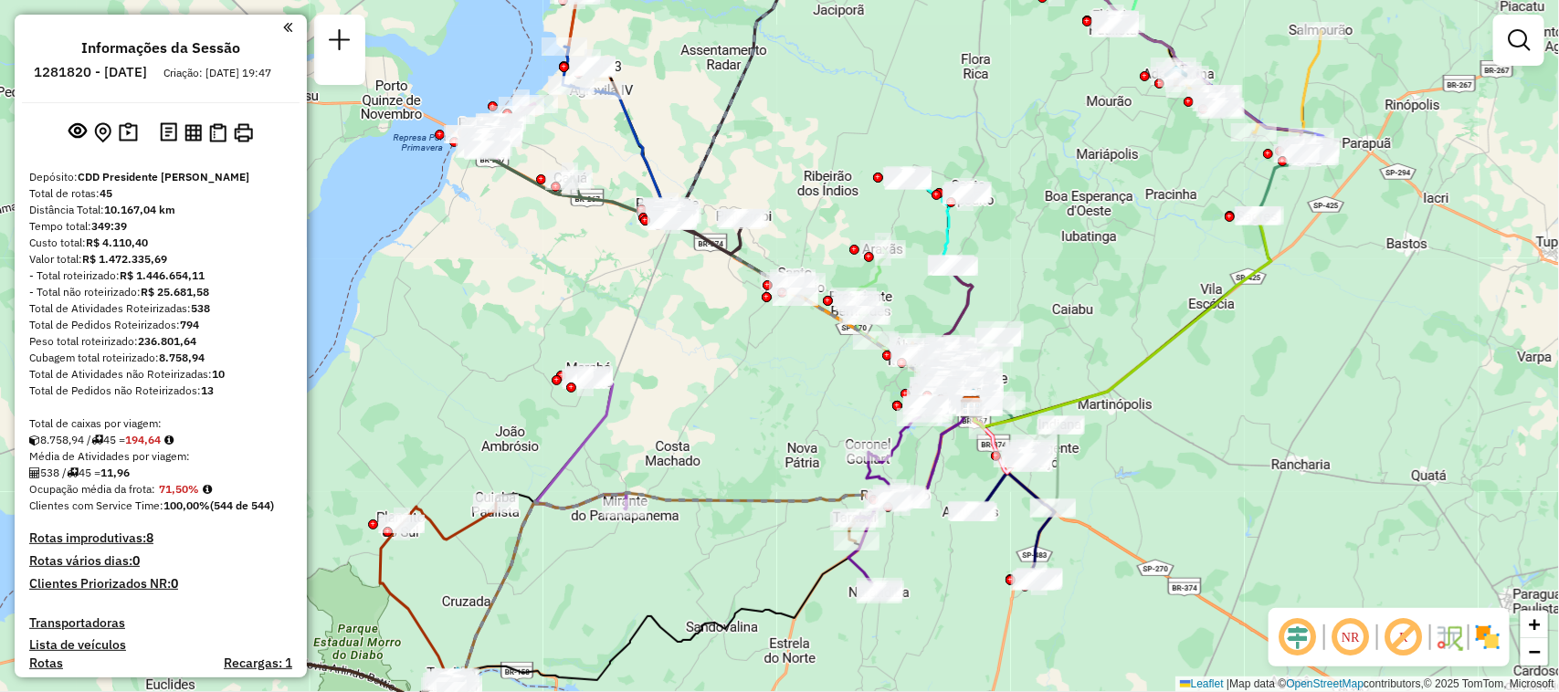
drag, startPoint x: 1020, startPoint y: 363, endPoint x: 1212, endPoint y: 425, distance: 201.3
click at [1212, 425] on div "Janela de atendimento Grade de atendimento Capacidade Transportadoras Veículos …" at bounding box center [779, 346] width 1559 height 692
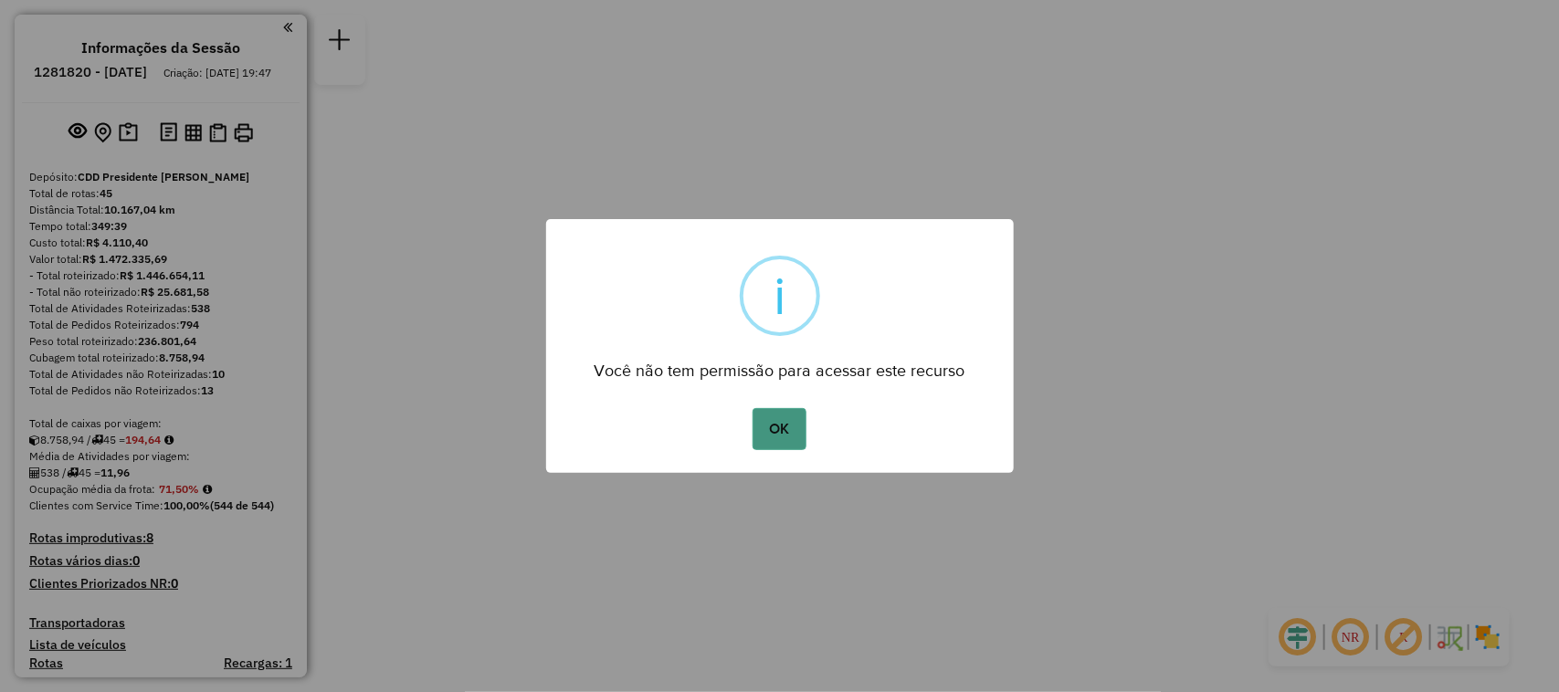
click at [773, 416] on button "OK" at bounding box center [779, 429] width 54 height 42
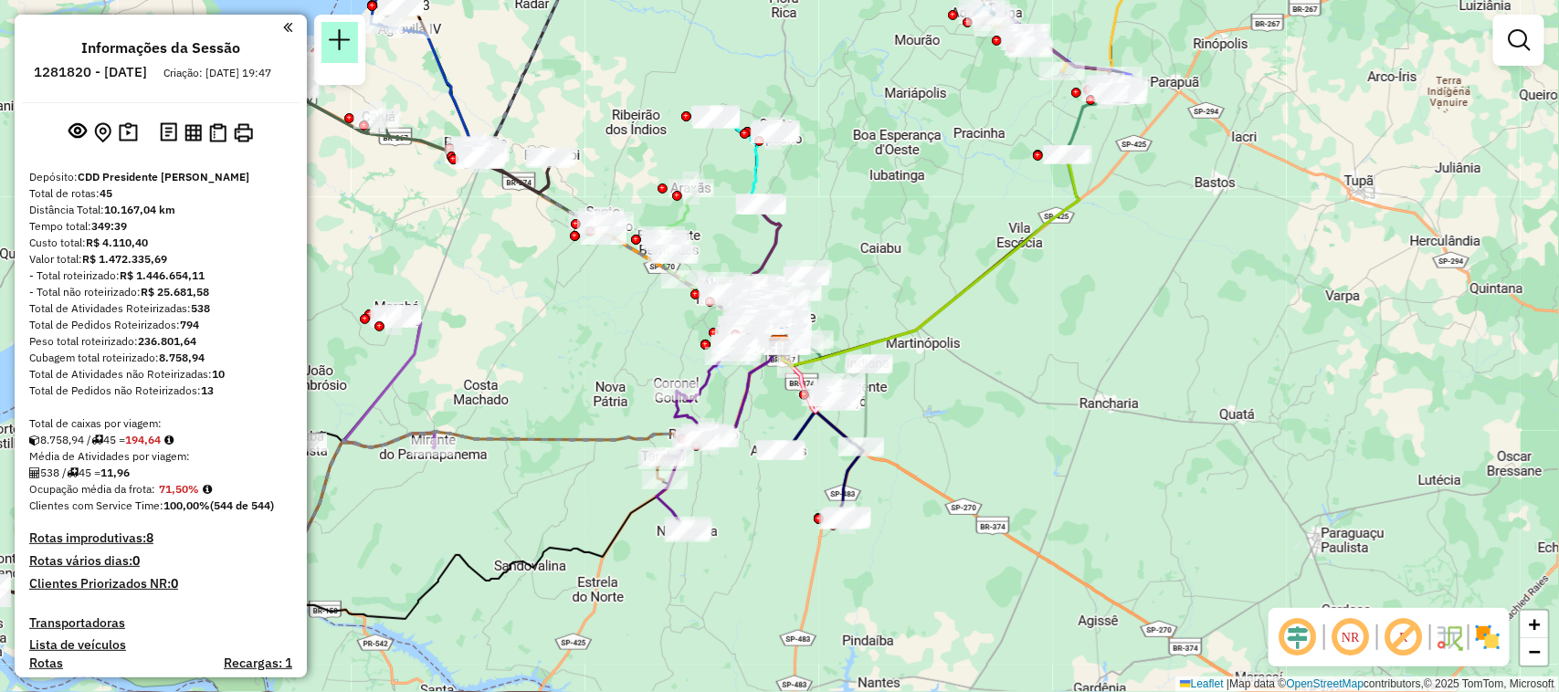
click at [348, 47] on em at bounding box center [340, 40] width 22 height 22
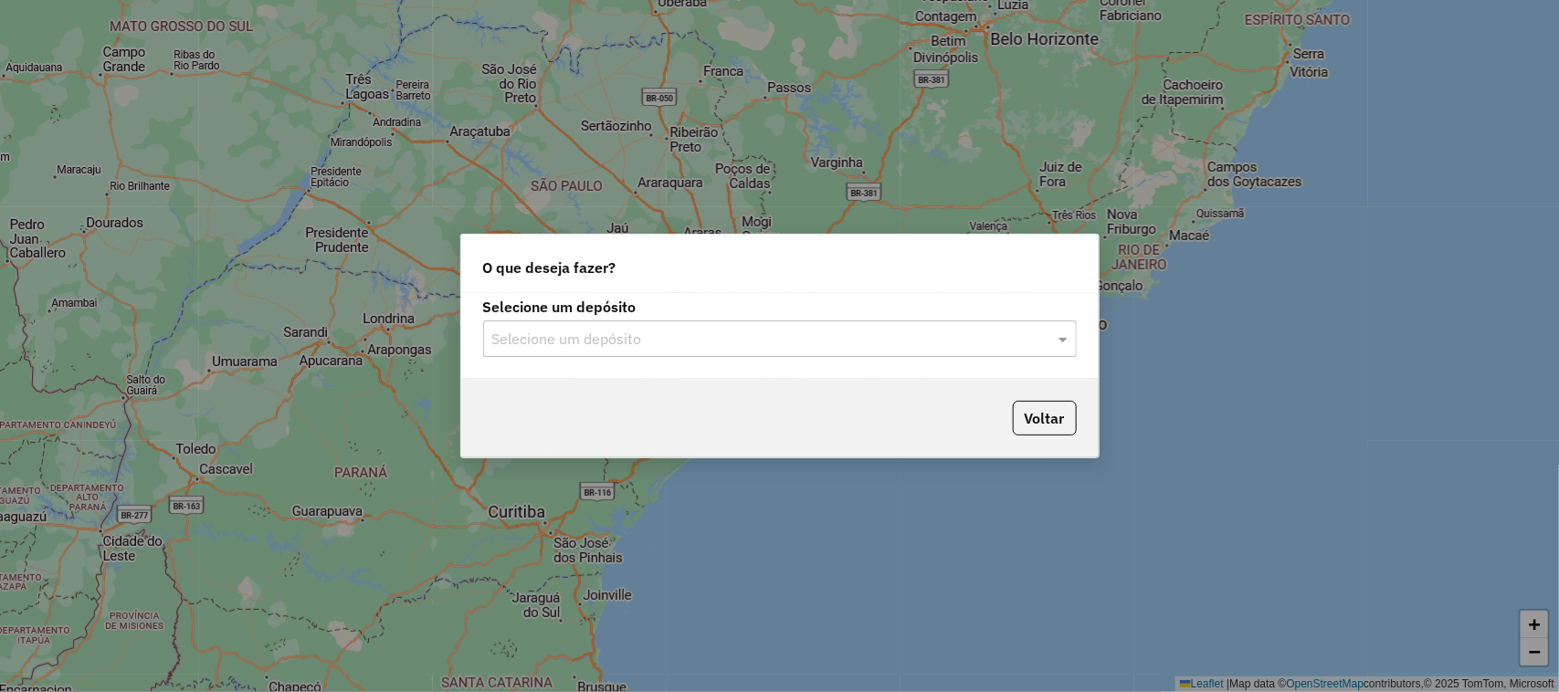
click at [655, 331] on input "text" at bounding box center [761, 340] width 539 height 22
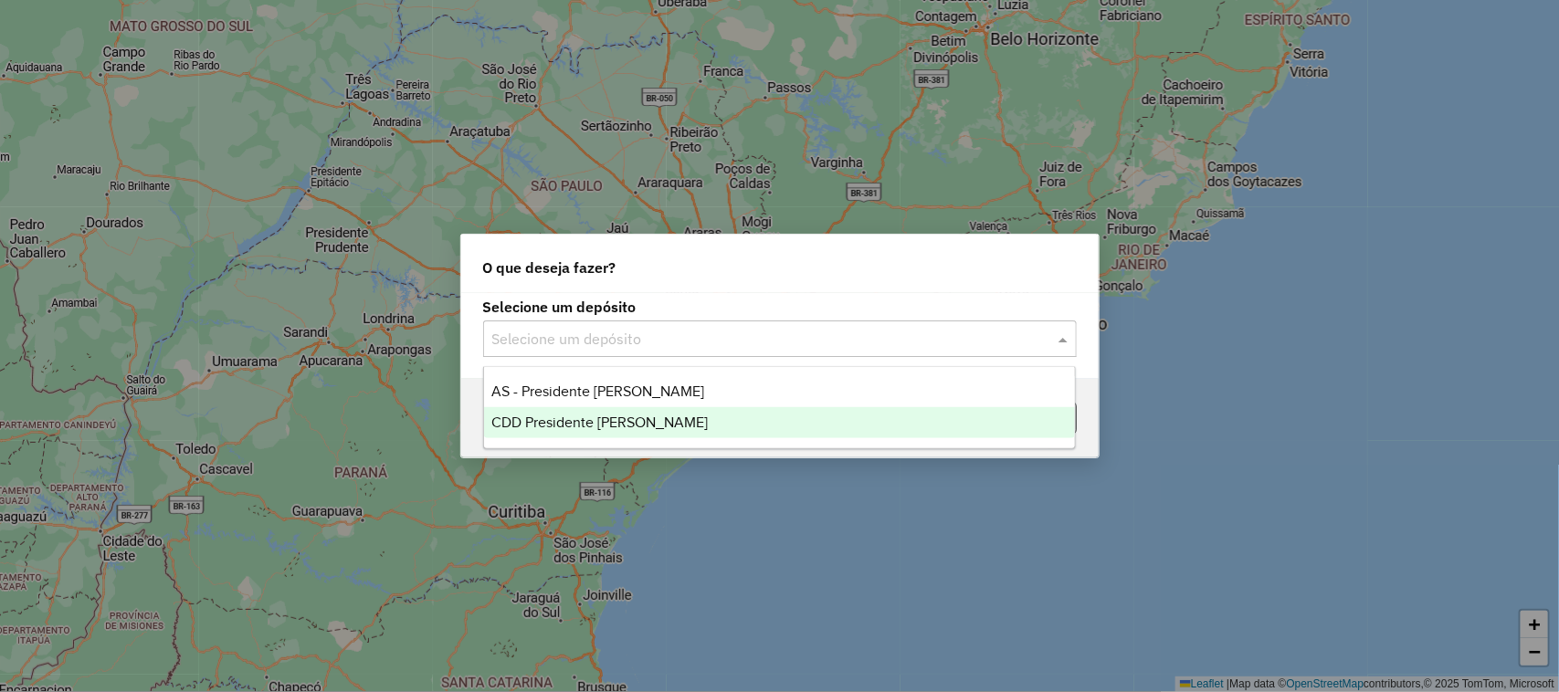
click at [633, 421] on span "CDD Presidente Prudente" at bounding box center [599, 423] width 216 height 16
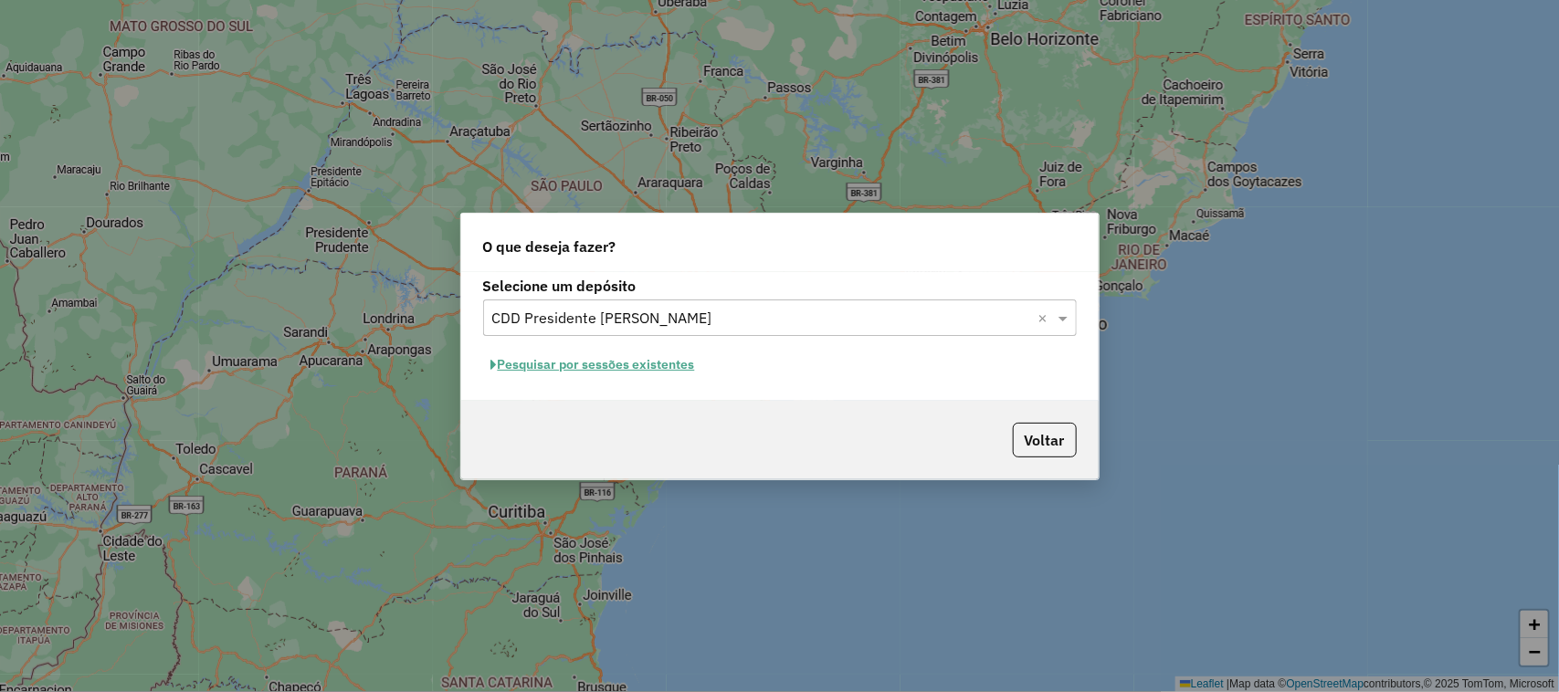
click at [571, 358] on button "Pesquisar por sessões existentes" at bounding box center [593, 365] width 220 height 28
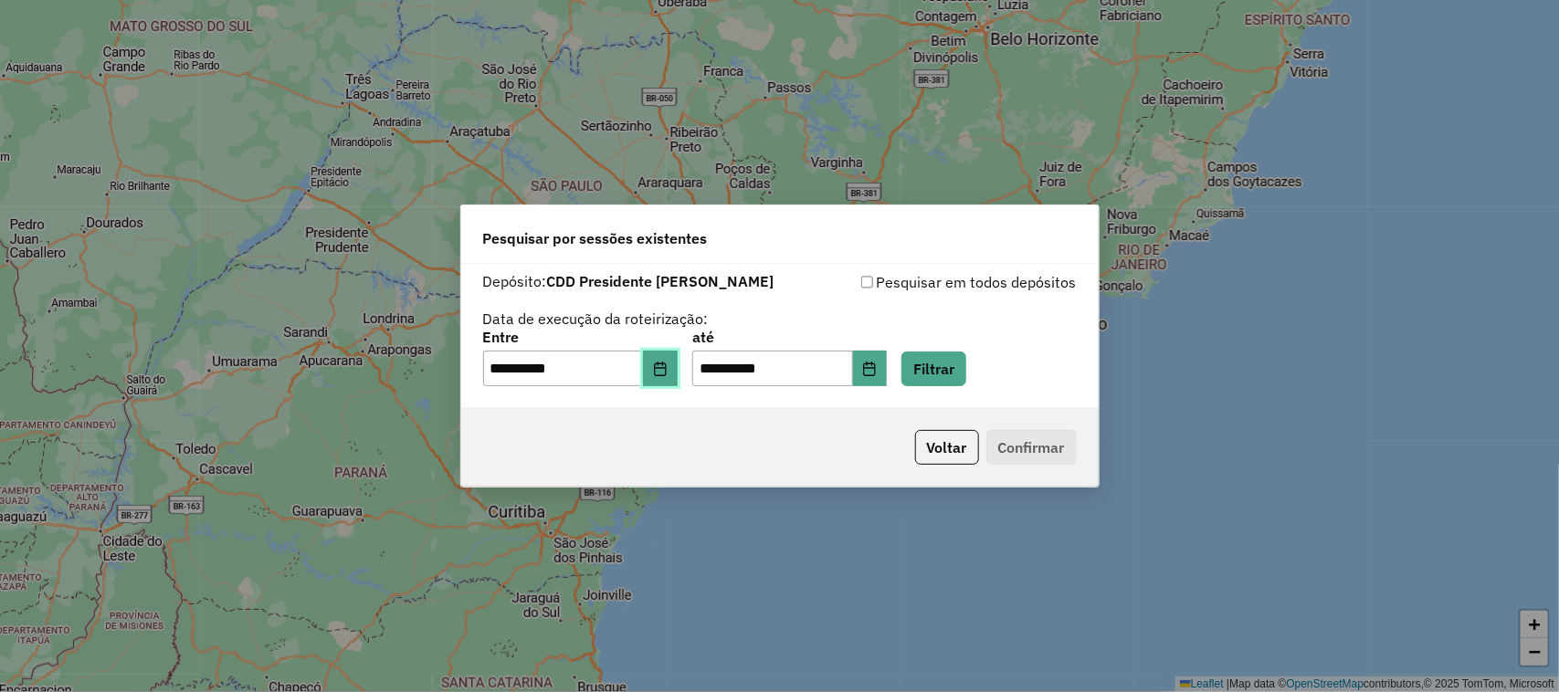
click at [664, 376] on button "Choose Date" at bounding box center [660, 369] width 35 height 37
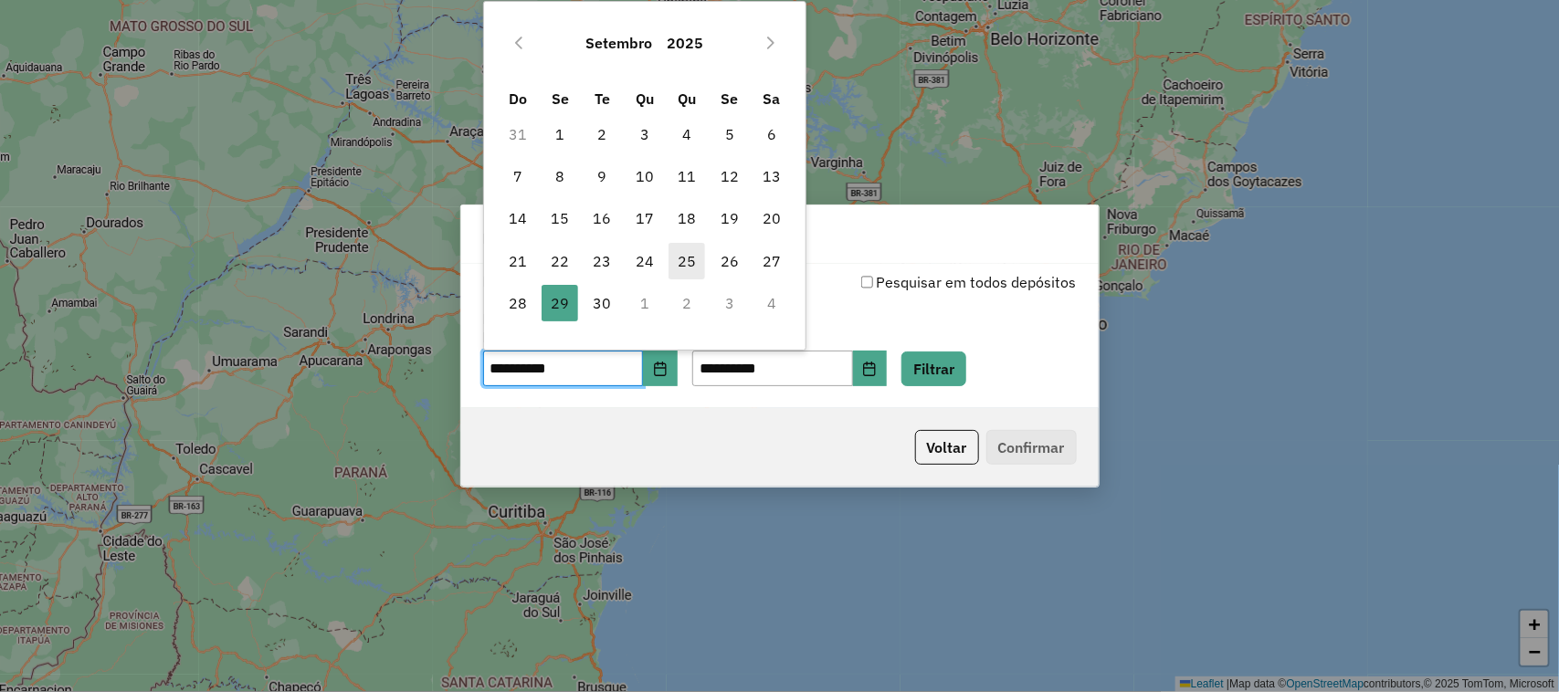
click at [681, 253] on span "25" at bounding box center [686, 261] width 37 height 37
type input "**********"
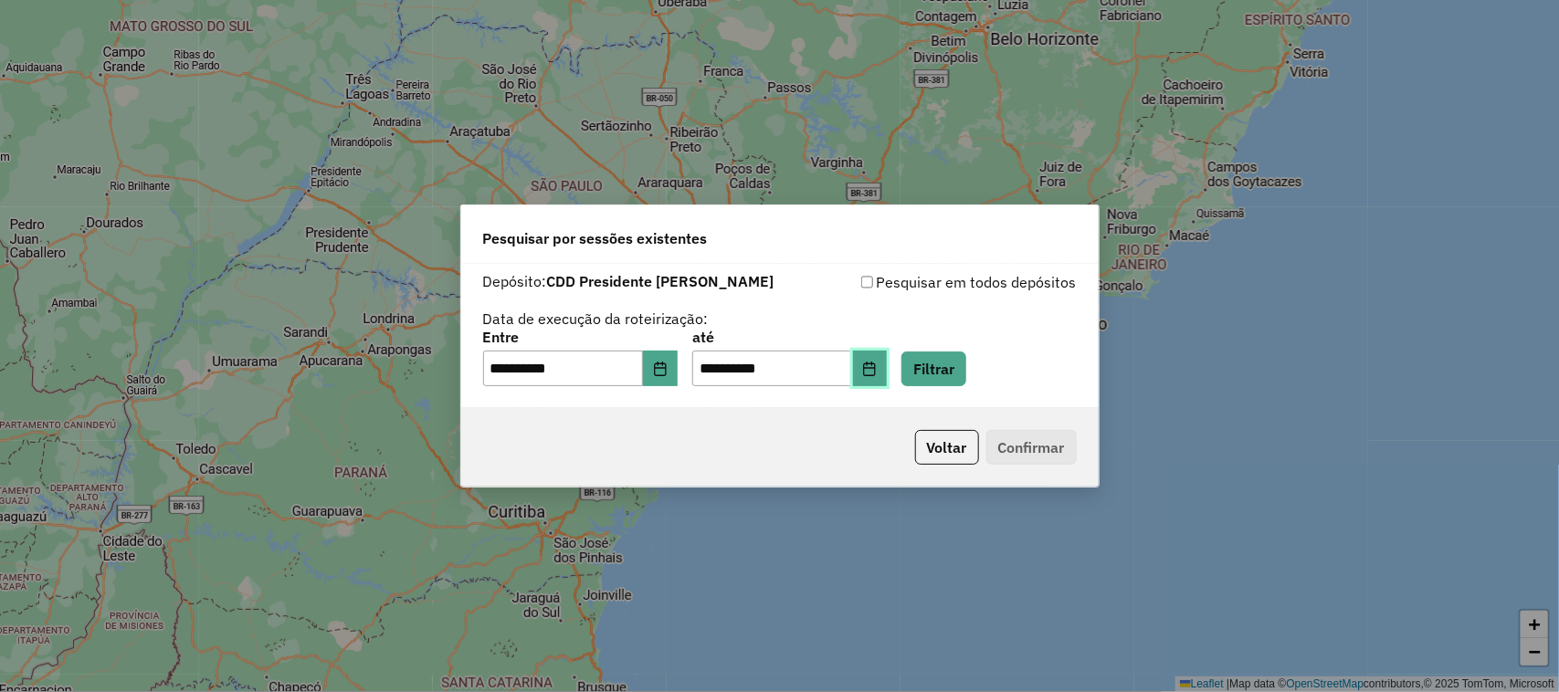
click at [876, 367] on icon "Choose Date" at bounding box center [870, 369] width 12 height 15
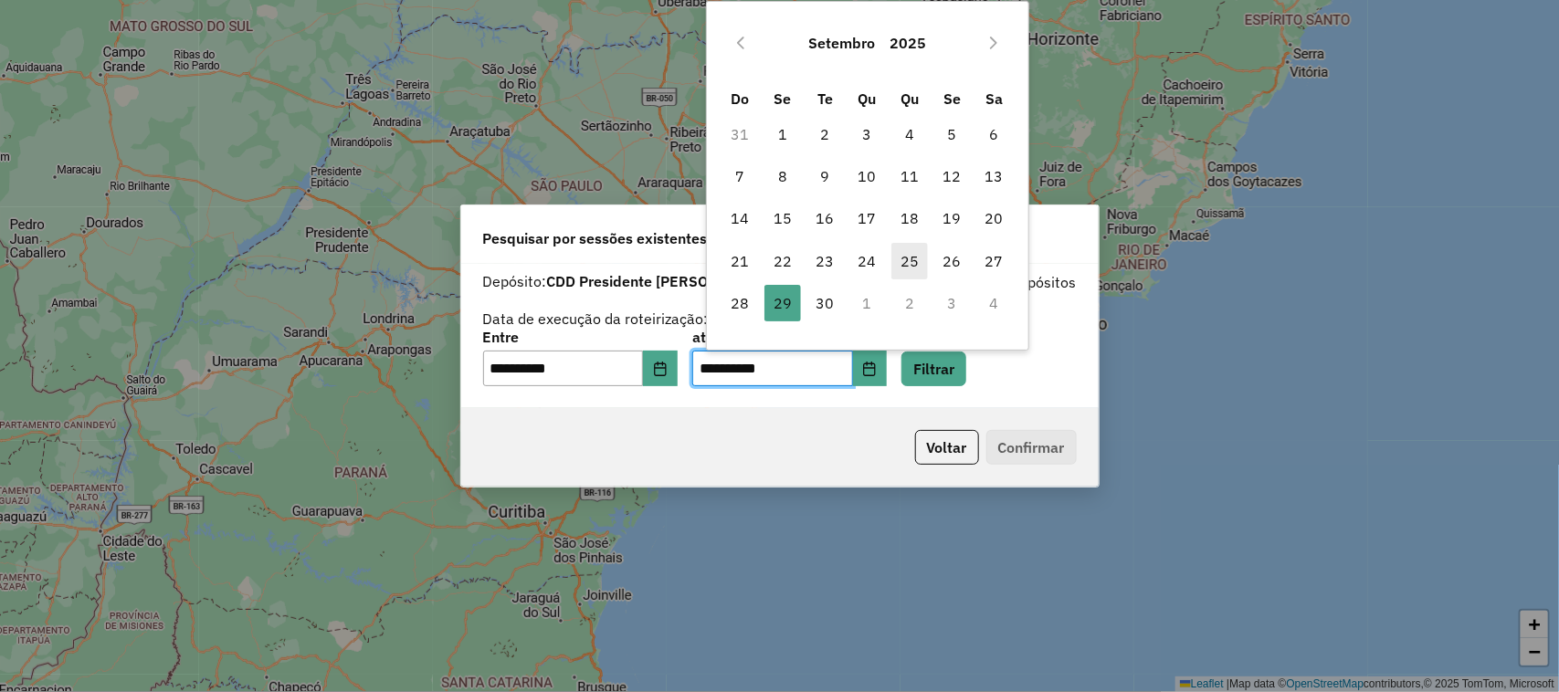
click at [911, 256] on span "25" at bounding box center [909, 261] width 37 height 37
type input "**********"
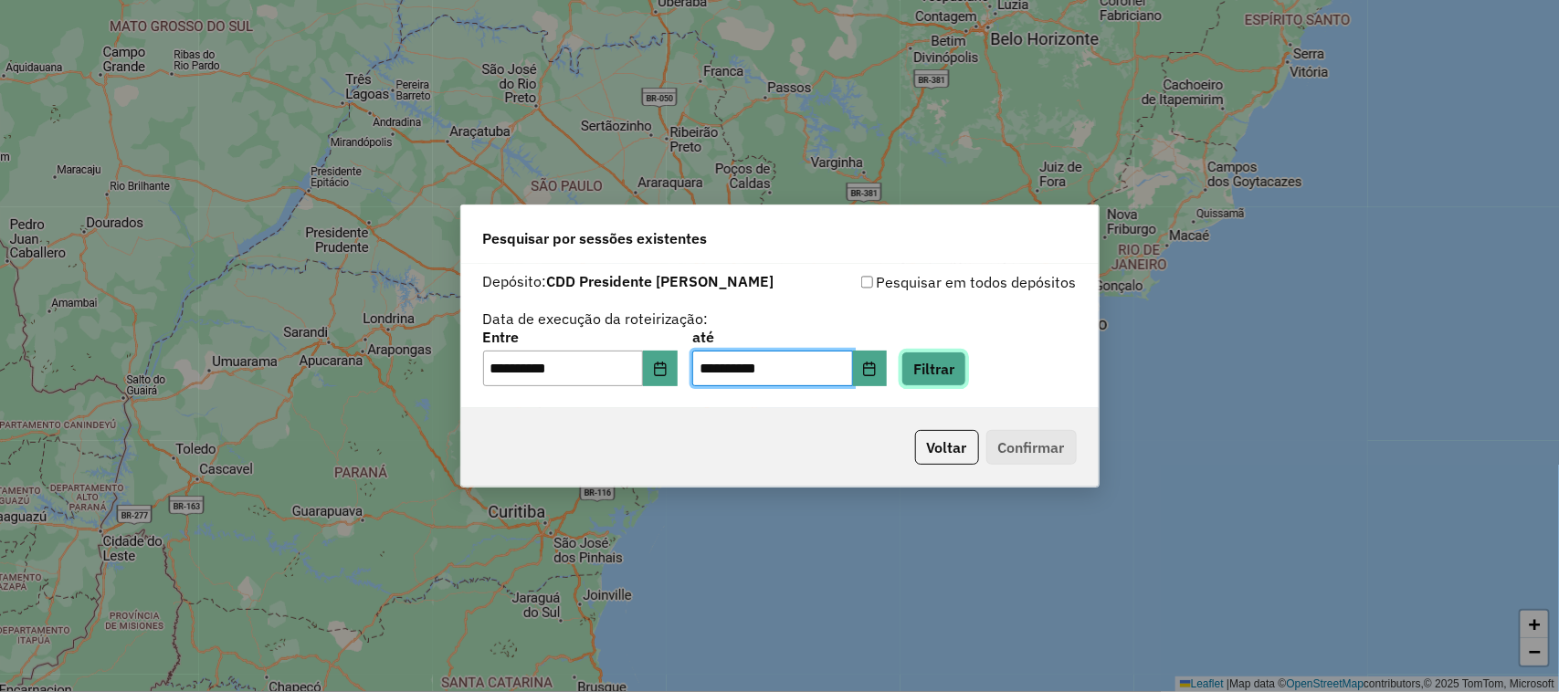
click at [963, 365] on button "Filtrar" at bounding box center [933, 369] width 65 height 35
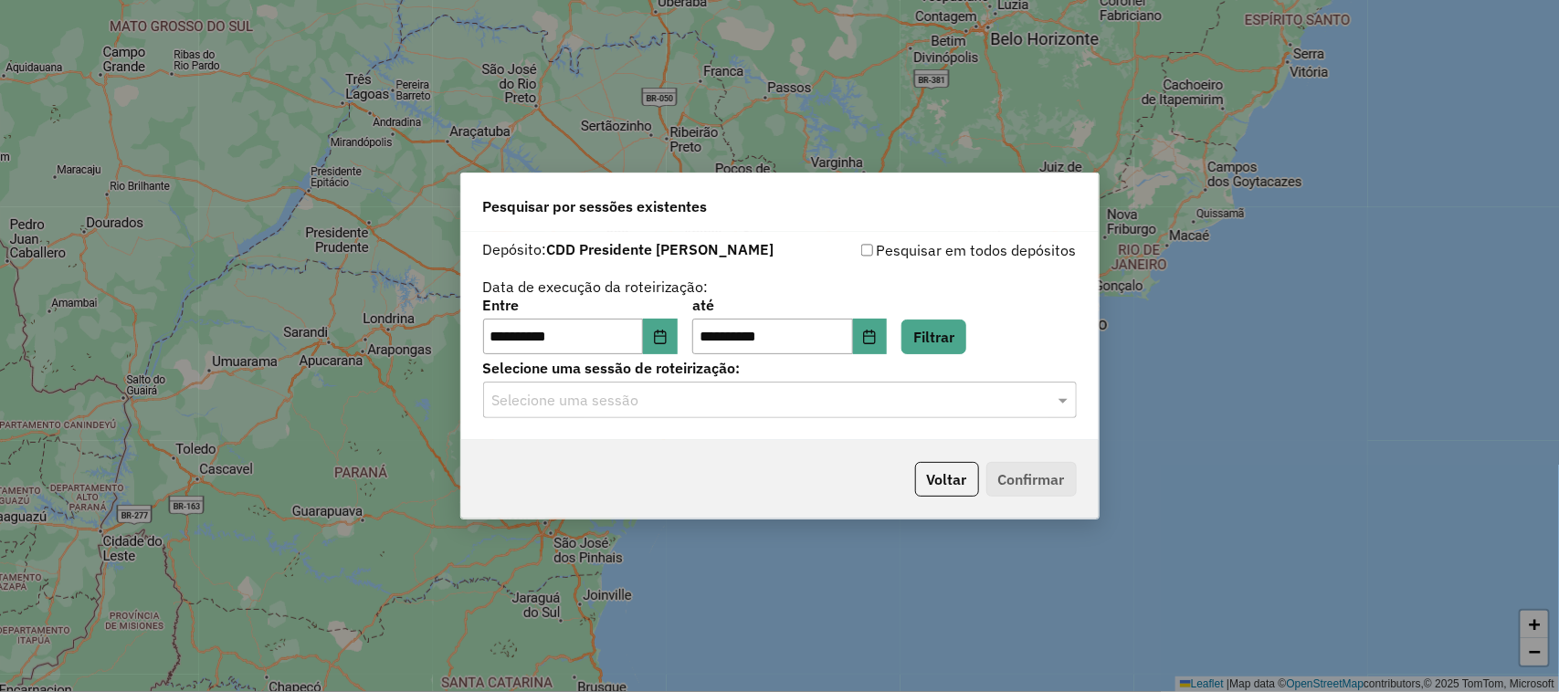
click at [822, 405] on input "text" at bounding box center [761, 401] width 539 height 22
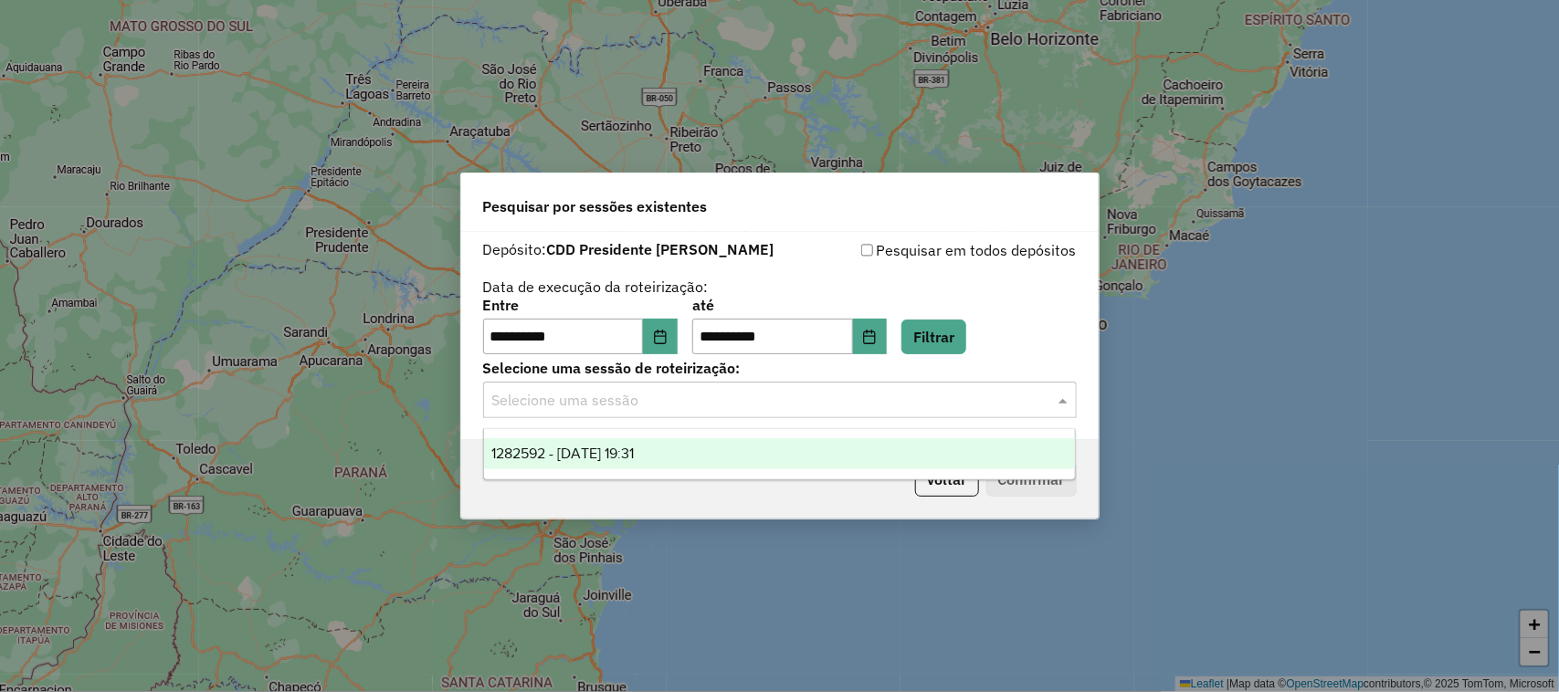
click at [712, 450] on div "1282592 - 25/09/2025 19:31" at bounding box center [780, 453] width 592 height 31
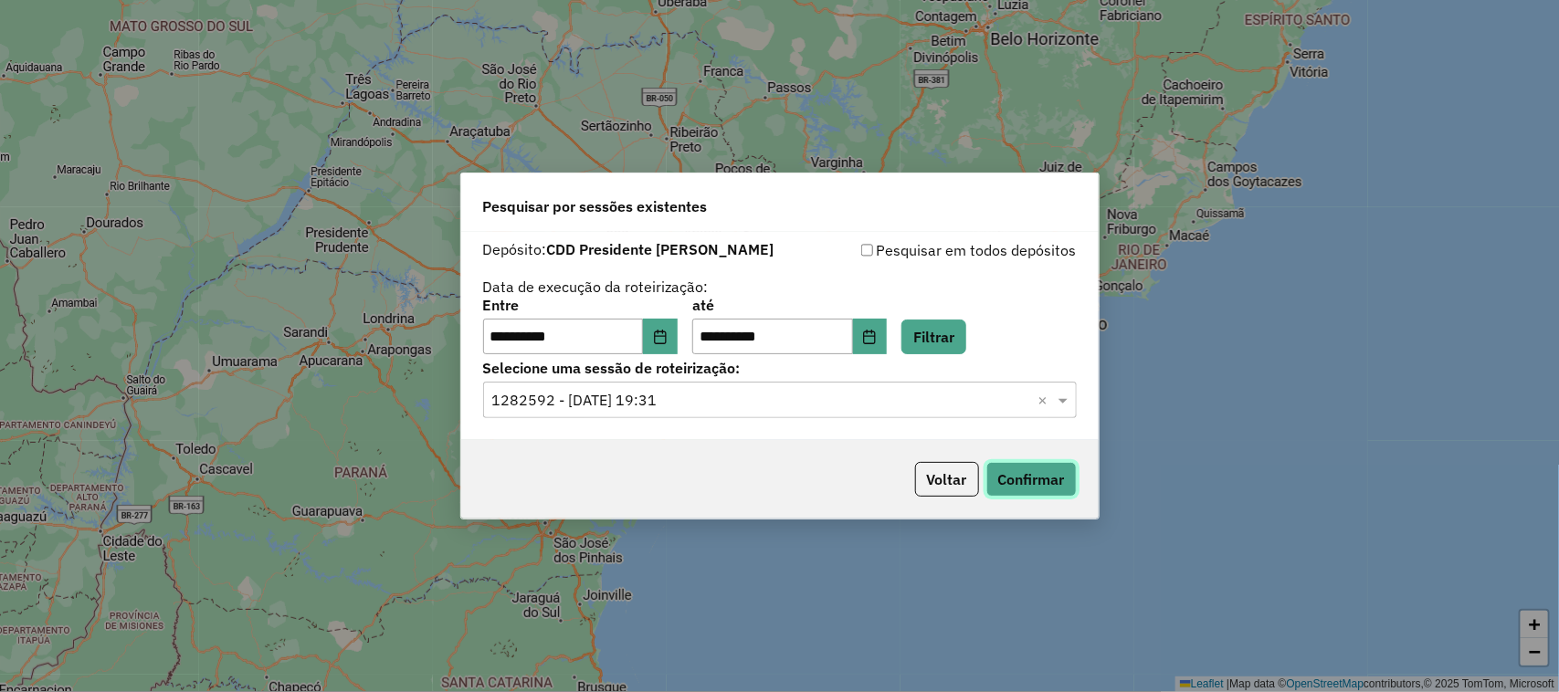
click at [1037, 479] on button "Confirmar" at bounding box center [1031, 479] width 90 height 35
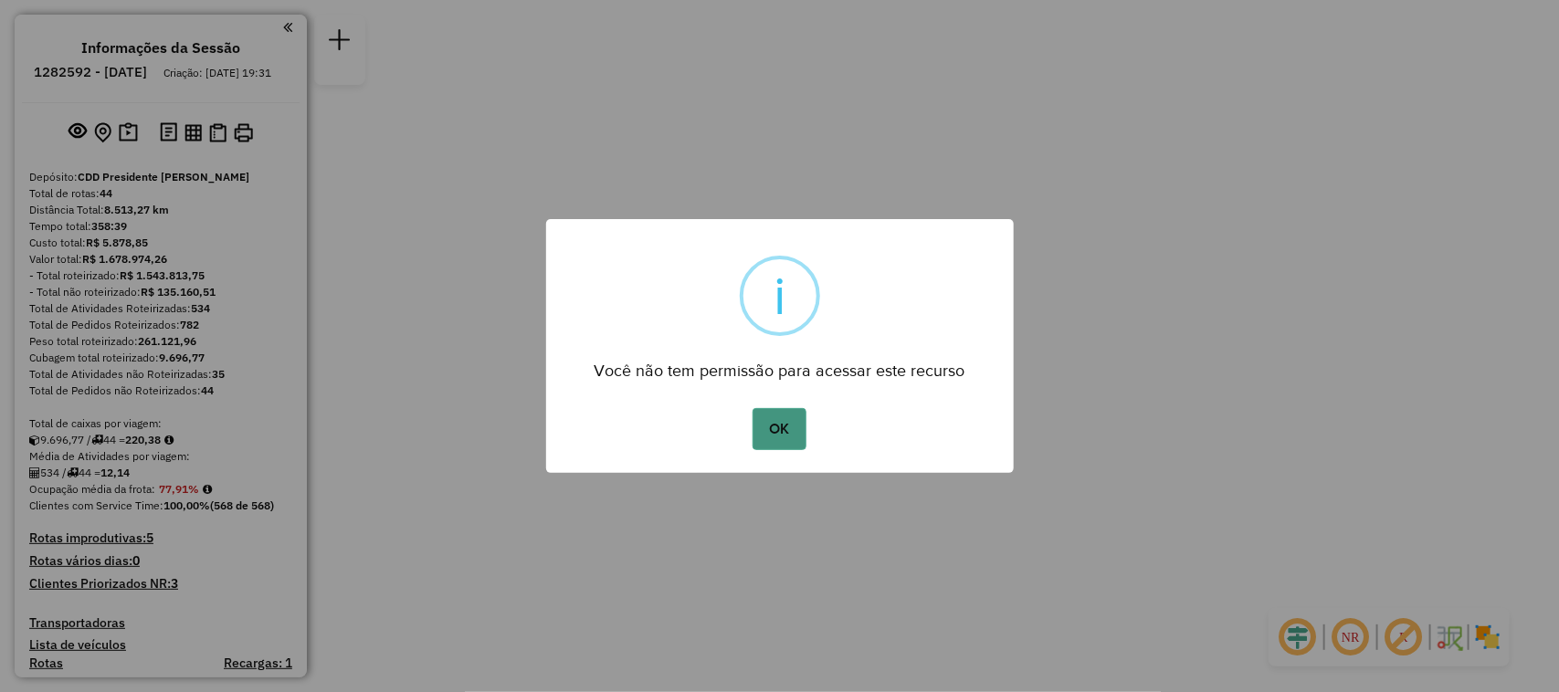
click at [795, 430] on button "OK" at bounding box center [779, 429] width 54 height 42
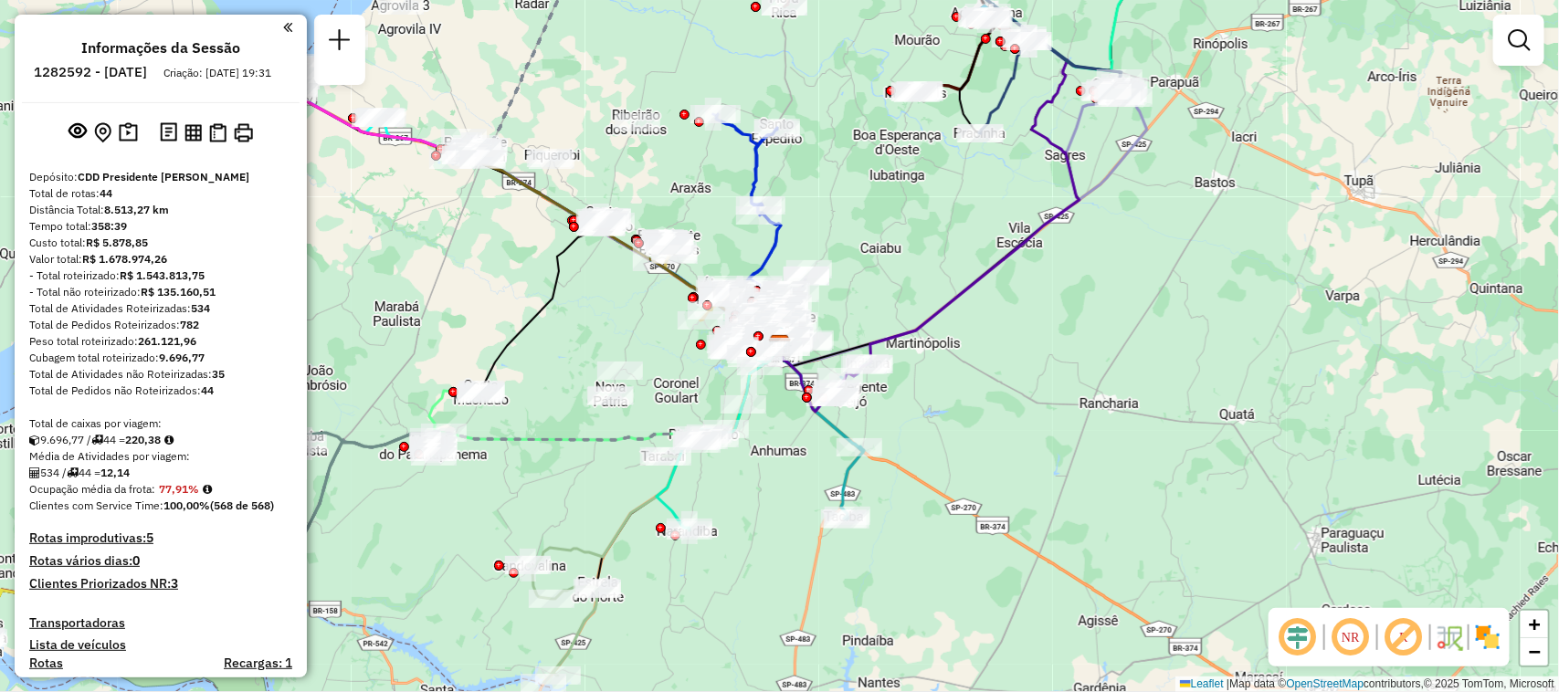
scroll to position [1742, 0]
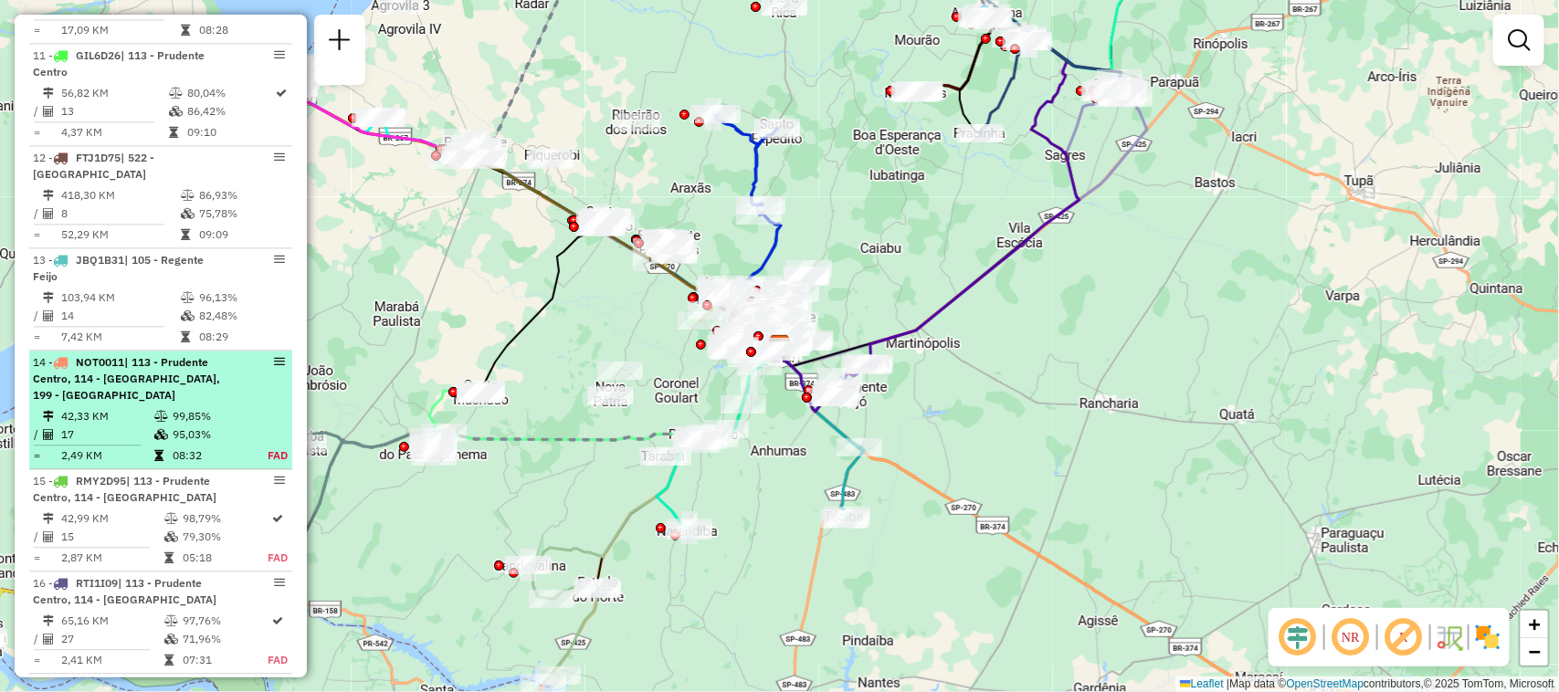
select select "**********"
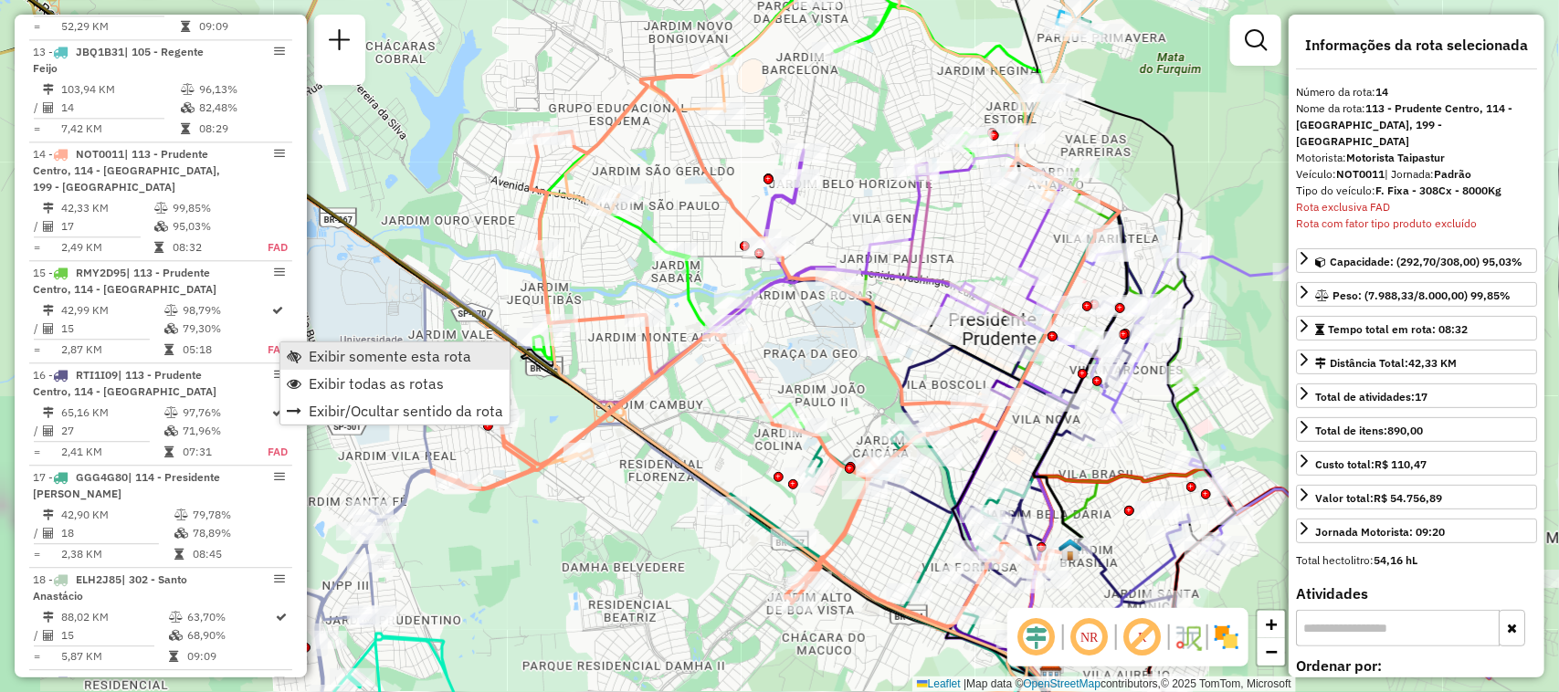
scroll to position [2062, 0]
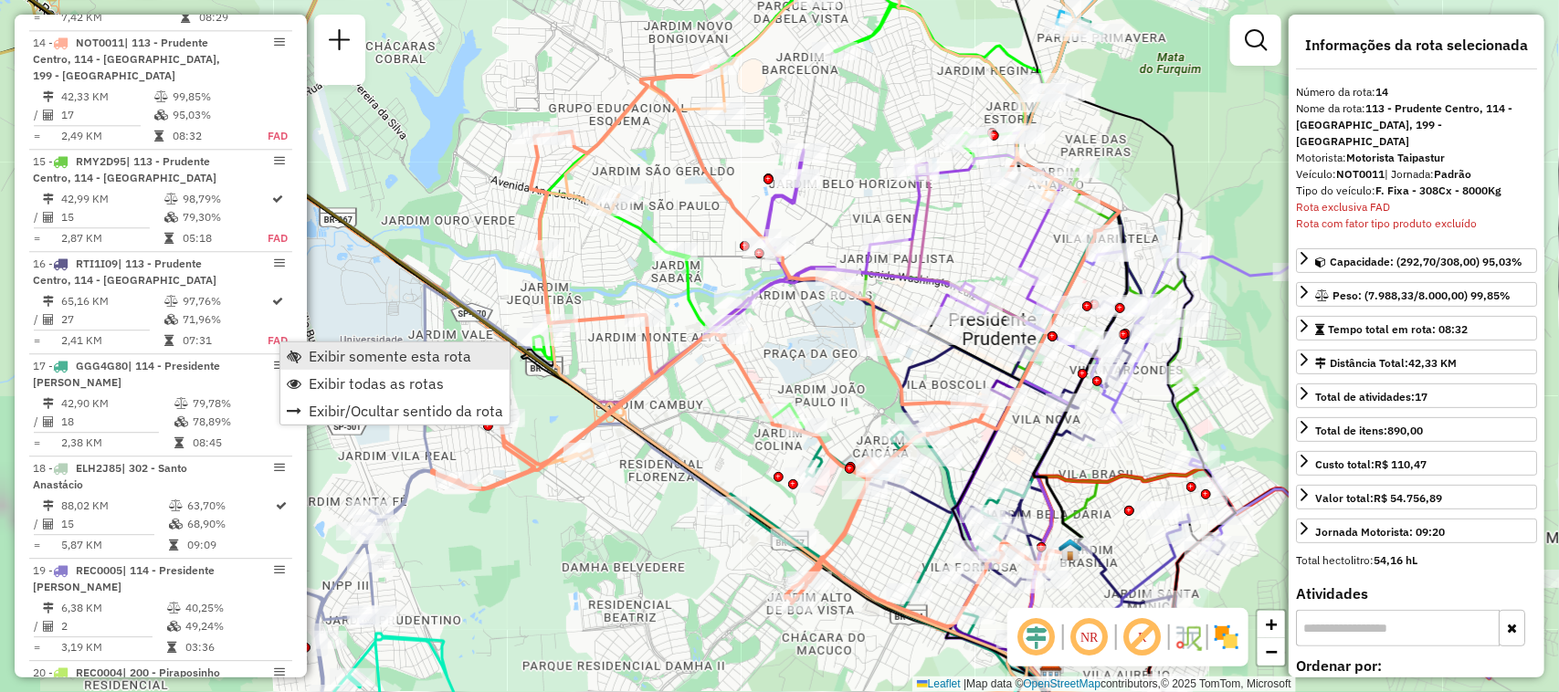
click at [333, 353] on span "Exibir somente esta rota" at bounding box center [390, 356] width 163 height 15
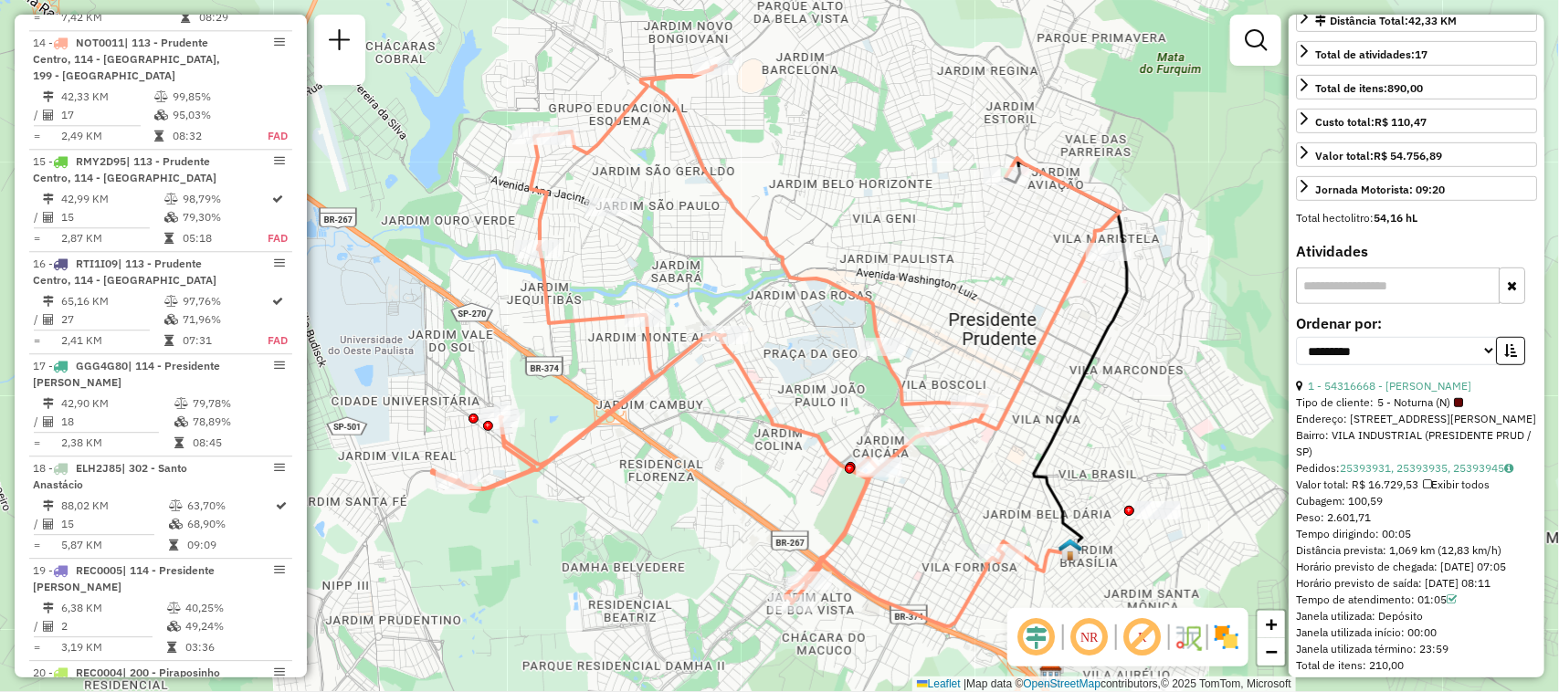
scroll to position [0, 0]
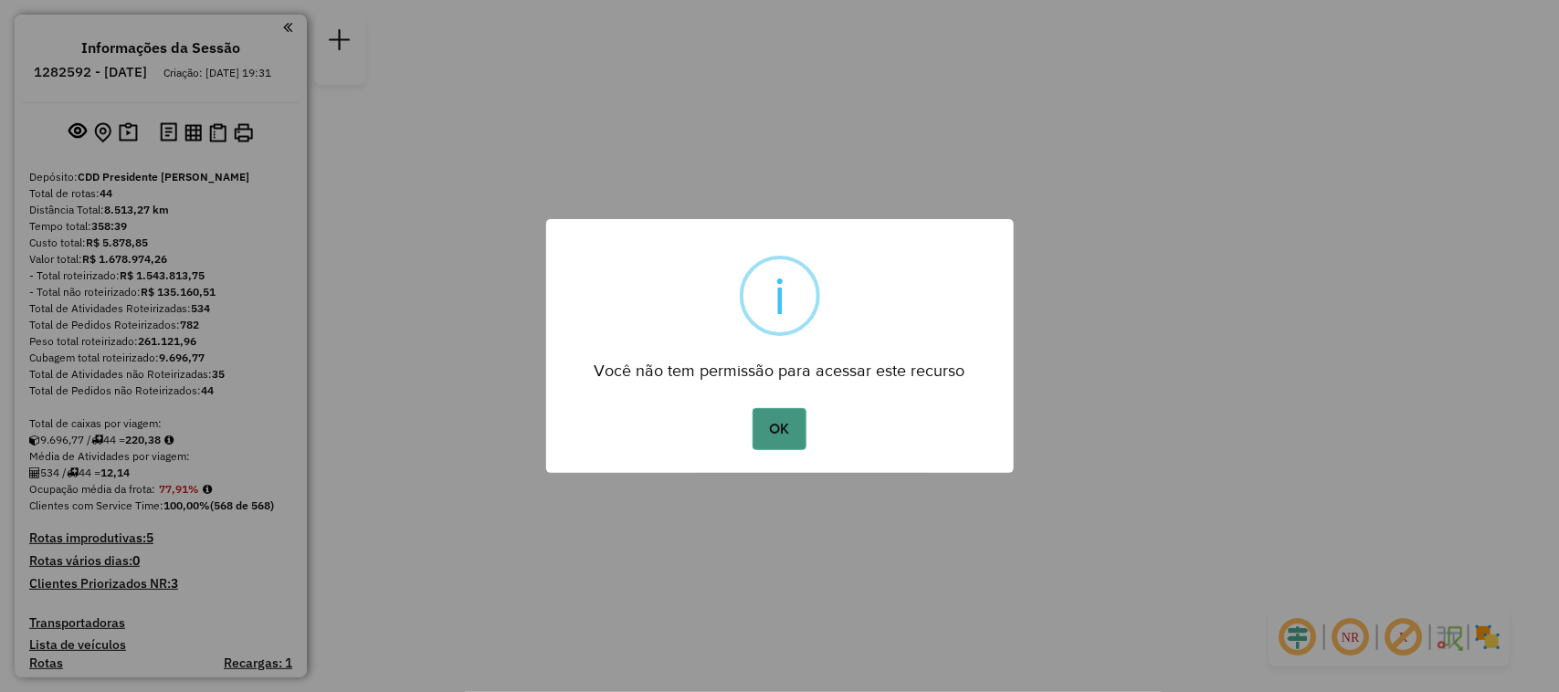
click at [772, 422] on button "OK" at bounding box center [779, 429] width 54 height 42
